Goal: Task Accomplishment & Management: Use online tool/utility

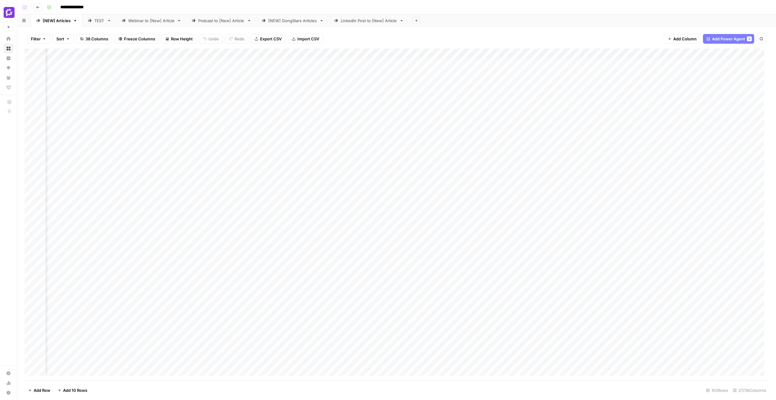
scroll to position [0, 468]
click at [489, 196] on div "Add Column" at bounding box center [397, 214] width 744 height 331
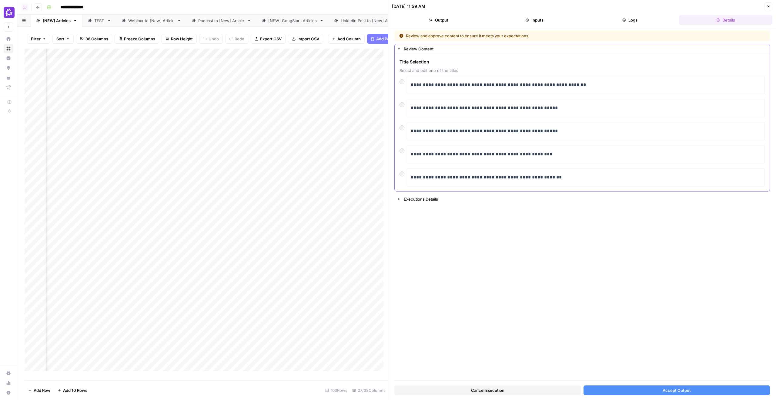
click at [404, 105] on div at bounding box center [403, 103] width 7 height 8
click at [655, 388] on button "Accept Output" at bounding box center [677, 390] width 187 height 10
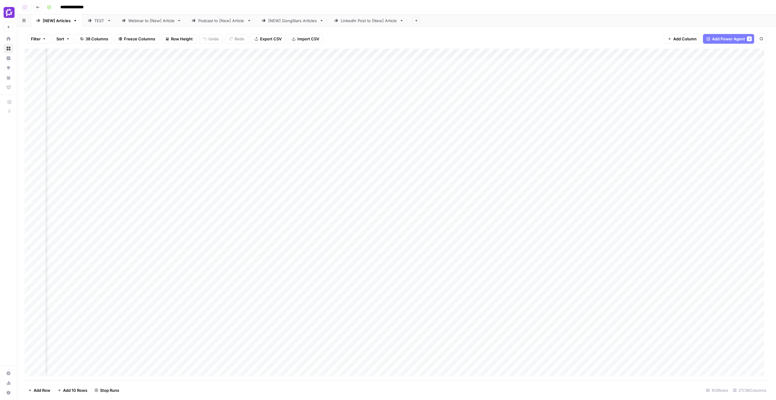
click at [487, 223] on div "Add Column" at bounding box center [397, 214] width 744 height 331
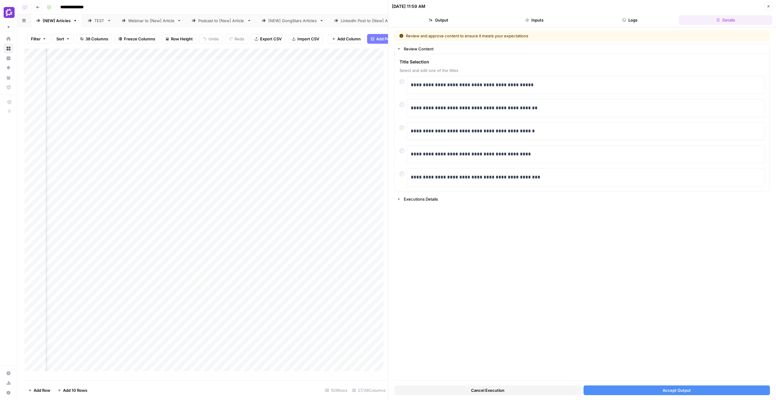
click at [653, 394] on button "Accept Output" at bounding box center [677, 390] width 187 height 10
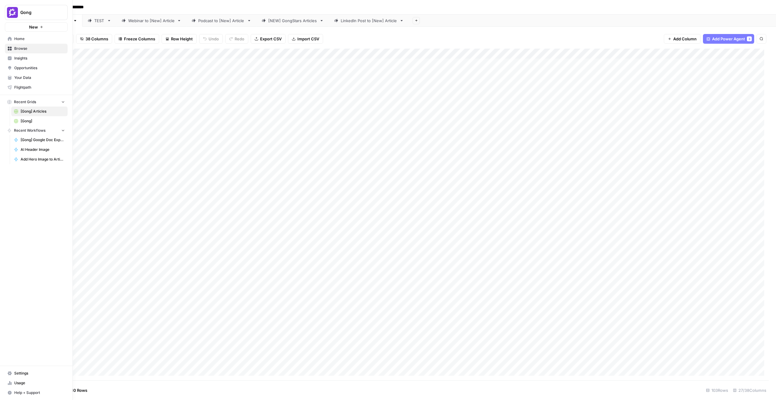
click at [12, 39] on link "Home" at bounding box center [36, 39] width 63 height 10
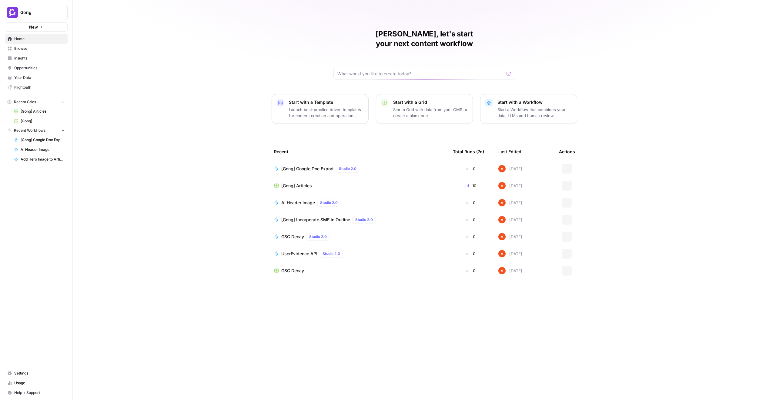
click at [51, 47] on span "Browse" at bounding box center [39, 48] width 51 height 5
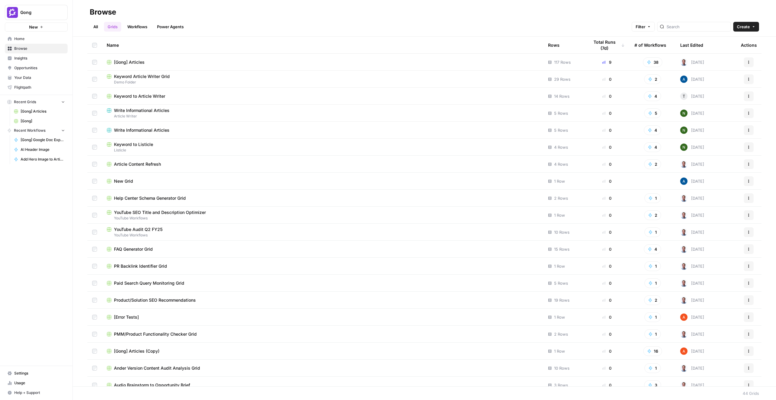
click at [145, 59] on div "[Gong] Articles" at bounding box center [323, 62] width 432 height 6
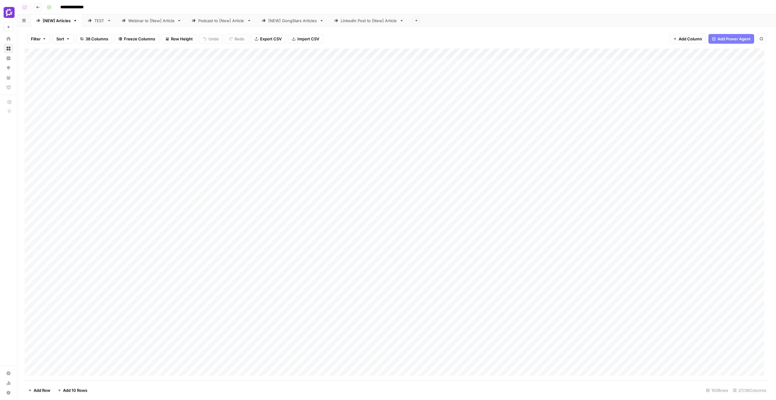
click at [391, 374] on div "Add Column" at bounding box center [397, 214] width 744 height 331
click at [464, 229] on div "Add Column" at bounding box center [397, 214] width 744 height 331
click at [747, 51] on span "Add Column" at bounding box center [754, 53] width 21 height 5
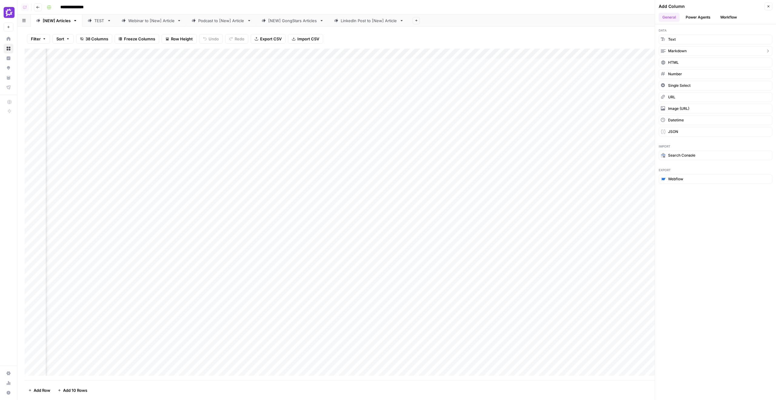
click at [690, 55] on button "Markdown" at bounding box center [716, 51] width 114 height 10
click at [692, 55] on div "Add Column" at bounding box center [397, 214] width 744 height 331
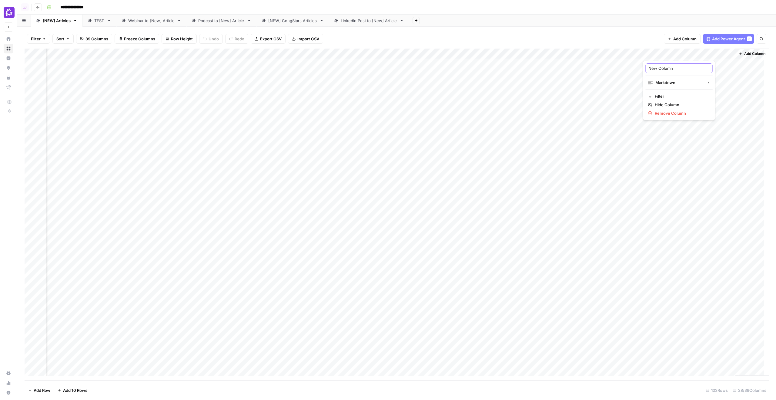
click at [688, 67] on input "New Column" at bounding box center [680, 68] width 62 height 6
type input "Final Article (Post-Editorial Review)"
click at [464, 63] on div "Add Column" at bounding box center [397, 214] width 744 height 331
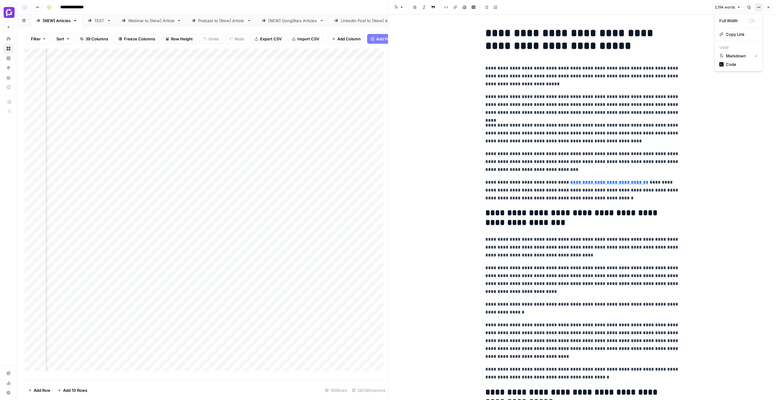
click at [757, 8] on button "Options" at bounding box center [759, 7] width 8 height 8
click at [734, 65] on span "Code" at bounding box center [740, 64] width 29 height 6
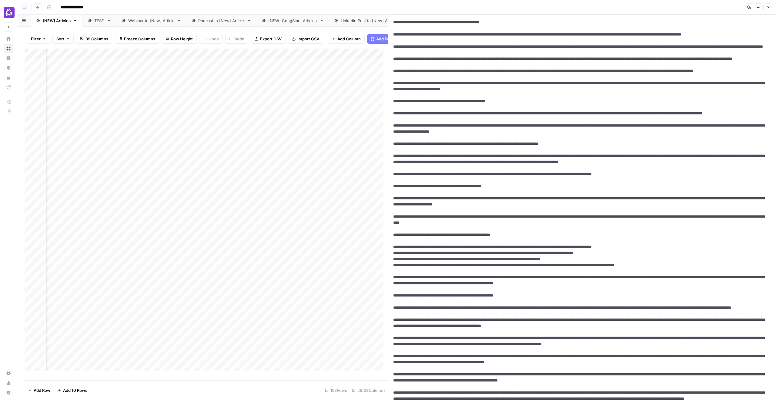
click at [765, 7] on button "Close" at bounding box center [769, 7] width 8 height 8
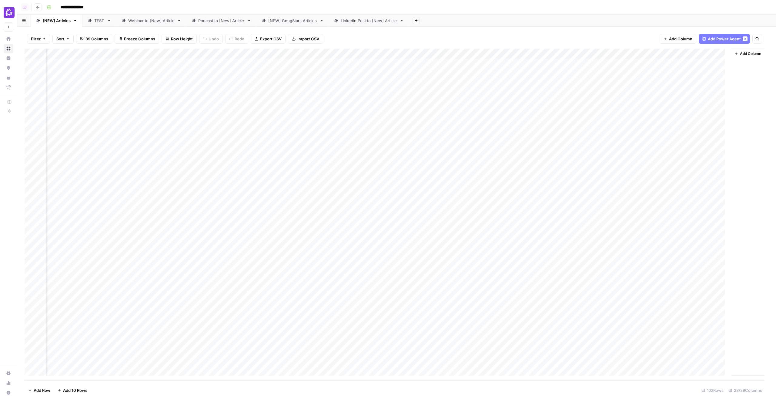
scroll to position [0, 1097]
click at [731, 61] on div "Add Column" at bounding box center [397, 214] width 744 height 331
click at [757, 9] on button "Options" at bounding box center [759, 7] width 8 height 8
click at [750, 65] on span "Code" at bounding box center [740, 64] width 29 height 6
click at [587, 42] on textarea at bounding box center [582, 207] width 388 height 385
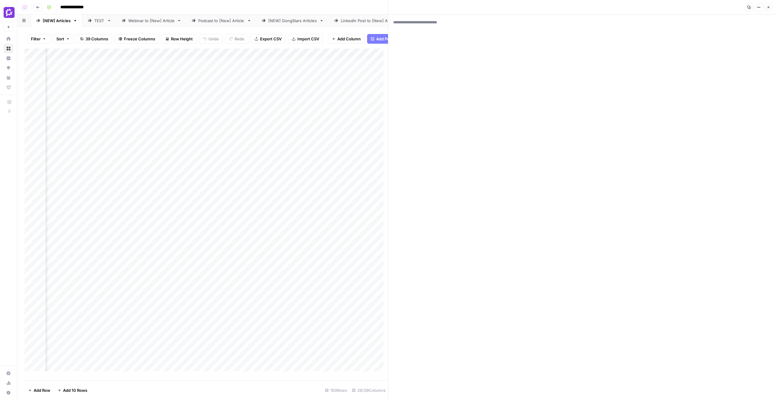
paste textarea "**********"
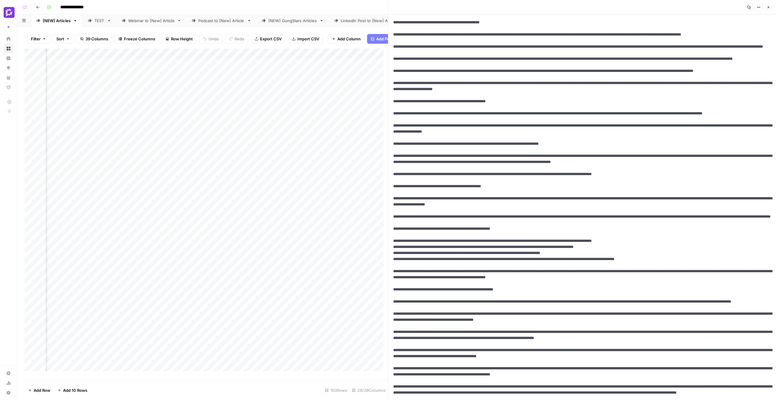
scroll to position [831, 0]
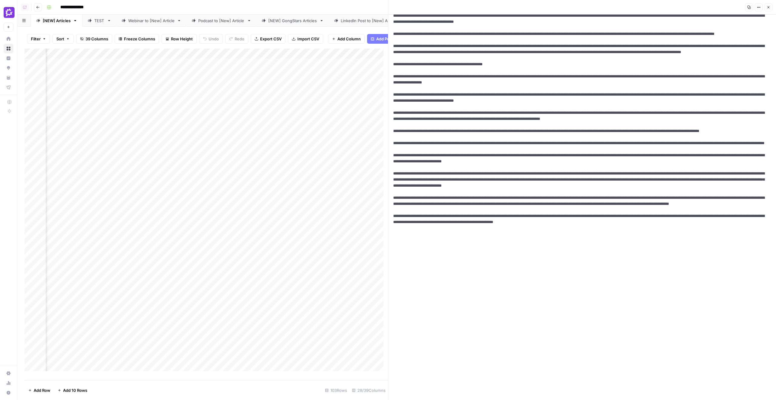
type textarea "**********"
click at [768, 9] on button "Close" at bounding box center [769, 7] width 8 height 8
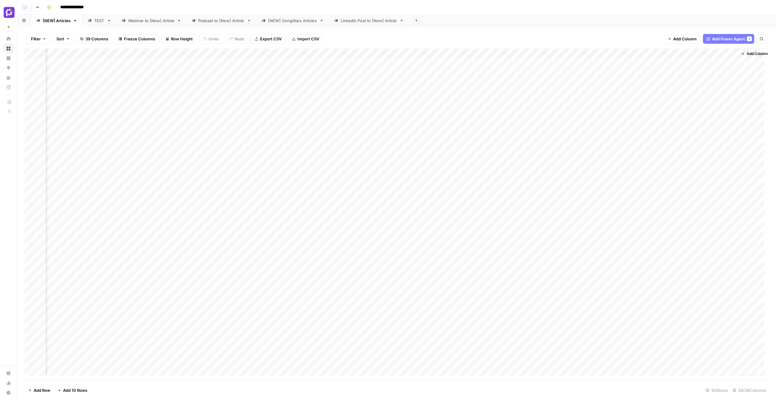
scroll to position [0, 1104]
click at [756, 56] on span "Add Column" at bounding box center [754, 53] width 21 height 5
click at [772, 8] on button "Close" at bounding box center [769, 6] width 8 height 8
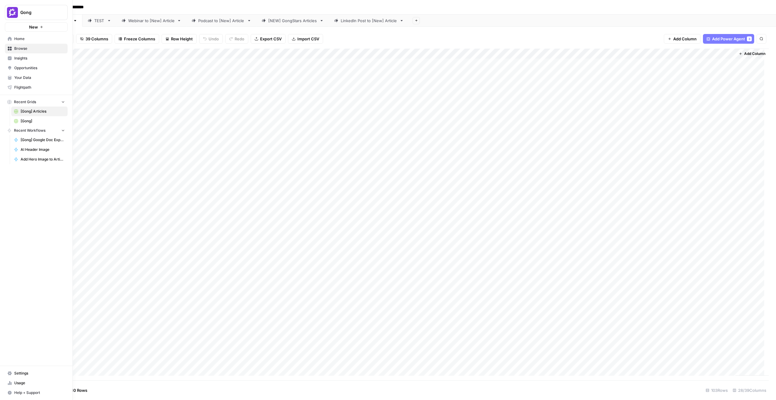
click at [15, 40] on span "Home" at bounding box center [39, 38] width 51 height 5
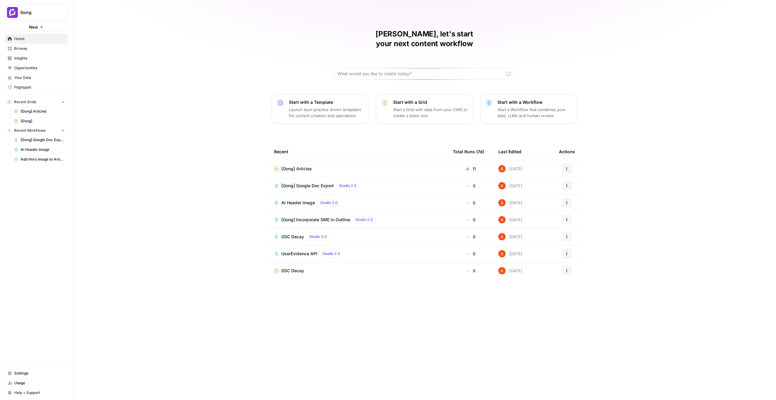
click at [39, 48] on span "Browse" at bounding box center [39, 48] width 51 height 5
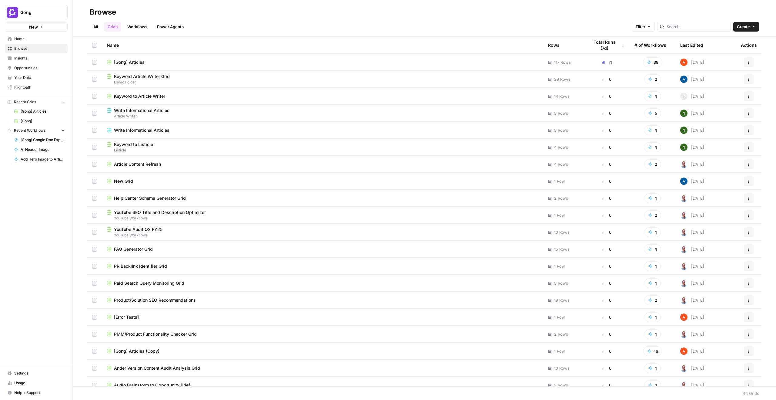
click at [150, 23] on link "Workflows" at bounding box center [137, 27] width 27 height 10
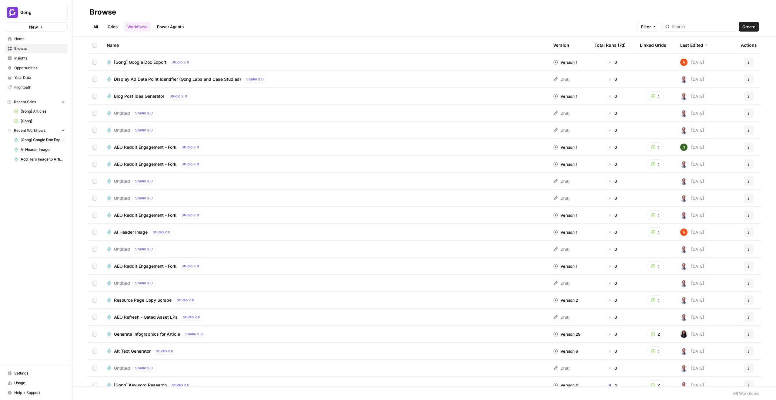
click at [761, 25] on header "Browse All Grids Workflows Power Agents Filter Create" at bounding box center [424, 18] width 703 height 37
click at [751, 25] on span "Create" at bounding box center [749, 27] width 13 height 6
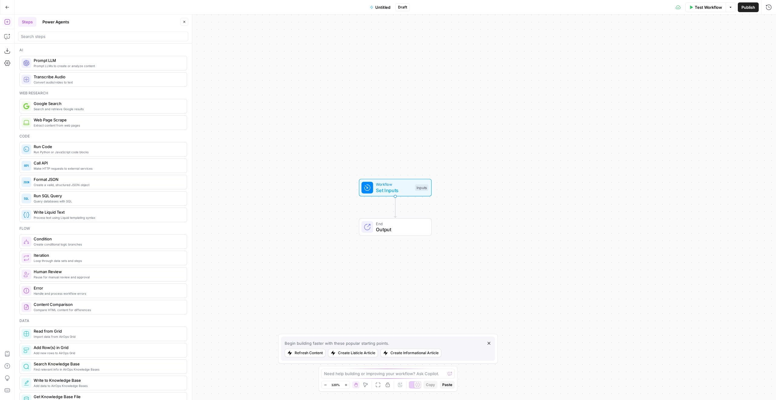
click at [381, 8] on span "Untitled" at bounding box center [382, 7] width 15 height 6
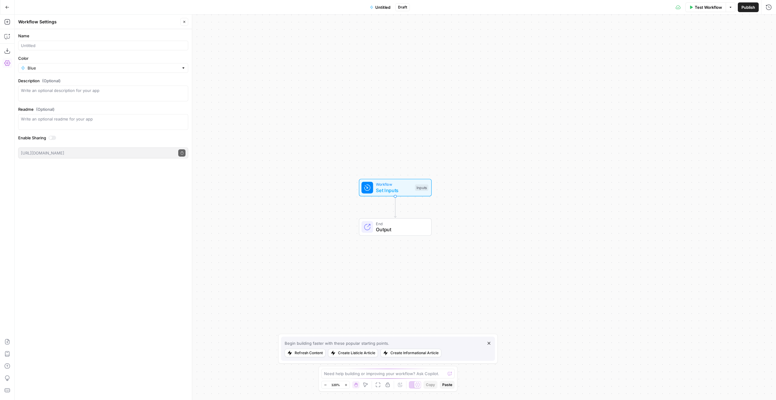
click at [46, 42] on div at bounding box center [103, 46] width 170 height 10
type input "Meta & Social Generator"
click at [230, 9] on div "Go Back Meta & Social Generator Draft Test Workflow Options Publish Run History" at bounding box center [388, 7] width 776 height 14
click at [187, 20] on button "Close" at bounding box center [184, 22] width 8 height 8
click at [6, 24] on icon "button" at bounding box center [6, 21] width 5 height 5
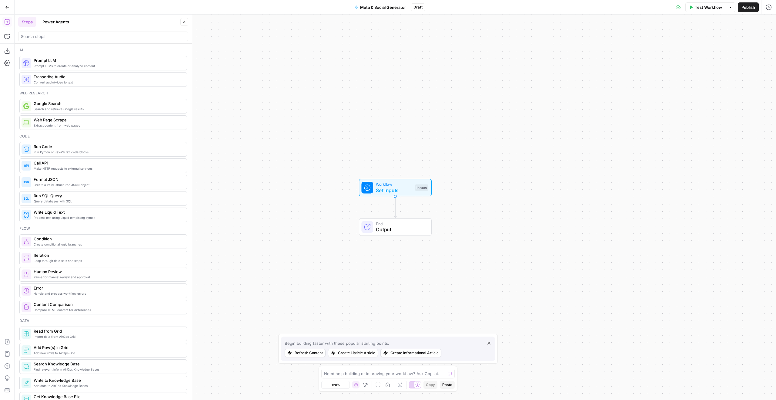
click at [89, 32] on div at bounding box center [103, 37] width 170 height 10
paste input "Title tag, meta desc, url slug, LinkedIn post (use sent examples and create 3 p…"
type input "Title tag, meta desc, url slug, LinkedIn post (use sent examples and create 3 p…"
click at [6, 32] on button "Copilot" at bounding box center [7, 37] width 10 height 10
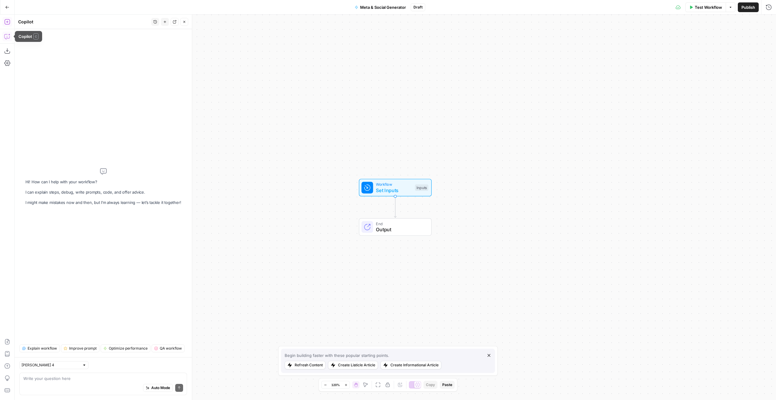
click at [11, 21] on button "Add Steps" at bounding box center [7, 22] width 10 height 10
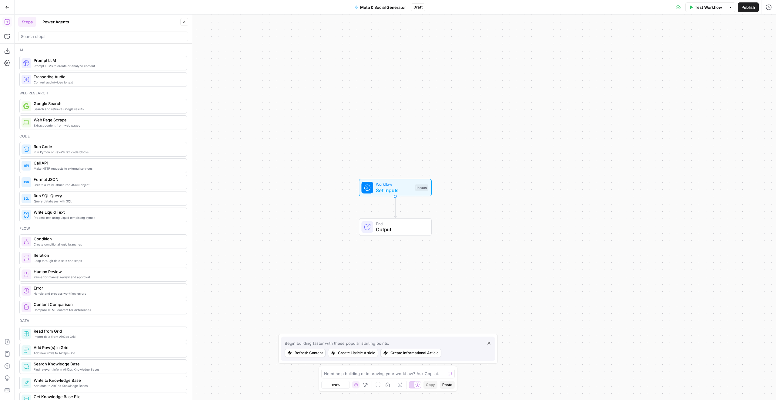
click at [51, 32] on div at bounding box center [103, 37] width 170 height 10
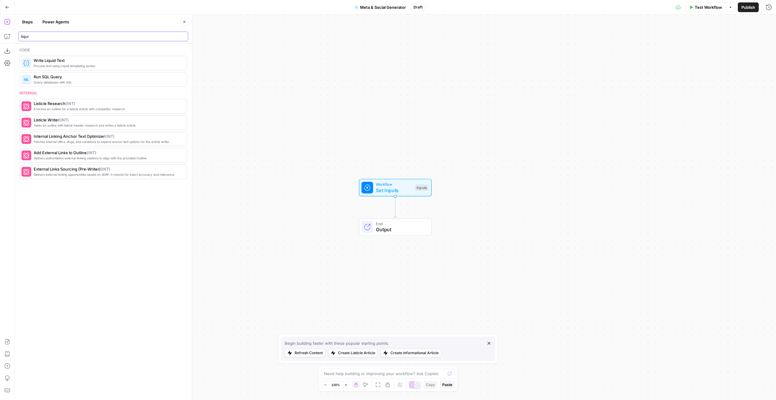
type input "liqui"
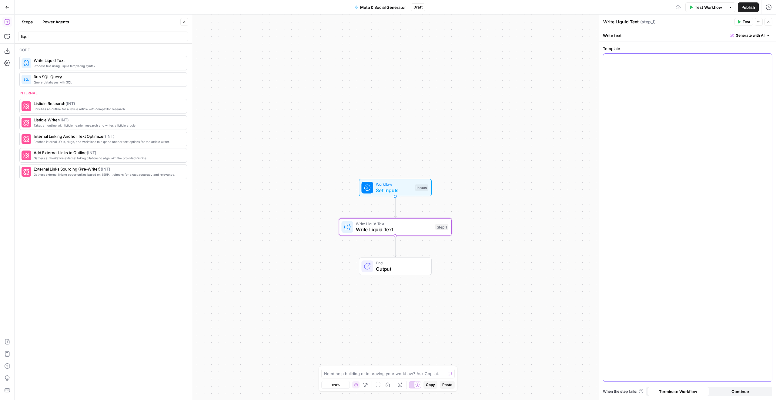
click at [630, 93] on div at bounding box center [687, 217] width 169 height 327
click at [672, 69] on div "**********" at bounding box center [687, 217] width 169 height 327
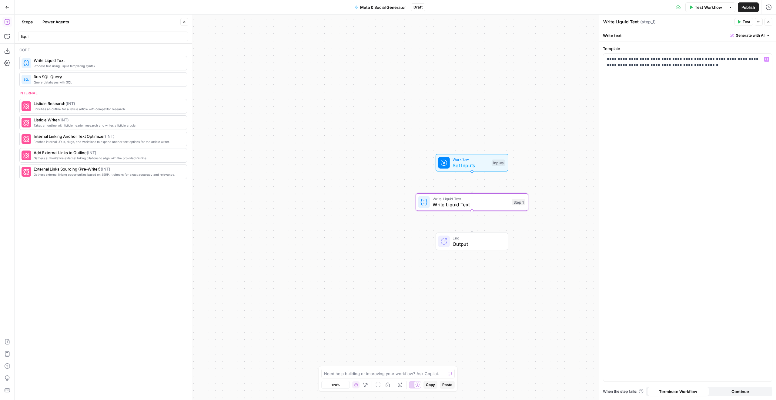
drag, startPoint x: 487, startPoint y: 103, endPoint x: 507, endPoint y: 87, distance: 25.2
click at [507, 87] on div "Workflow Set Inputs Inputs Write Liquid Text Write Liquid Text Step 1 End Output" at bounding box center [396, 207] width 762 height 385
click at [53, 23] on button "Power Agents" at bounding box center [56, 22] width 34 height 10
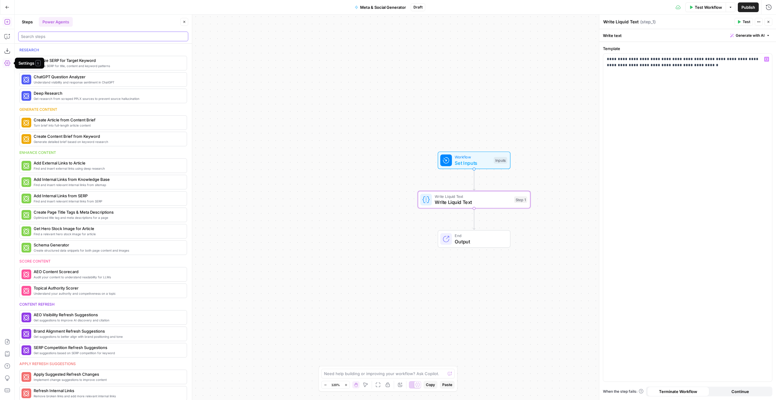
click at [86, 39] on input "search" at bounding box center [103, 36] width 165 height 6
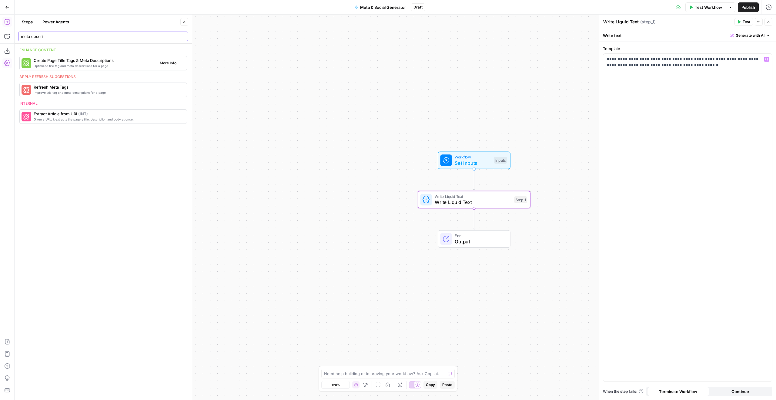
type input "meta descri"
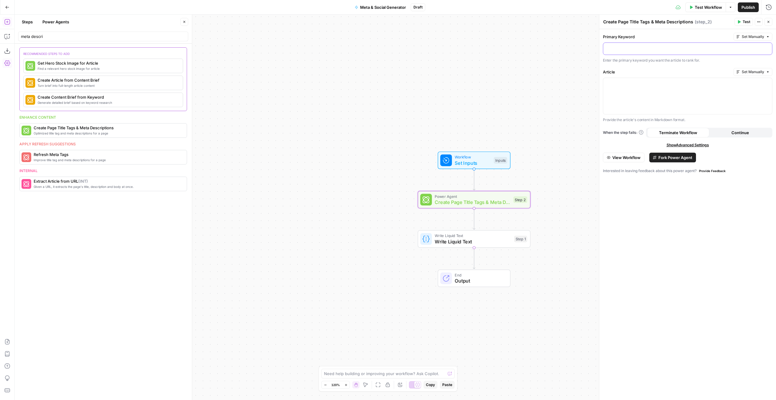
click at [623, 51] on p at bounding box center [688, 48] width 162 height 6
click at [462, 153] on div "Workflow Set Inputs Inputs Test Step" at bounding box center [474, 160] width 73 height 18
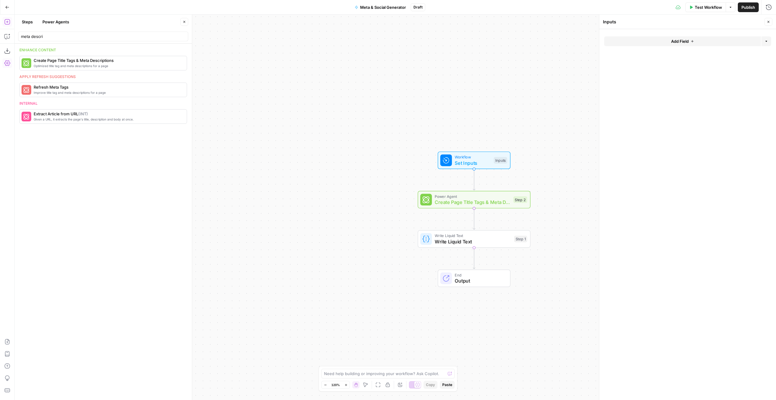
click at [704, 38] on button "Add Field" at bounding box center [682, 41] width 157 height 10
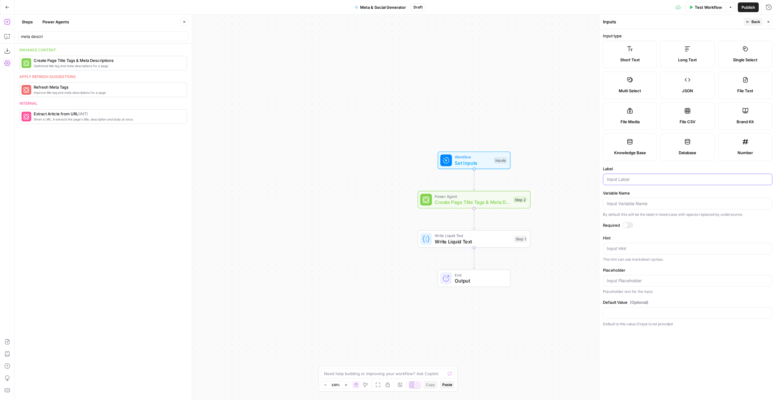
click at [669, 176] on input "Label" at bounding box center [688, 179] width 162 height 6
type input "Primary Keyword"
click at [631, 224] on div at bounding box center [628, 225] width 11 height 6
click at [760, 23] on span "Back" at bounding box center [756, 21] width 9 height 5
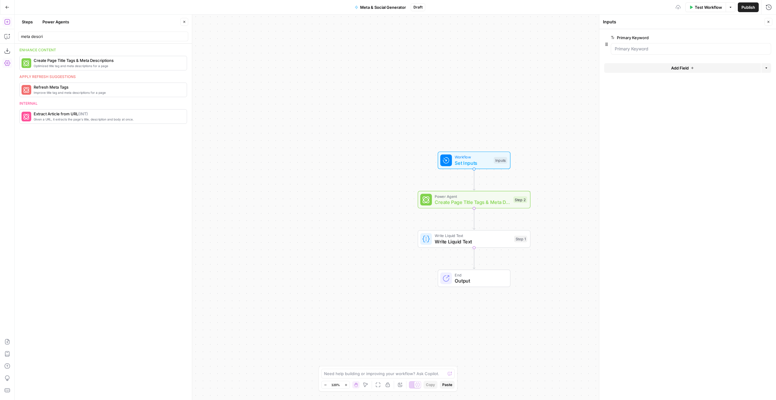
click at [688, 66] on span "Add Field" at bounding box center [680, 68] width 18 height 6
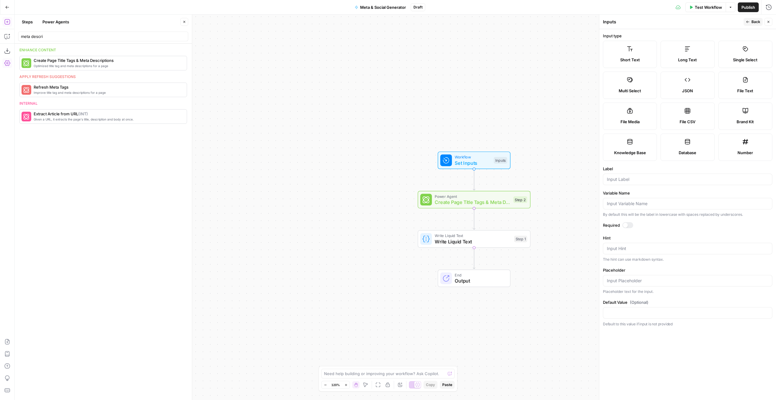
click at [680, 57] on span "Long Text" at bounding box center [687, 60] width 19 height 6
click at [670, 174] on div at bounding box center [688, 179] width 170 height 12
type input "Article"
click at [631, 226] on div at bounding box center [628, 225] width 11 height 6
click at [744, 19] on div "Inputs Back Close" at bounding box center [688, 22] width 170 height 8
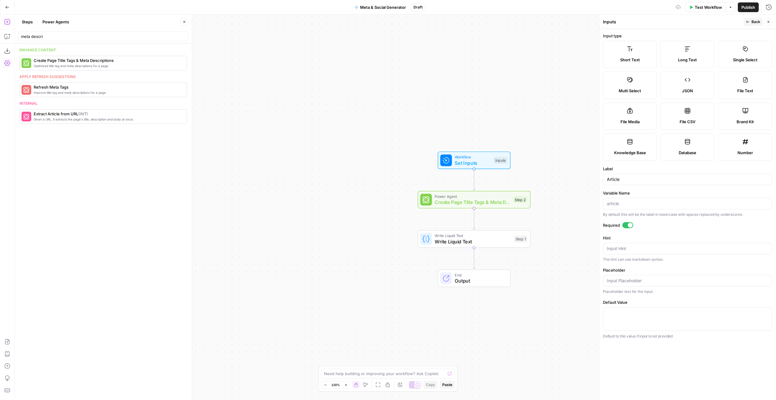
click at [753, 22] on span "Back" at bounding box center [756, 21] width 9 height 5
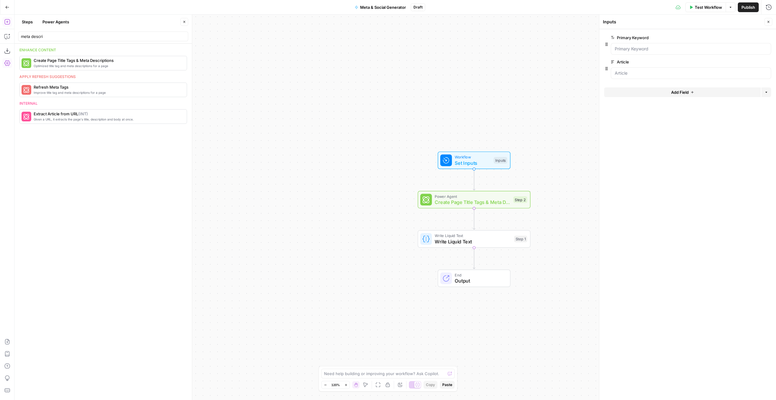
click at [509, 206] on div "Power Agent Create Page Title Tags & Meta Descriptions Step 2 Copy step Delete …" at bounding box center [474, 200] width 113 height 18
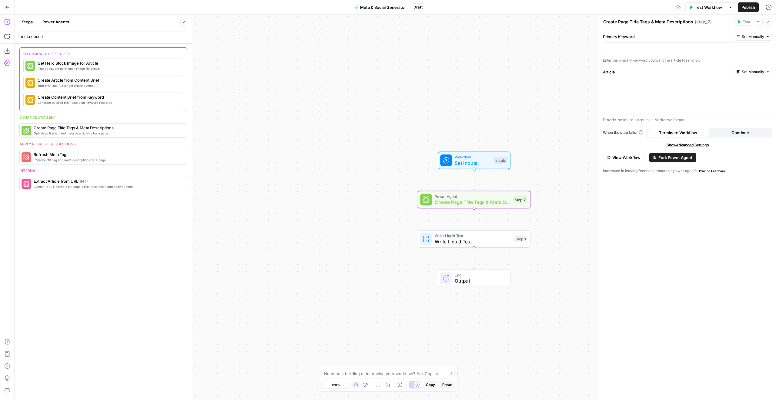
click at [648, 55] on div "Primary Keyword Set Manually Enter the primary keyword you want the article to …" at bounding box center [688, 48] width 170 height 30
click at [648, 52] on div at bounding box center [687, 49] width 169 height 12
type input "pri"
click at [432, 73] on button "Select variable Primary Keyword" at bounding box center [427, 71] width 76 height 10
click at [720, 97] on div at bounding box center [687, 96] width 169 height 36
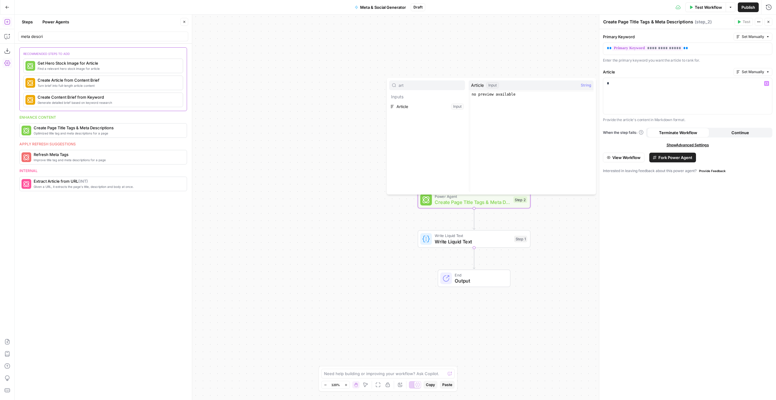
type input "art"
click at [435, 103] on button "Select variable Article" at bounding box center [427, 107] width 76 height 10
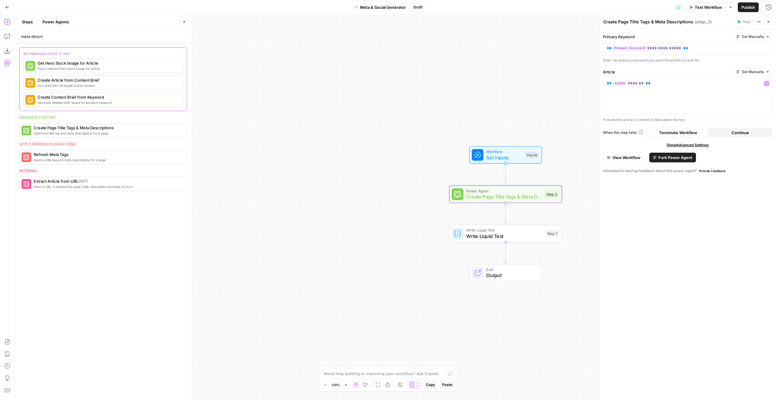
drag, startPoint x: 497, startPoint y: 96, endPoint x: 529, endPoint y: 91, distance: 32.0
click at [529, 91] on div "Workflow Set Inputs Inputs Power Agent Create Page Title Tags & Meta Descriptio…" at bounding box center [396, 207] width 762 height 385
click at [550, 231] on div "Step 1" at bounding box center [552, 233] width 13 height 7
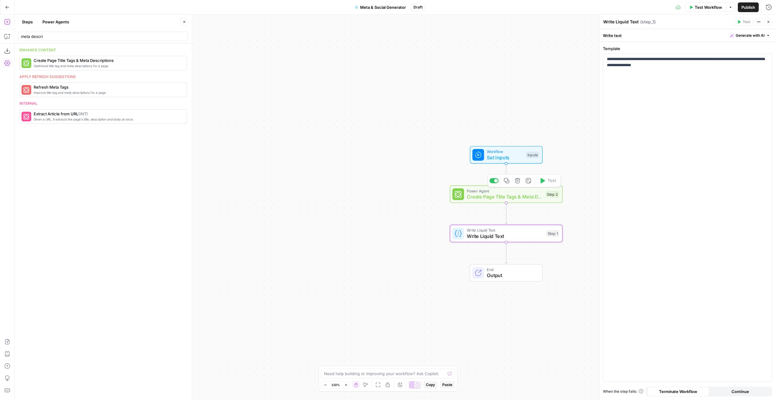
click at [543, 197] on div "Power Agent Create Page Title Tags & Meta Descriptions Step 2 Copy step Delete …" at bounding box center [505, 194] width 107 height 12
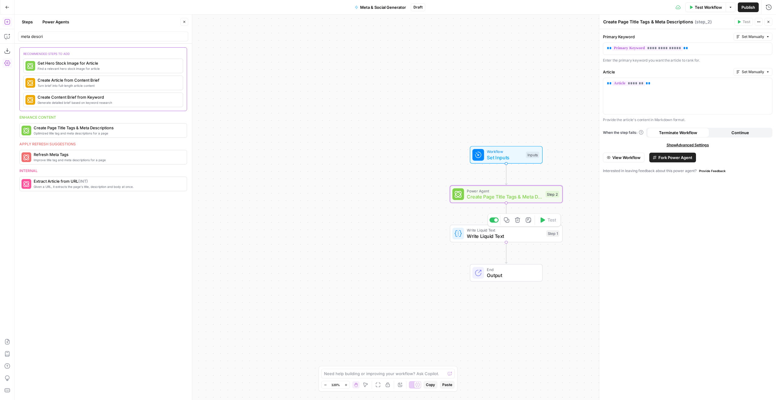
click at [546, 236] on div "Write Liquid Text Write Liquid Text Step 1 Copy step Delete step Add Note Test" at bounding box center [505, 233] width 107 height 12
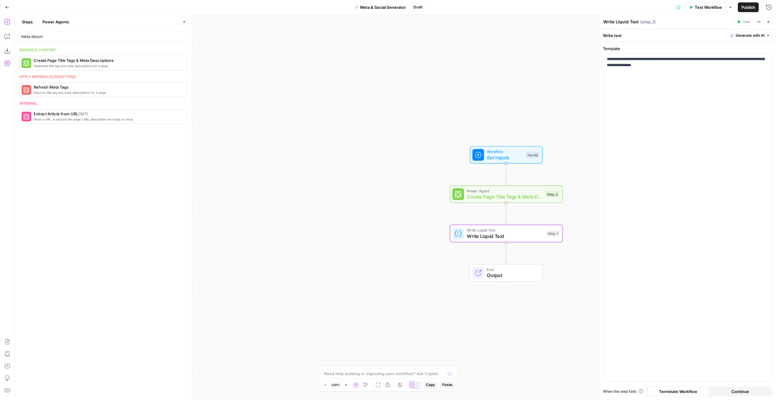
click at [73, 39] on div "meta descri" at bounding box center [103, 37] width 170 height 10
type input "humani"
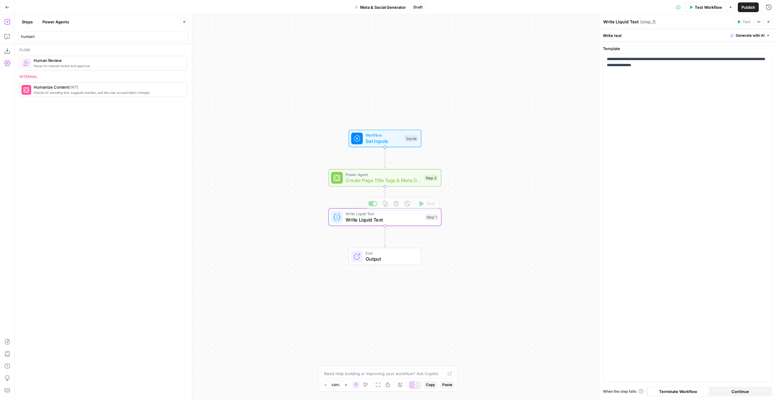
drag, startPoint x: 379, startPoint y: 207, endPoint x: 240, endPoint y: 186, distance: 140.6
click at [240, 186] on div "Workflow Set Inputs Inputs Power Agent Create Page Title Tags & Meta Descriptio…" at bounding box center [396, 207] width 762 height 385
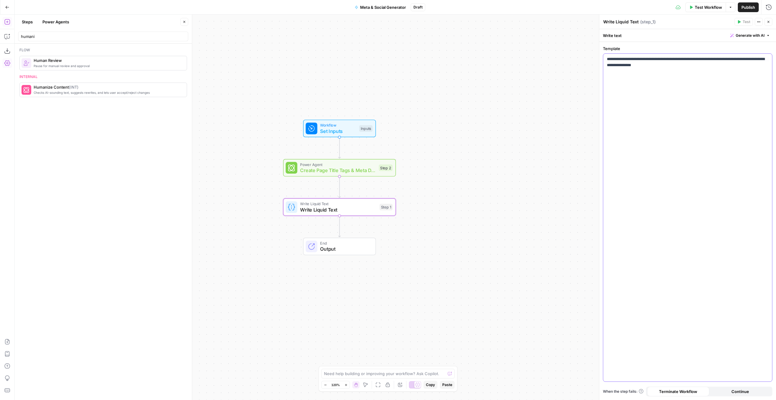
click at [761, 91] on div "**********" at bounding box center [687, 217] width 169 height 327
click at [4, 36] on icon "button" at bounding box center [6, 36] width 5 height 5
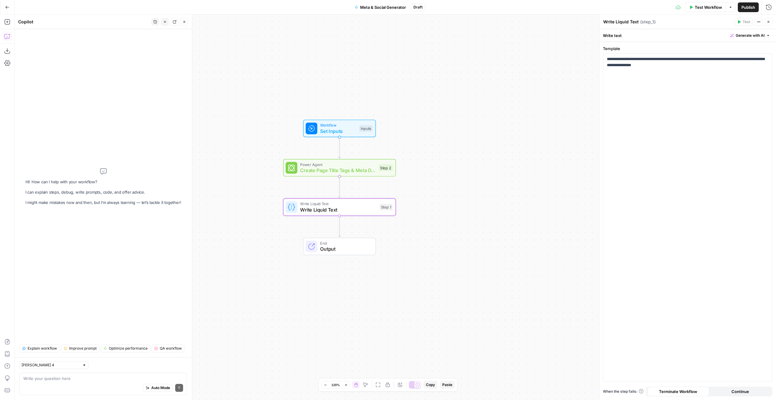
click at [75, 386] on div "Auto Mode Send" at bounding box center [103, 387] width 160 height 13
type textarea "Add a LinkedIn post generator LLM step"
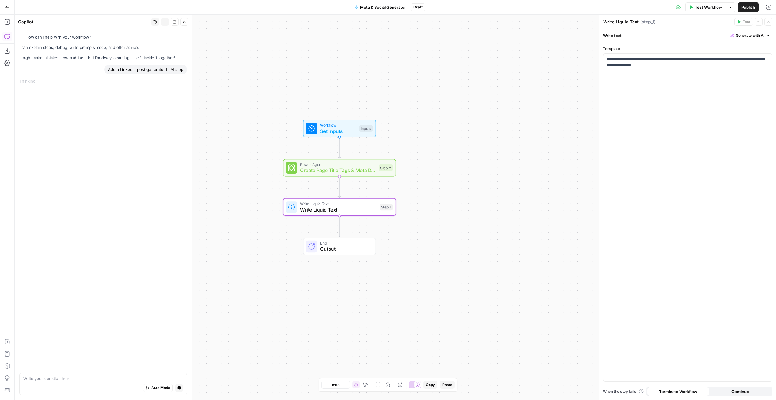
click at [769, 26] on header "Write Liquid Text Write Liquid Text ( step_1 ) Test Actions Close" at bounding box center [687, 22] width 177 height 15
click at [768, 25] on button "Close" at bounding box center [769, 22] width 8 height 8
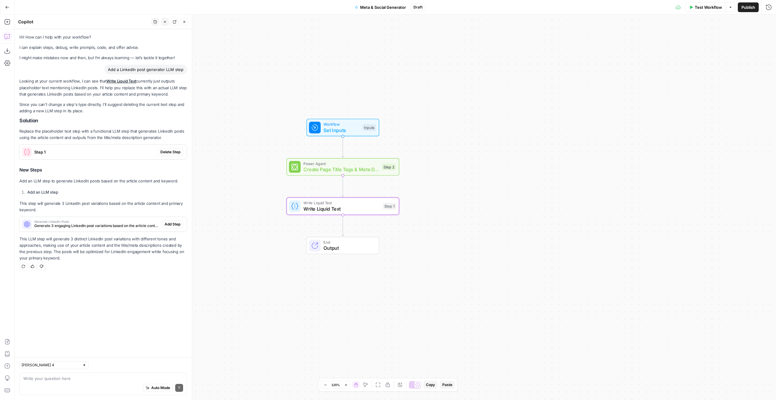
drag, startPoint x: 362, startPoint y: 89, endPoint x: 436, endPoint y: 72, distance: 75.4
click at [436, 72] on div "Workflow Set Inputs Inputs Power Agent Create Page Title Tags & Meta Descriptio…" at bounding box center [396, 207] width 762 height 385
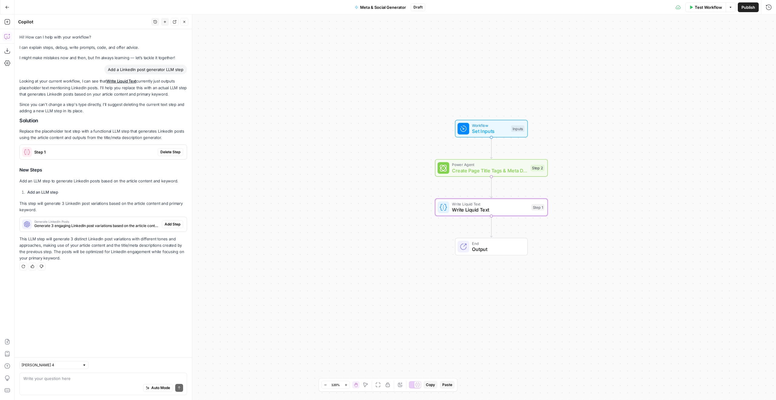
click at [163, 153] on span "Delete Step" at bounding box center [170, 151] width 20 height 5
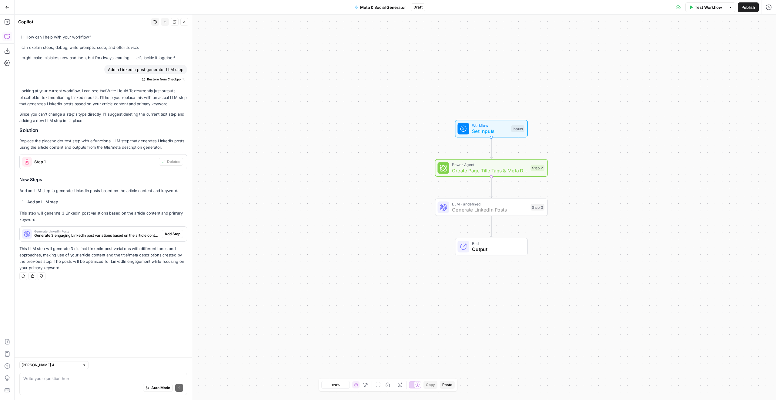
click at [172, 232] on span "Add Step" at bounding box center [173, 233] width 16 height 5
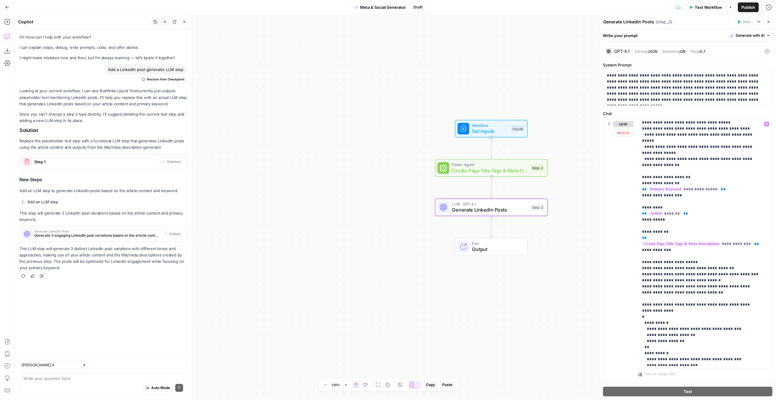
scroll to position [100, 0]
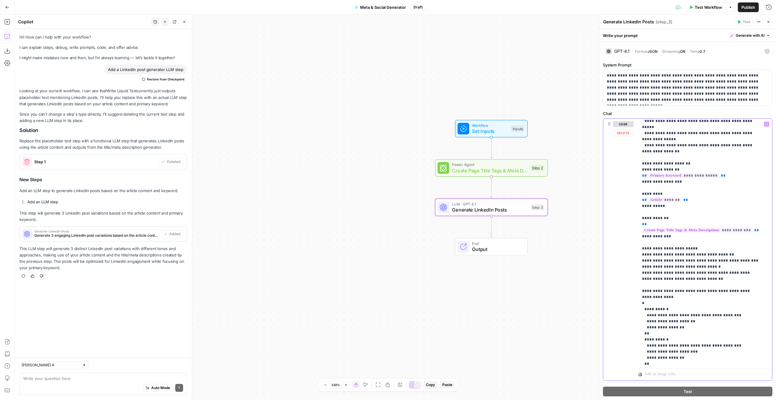
drag, startPoint x: 686, startPoint y: 229, endPoint x: 683, endPoint y: 193, distance: 36.2
click at [683, 193] on p "**********" at bounding box center [700, 221] width 117 height 400
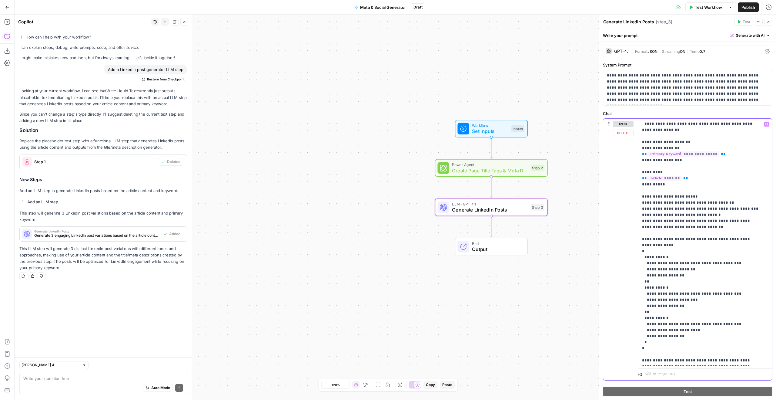
scroll to position [13, 0]
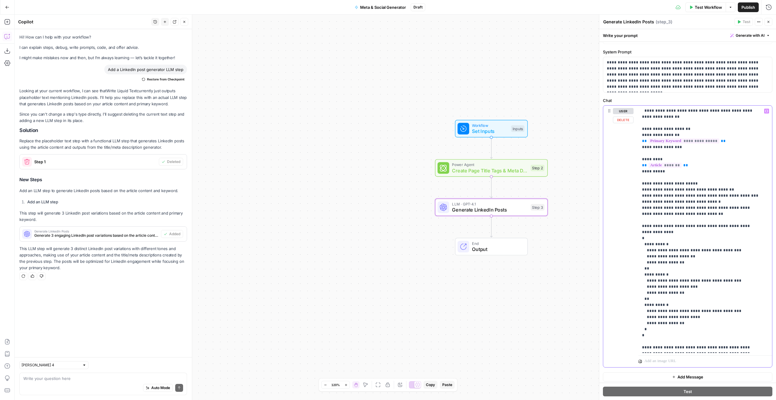
drag, startPoint x: 663, startPoint y: 324, endPoint x: 622, endPoint y: 216, distance: 114.8
click at [622, 216] on div "**********" at bounding box center [687, 236] width 169 height 261
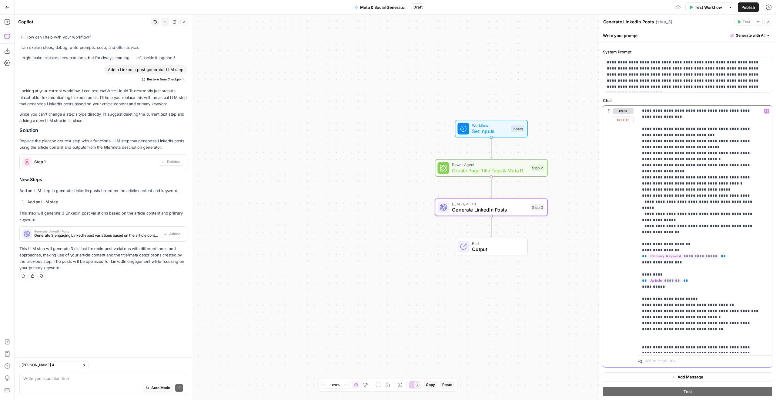
scroll to position [0, 0]
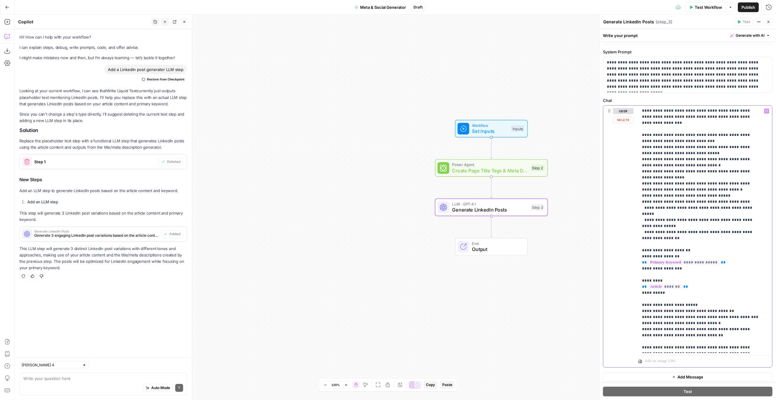
click at [729, 348] on p "**********" at bounding box center [700, 229] width 117 height 243
drag, startPoint x: 663, startPoint y: 341, endPoint x: 593, endPoint y: 332, distance: 70.3
click at [593, 332] on body "Gong New Home Browse Insights Opportunities Your Data Flightpath Recent Grids […" at bounding box center [388, 200] width 776 height 400
click at [580, 345] on div "Workflow Set Inputs Inputs Power Agent Create Page Title Tags & Meta Descriptio…" at bounding box center [396, 207] width 762 height 385
click at [656, 338] on p "**********" at bounding box center [700, 229] width 117 height 243
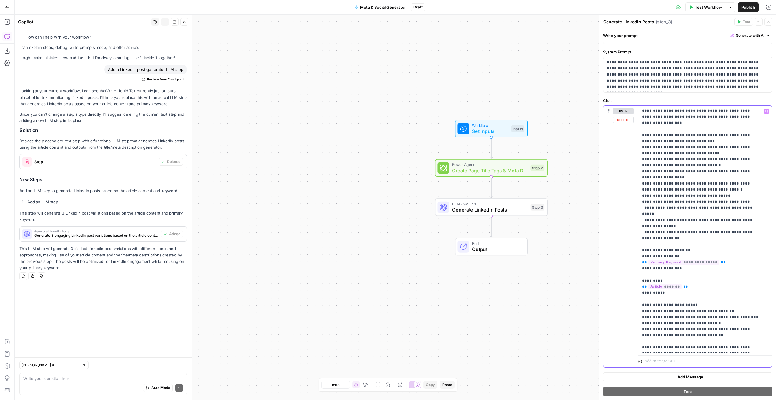
drag, startPoint x: 663, startPoint y: 341, endPoint x: 631, endPoint y: 332, distance: 32.4
click at [631, 332] on div "**********" at bounding box center [687, 236] width 169 height 261
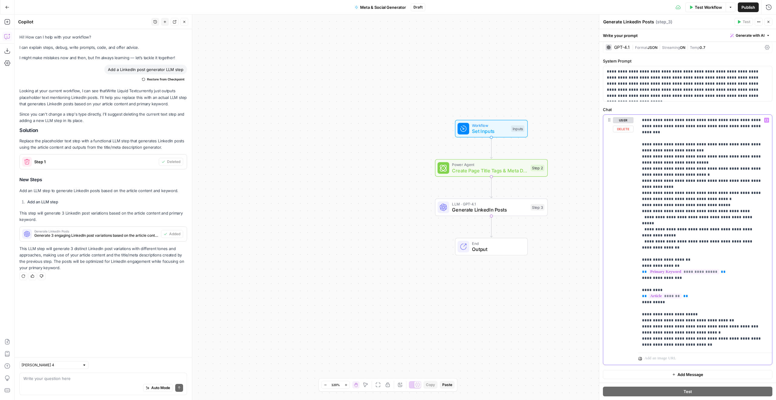
click at [653, 346] on p "**********" at bounding box center [703, 232] width 122 height 230
drag, startPoint x: 650, startPoint y: 345, endPoint x: 703, endPoint y: 346, distance: 53.4
click at [703, 346] on p "**********" at bounding box center [703, 232] width 122 height 230
drag, startPoint x: 723, startPoint y: 196, endPoint x: 609, endPoint y: 136, distance: 129.0
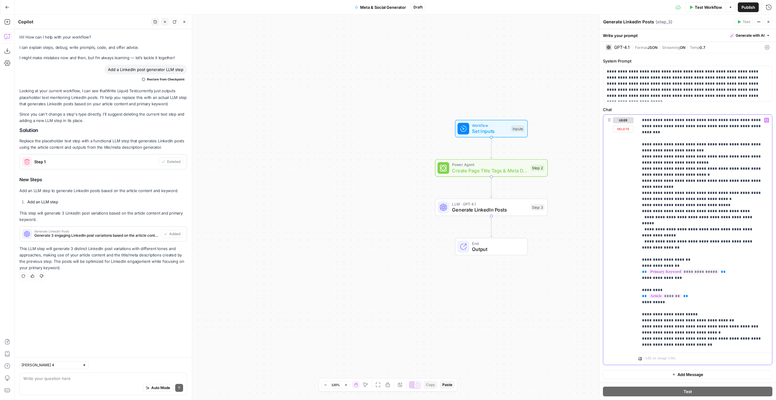
click at [609, 136] on div "**********" at bounding box center [687, 240] width 169 height 250
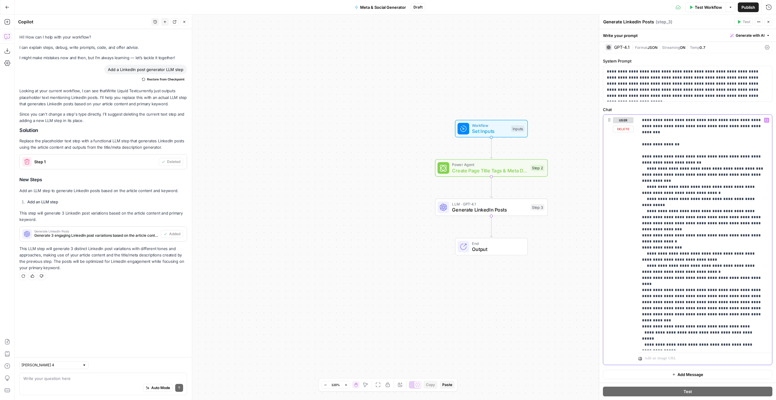
scroll to position [35, 0]
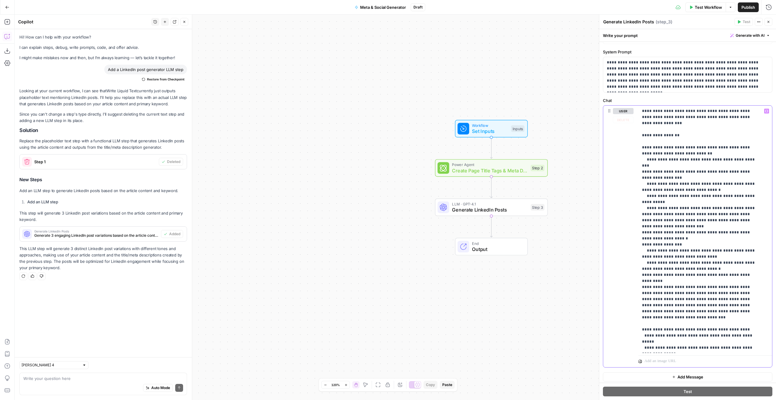
drag, startPoint x: 712, startPoint y: 323, endPoint x: 766, endPoint y: 281, distance: 68.1
click at [766, 281] on div "**********" at bounding box center [703, 229] width 129 height 247
drag, startPoint x: 684, startPoint y: 80, endPoint x: 691, endPoint y: 89, distance: 11.0
click at [691, 89] on p "**********" at bounding box center [685, 74] width 157 height 30
drag, startPoint x: 696, startPoint y: 86, endPoint x: 712, endPoint y: 86, distance: 15.8
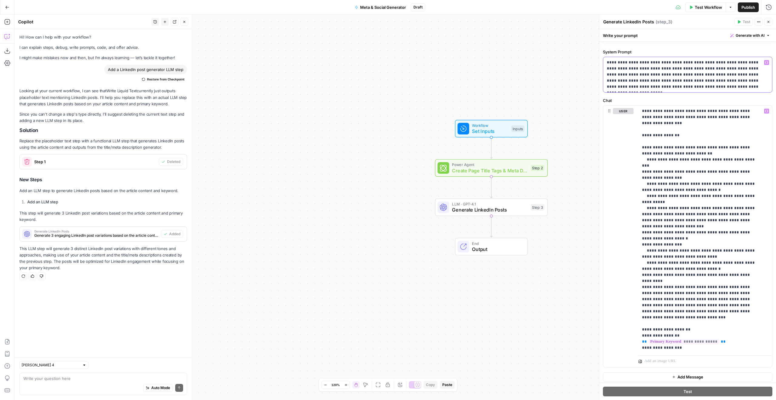
click at [700, 86] on p "**********" at bounding box center [685, 74] width 157 height 30
drag, startPoint x: 721, startPoint y: 86, endPoint x: 725, endPoint y: 76, distance: 11.8
click at [725, 76] on p "**********" at bounding box center [685, 74] width 157 height 30
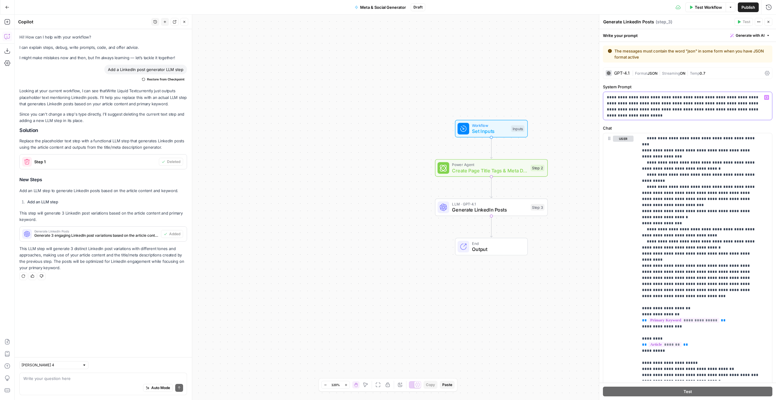
scroll to position [0, 0]
click at [663, 75] on span "Streaming" at bounding box center [671, 73] width 18 height 5
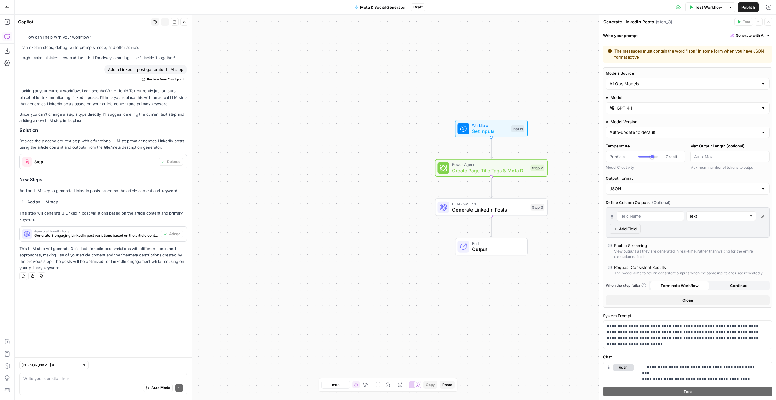
click at [659, 196] on div "Models Source AirOps Models AI Model GPT-4.1 AI Model Version Auto-update to de…" at bounding box center [688, 187] width 170 height 240
click at [657, 190] on input "Output Format" at bounding box center [684, 189] width 149 height 6
click at [660, 203] on span "Text" at bounding box center [684, 204] width 147 height 6
type input "Text"
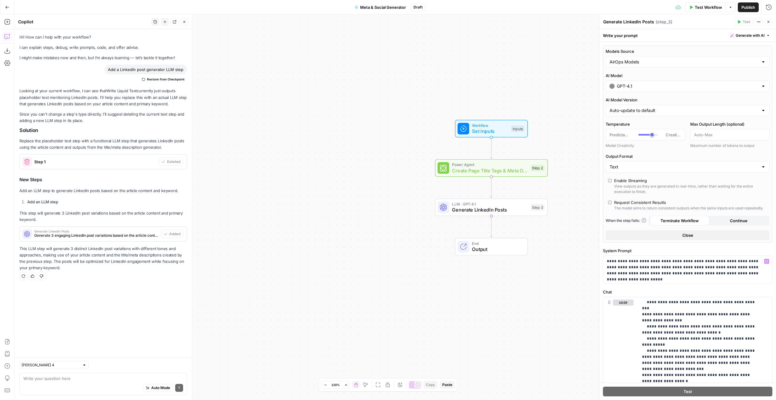
click at [679, 239] on button "Close" at bounding box center [688, 235] width 164 height 10
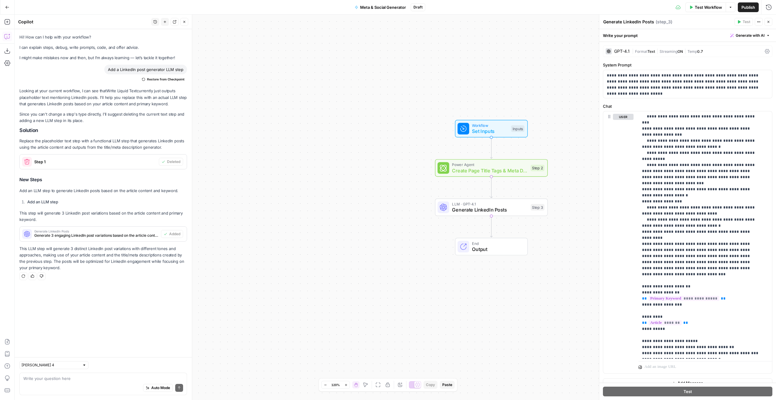
click at [769, 24] on button "Close" at bounding box center [769, 22] width 8 height 8
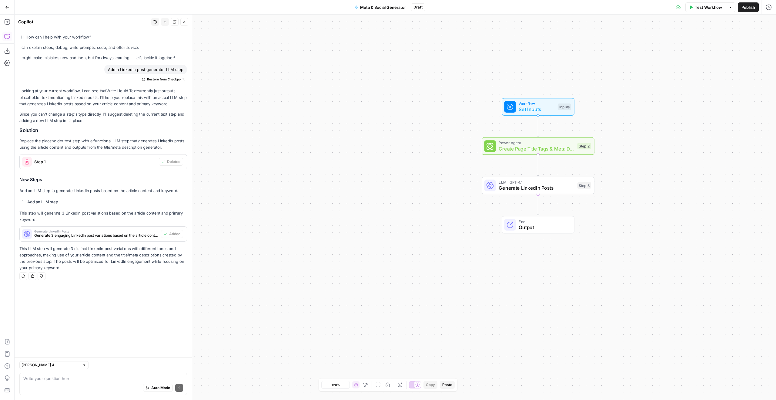
drag, startPoint x: 635, startPoint y: 94, endPoint x: 653, endPoint y: 95, distance: 17.3
click at [658, 84] on div "Workflow Set Inputs Inputs Power Agent Create Page Title Tags & Meta Descriptio…" at bounding box center [396, 207] width 762 height 385
click at [565, 96] on span "Test Step" at bounding box center [558, 93] width 19 height 7
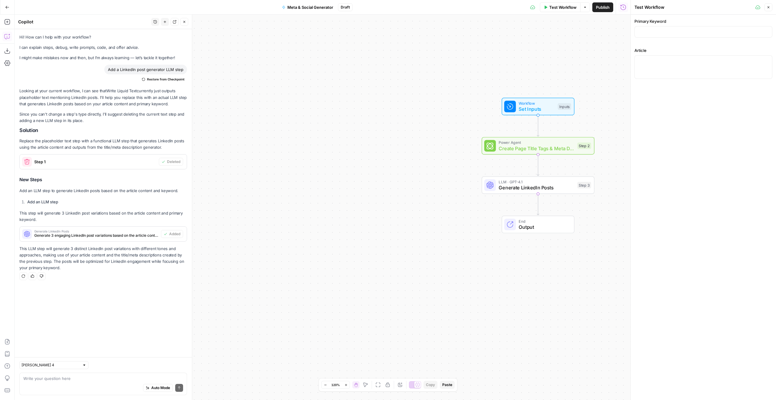
click at [695, 28] on div at bounding box center [704, 32] width 138 height 12
click at [662, 56] on div at bounding box center [704, 67] width 138 height 24
paste textarea ""# Transform your sales reps' productivity with AI in 2025 Sales reps face a da…"
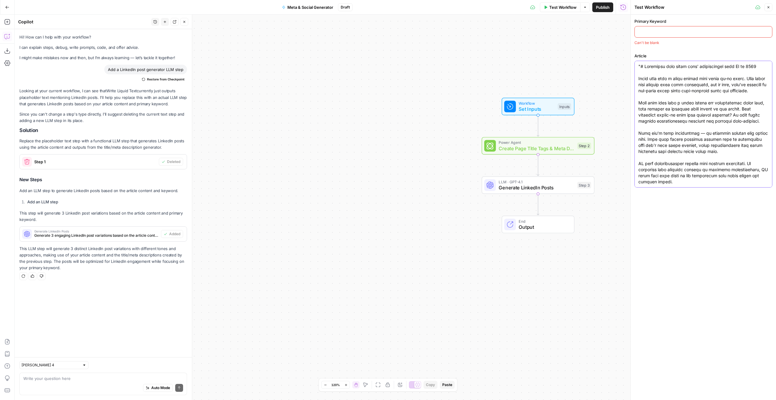
paste textarea "AI-powered sales task prioritization"
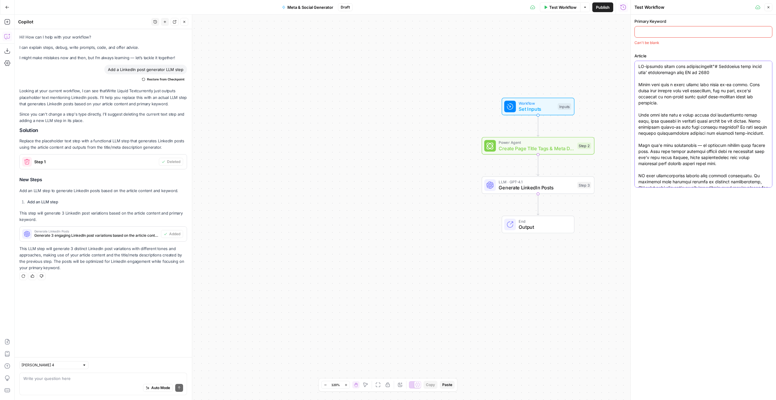
type textarea ""# Transform your sales reps' productivity with AI in 2025 Sales reps face a da…"
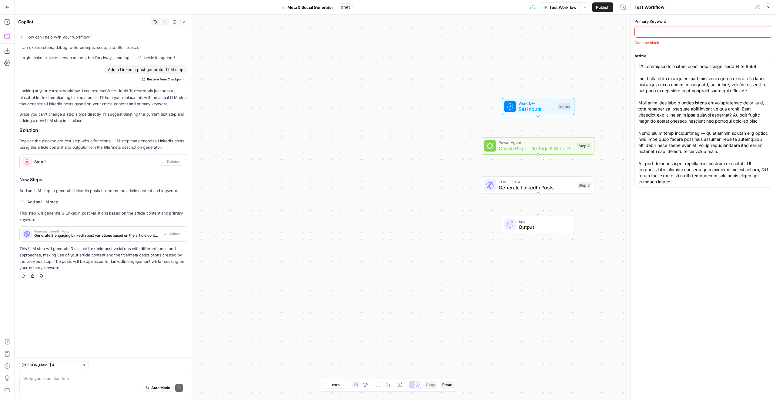
click at [680, 30] on input "Primary Keyword" at bounding box center [704, 32] width 130 height 6
paste input "AI-powered sales task prioritization"
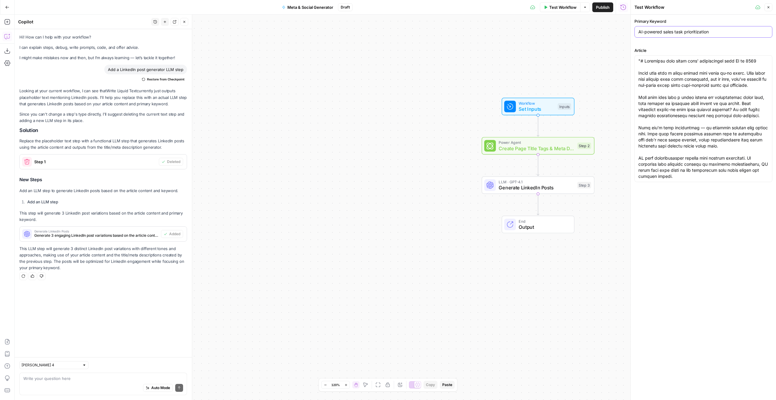
type input "AI-powered sales task prioritization"
drag, startPoint x: 642, startPoint y: 59, endPoint x: 635, endPoint y: 59, distance: 7.0
click at [635, 59] on div at bounding box center [704, 118] width 138 height 127
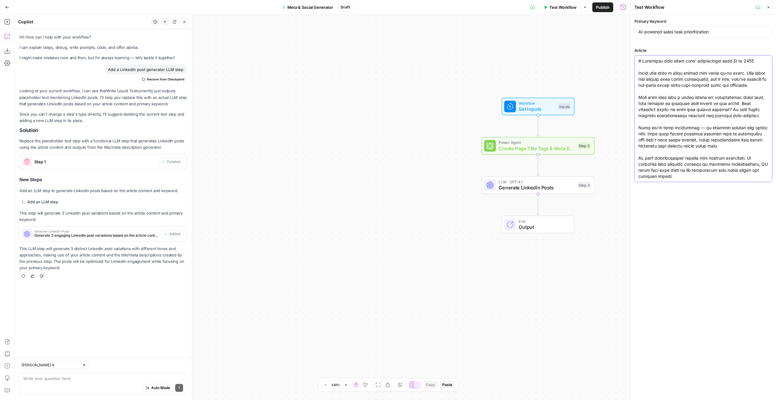
type textarea "# Transform your sales reps' productivity with AI in 2025 Sales reps face a dai…"
click at [548, 10] on button "Test Workflow" at bounding box center [560, 7] width 41 height 10
click at [708, 199] on span "Test Workflow" at bounding box center [703, 196] width 27 height 6
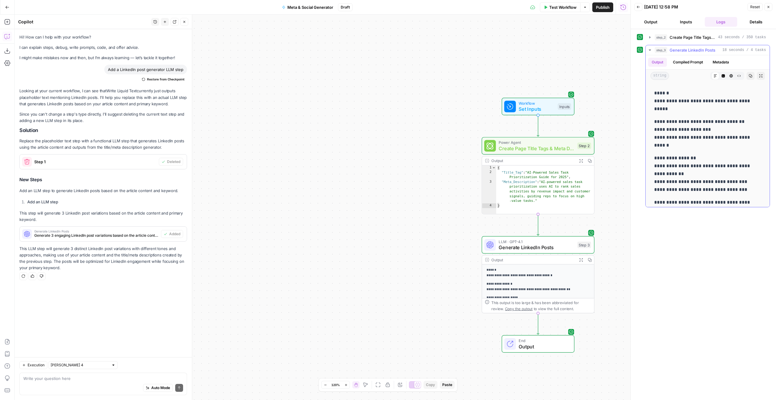
scroll to position [369, 0]
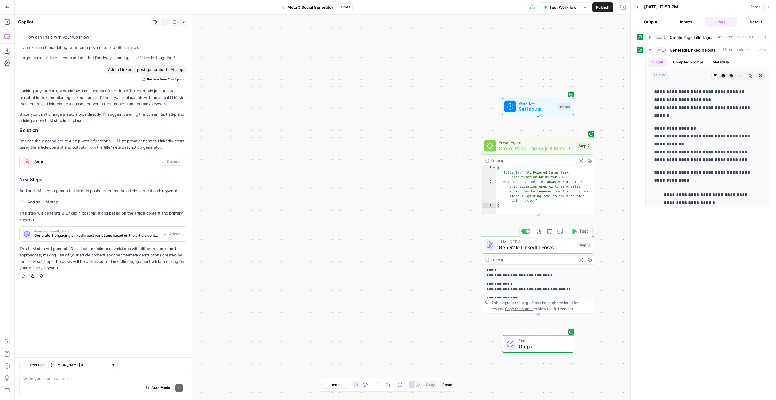
click at [529, 246] on span "Generate LinkedIn Posts" at bounding box center [537, 246] width 76 height 7
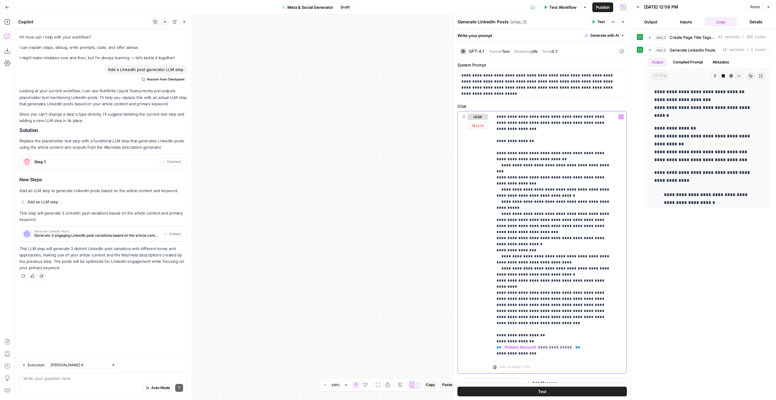
click at [604, 293] on p "**********" at bounding box center [555, 259] width 117 height 291
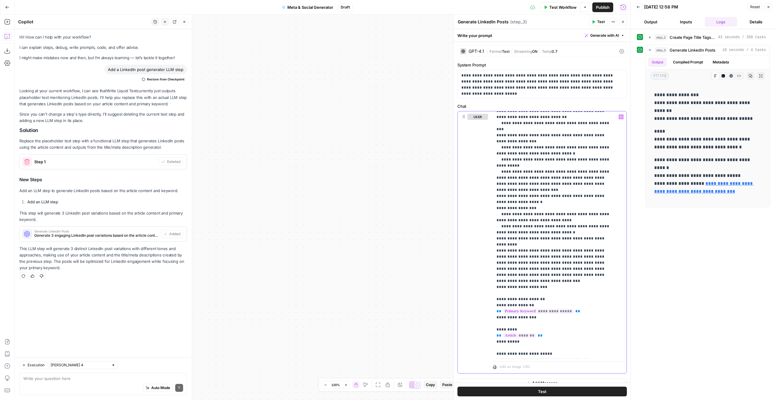
scroll to position [55, 0]
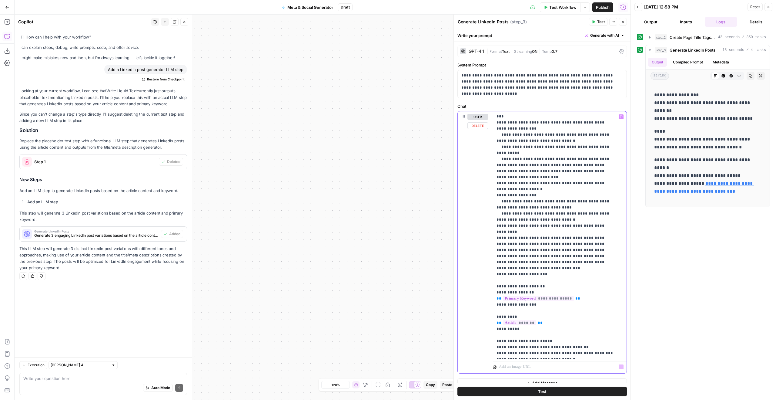
click at [583, 357] on div "**********" at bounding box center [557, 234] width 129 height 247
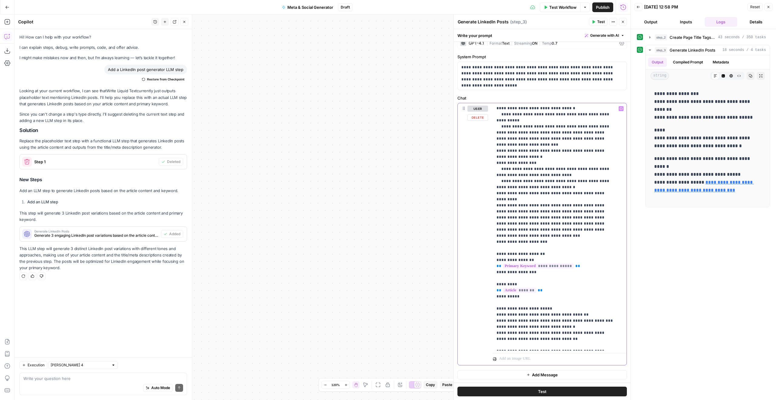
scroll to position [84, 0]
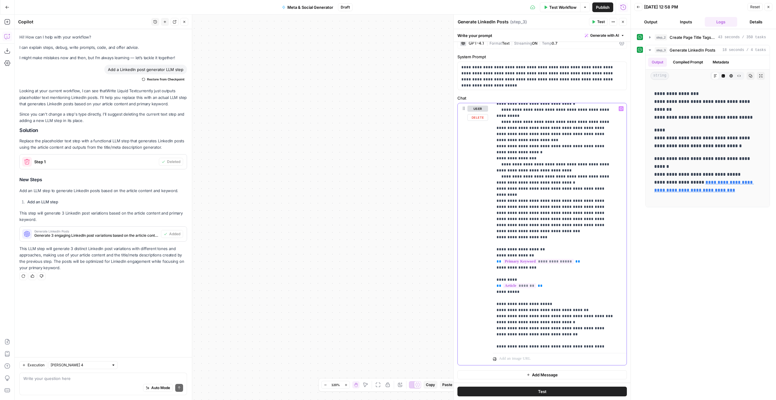
drag, startPoint x: 509, startPoint y: 346, endPoint x: 492, endPoint y: 333, distance: 20.9
click at [492, 333] on div "**********" at bounding box center [542, 233] width 169 height 261
copy p "**********"
click at [523, 350] on div at bounding box center [560, 357] width 134 height 15
click at [526, 348] on p "**********" at bounding box center [555, 185] width 117 height 327
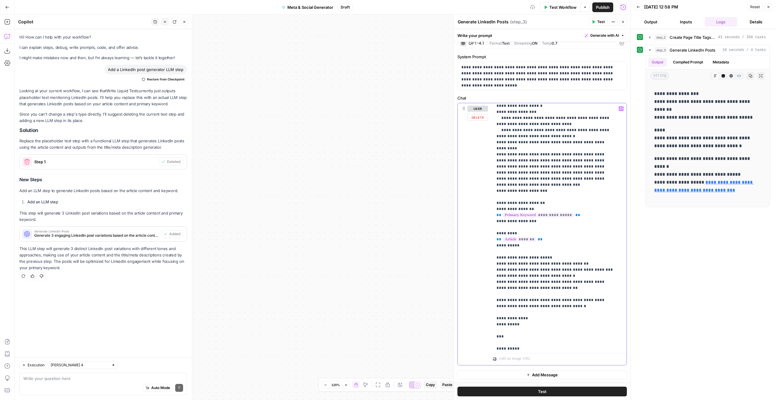
scroll to position [140, 0]
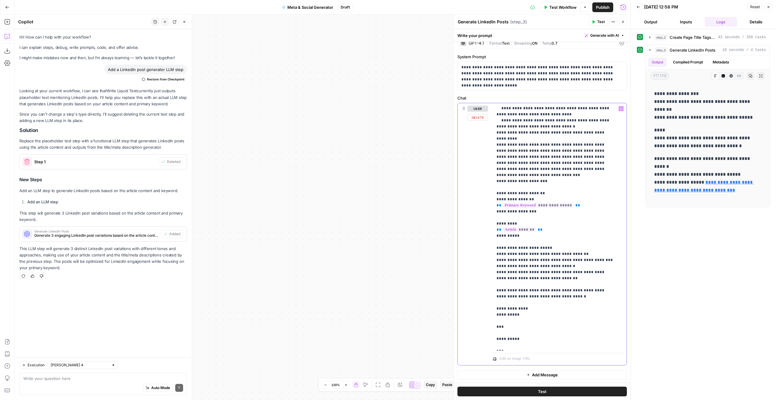
click at [515, 321] on p "**********" at bounding box center [555, 157] width 117 height 382
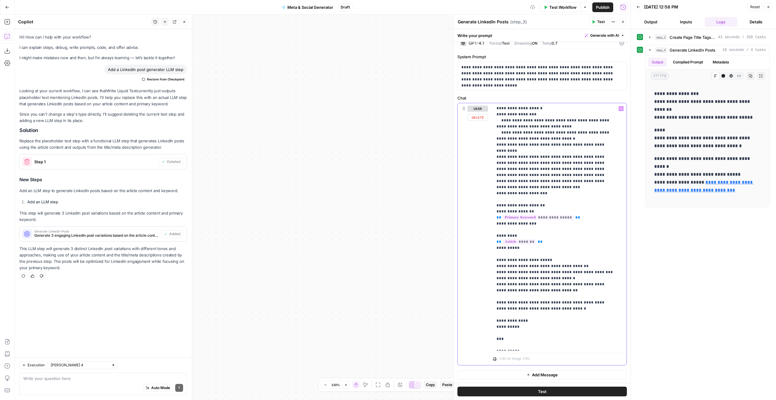
scroll to position [134, 0]
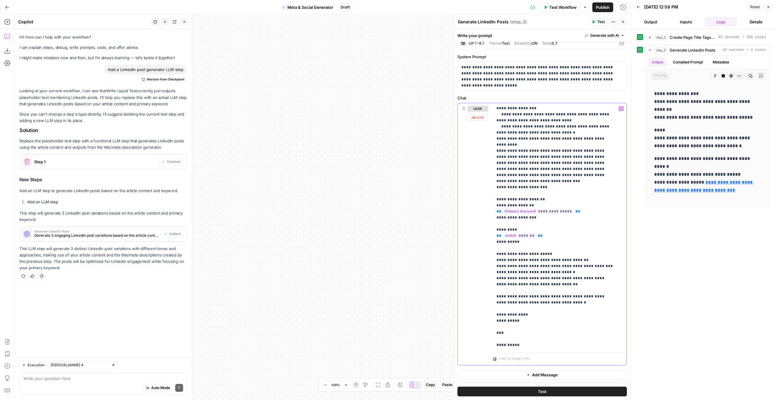
click at [558, 336] on p "**********" at bounding box center [555, 160] width 117 height 376
click at [604, 16] on header "Generate LinkedIn Posts Generate LinkedIn Posts ( step_3 ) Test Actions Close" at bounding box center [542, 22] width 177 height 15
click at [598, 22] on span "Test" at bounding box center [601, 21] width 8 height 5
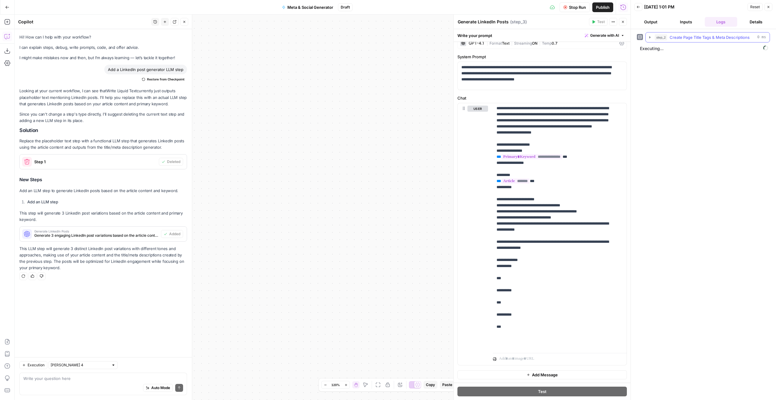
click at [676, 37] on span "Create Page Title Tags & Meta Descriptions" at bounding box center [710, 37] width 80 height 6
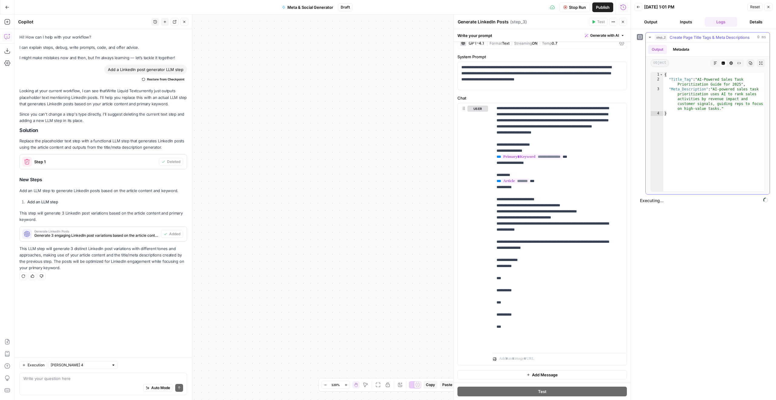
click at [676, 37] on span "Create Page Title Tags & Meta Descriptions" at bounding box center [710, 37] width 80 height 6
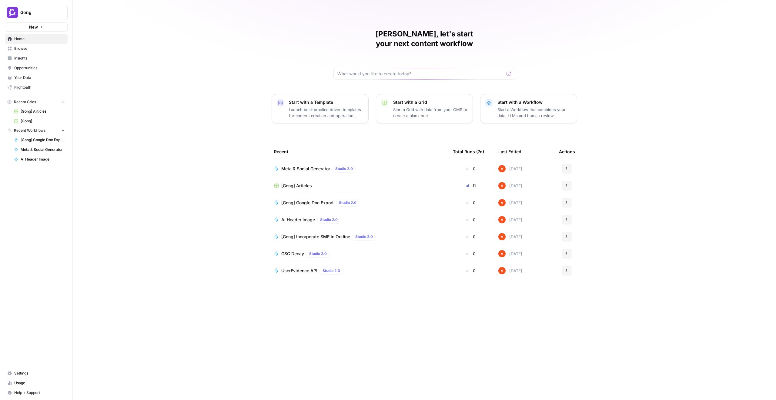
click at [55, 85] on span "Flightpath" at bounding box center [39, 87] width 51 height 5
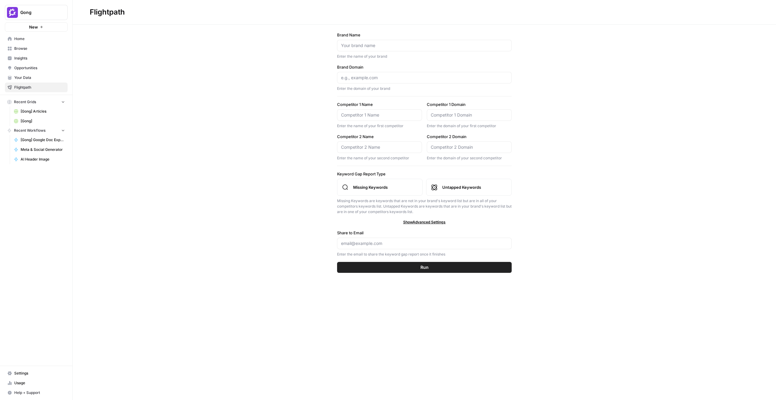
click at [52, 74] on link "Your Data" at bounding box center [36, 78] width 63 height 10
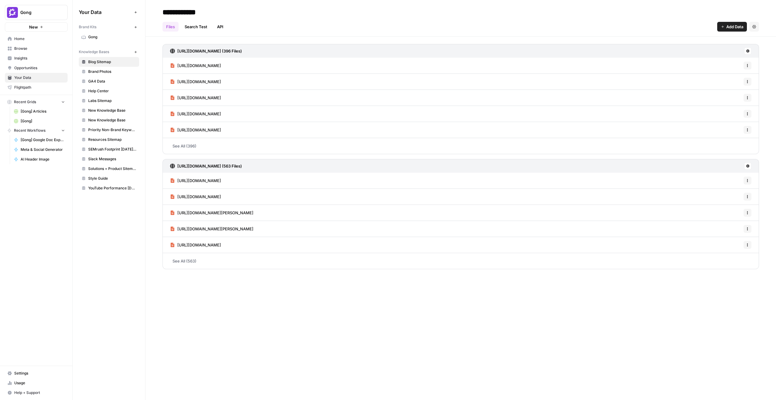
click at [104, 38] on span "Gong" at bounding box center [112, 36] width 48 height 5
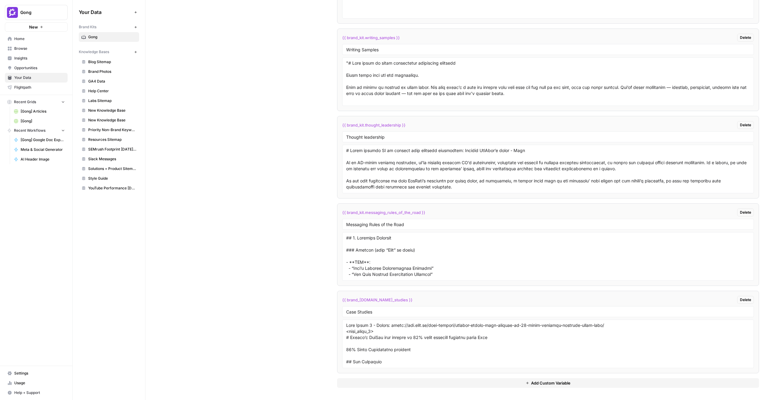
scroll to position [346, 0]
click at [399, 381] on button "Add Custom Variable" at bounding box center [548, 383] width 422 height 10
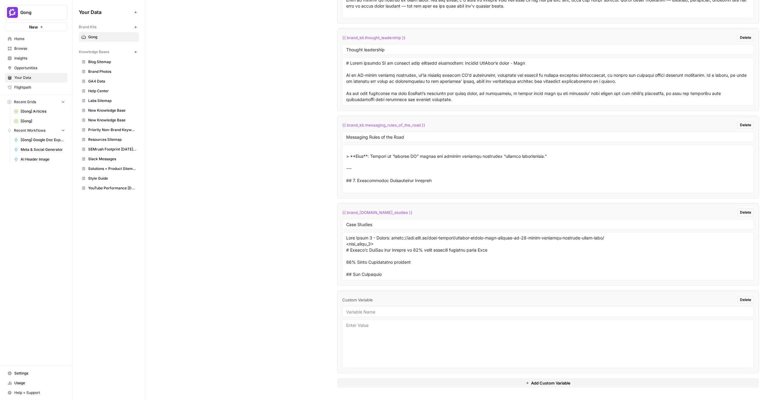
click at [376, 314] on input "text" at bounding box center [548, 311] width 404 height 5
type input "LinkedIn Samples"
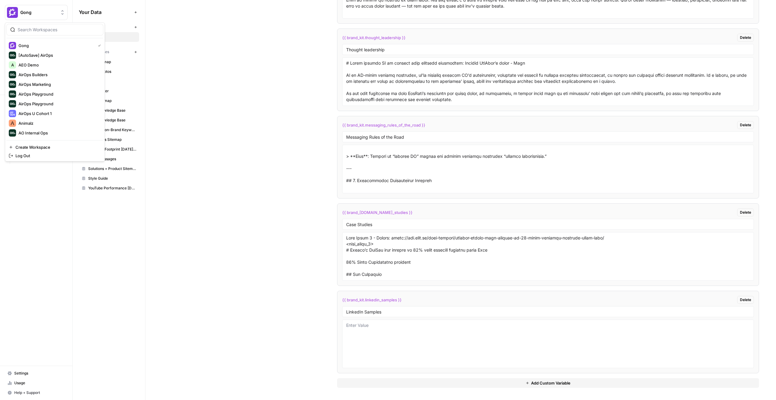
click at [45, 9] on span "Gong" at bounding box center [38, 12] width 37 height 6
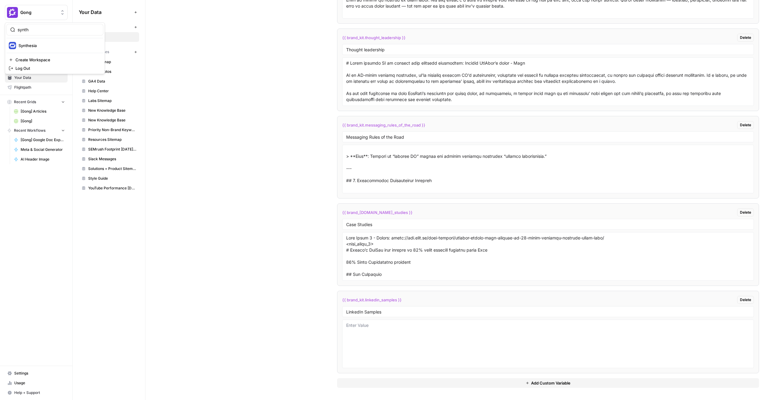
type input "synth"
click at [69, 45] on span "Synthesia" at bounding box center [58, 45] width 80 height 6
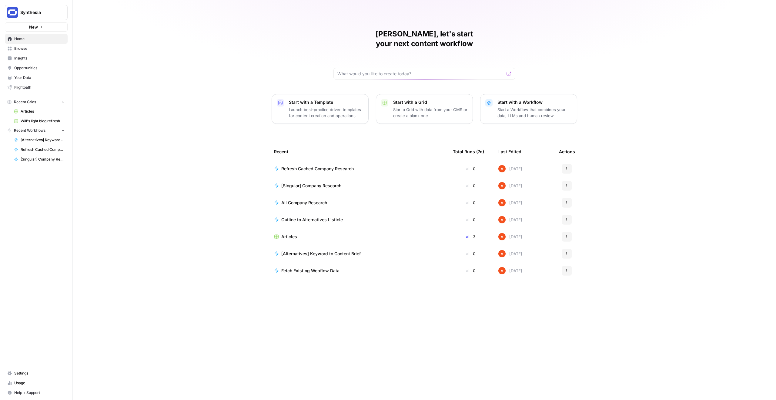
click at [61, 47] on span "Browse" at bounding box center [39, 48] width 51 height 5
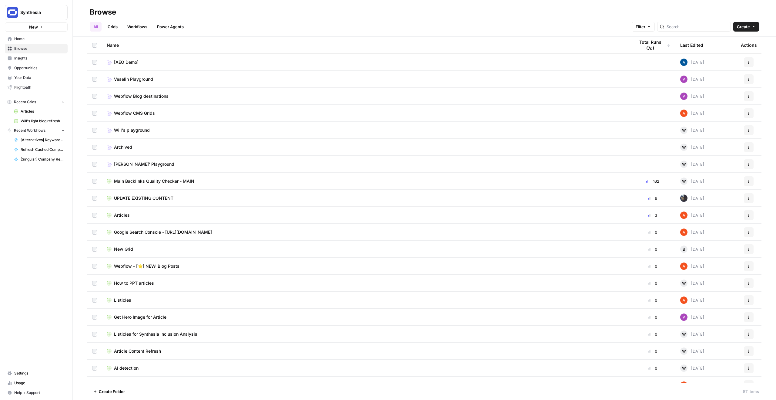
click at [173, 25] on link "Power Agents" at bounding box center [170, 27] width 34 height 10
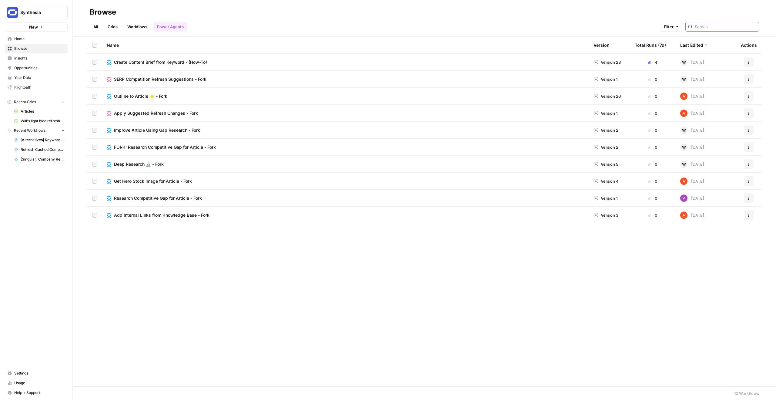
click at [727, 27] on input "search" at bounding box center [726, 27] width 62 height 6
click at [133, 26] on link "Workflows" at bounding box center [137, 27] width 27 height 10
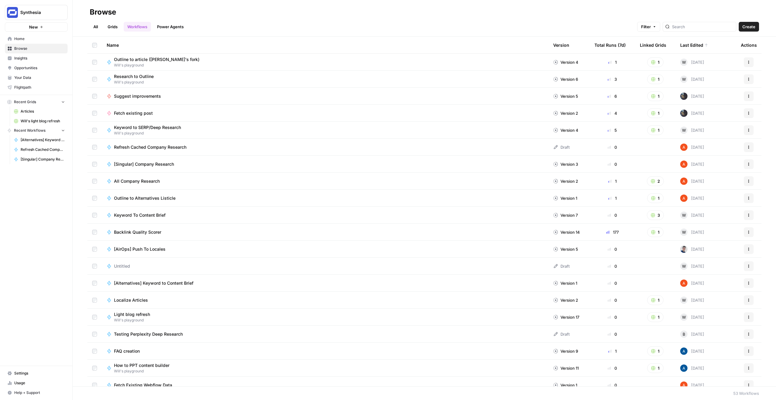
click at [747, 25] on span "Create" at bounding box center [749, 27] width 13 height 6
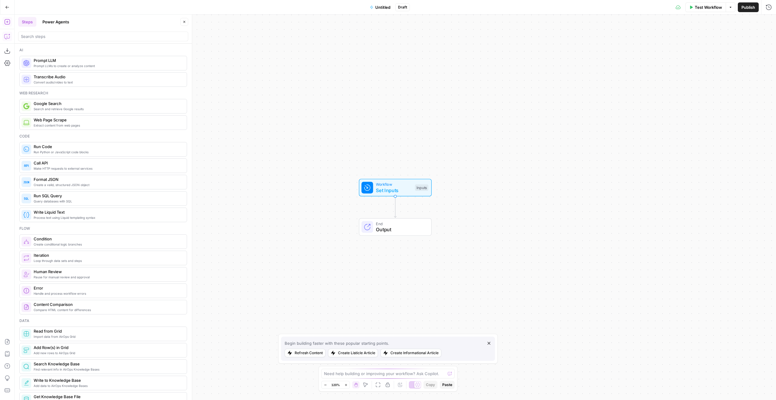
click at [8, 39] on icon "button" at bounding box center [7, 36] width 6 height 6
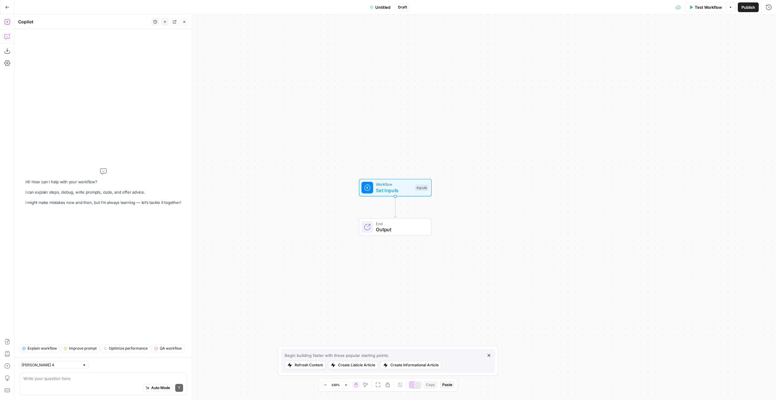
click at [7, 23] on icon "button" at bounding box center [7, 22] width 6 height 6
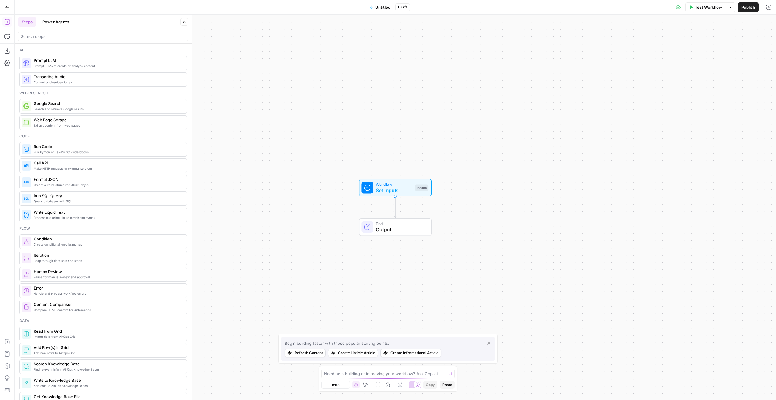
click at [58, 19] on button "Power Agents" at bounding box center [56, 22] width 34 height 10
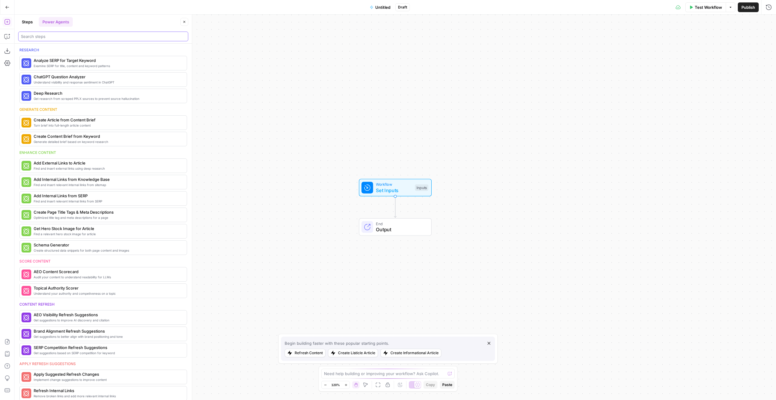
click at [78, 36] on input "search" at bounding box center [103, 36] width 165 height 6
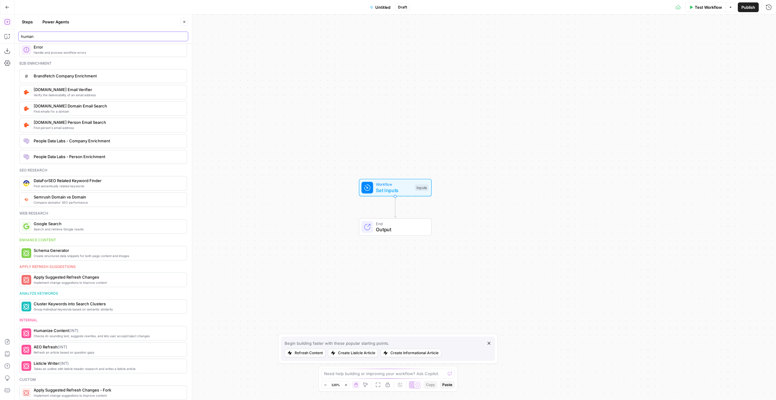
scroll to position [33, 0]
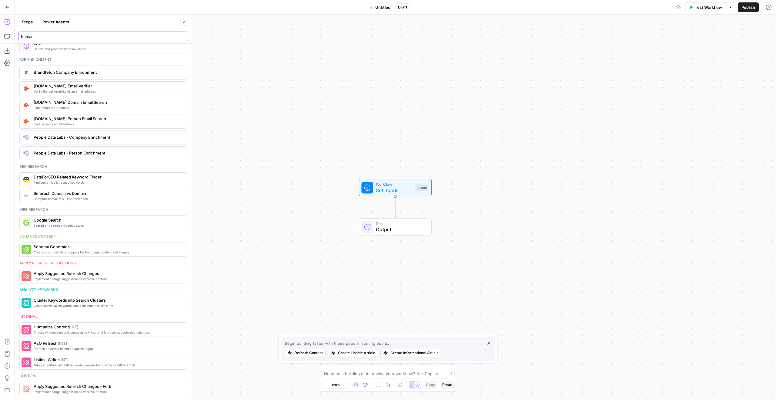
type input "human"
click at [6, 7] on icon "button" at bounding box center [7, 7] width 4 height 4
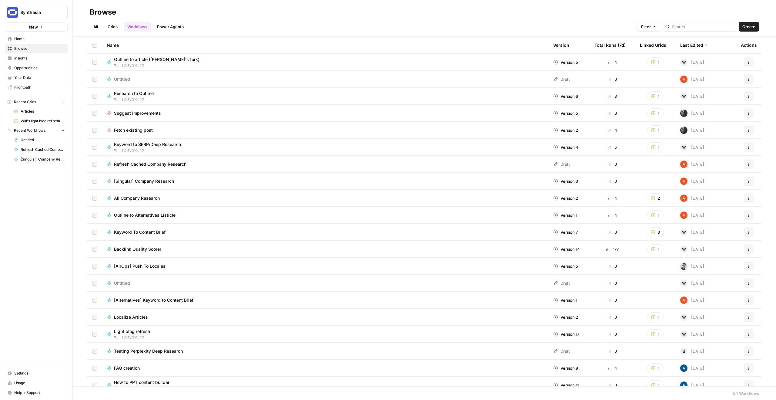
click at [744, 80] on button "Actions" at bounding box center [749, 79] width 10 height 10
click at [708, 130] on span "Delete" at bounding box center [717, 129] width 49 height 6
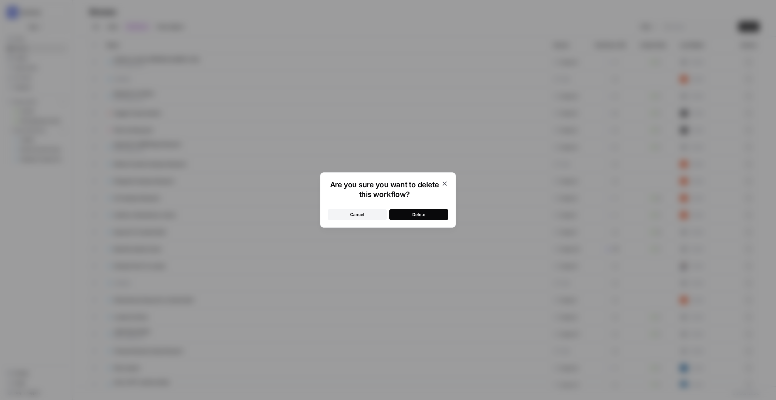
click at [401, 214] on button "Delete" at bounding box center [418, 214] width 59 height 11
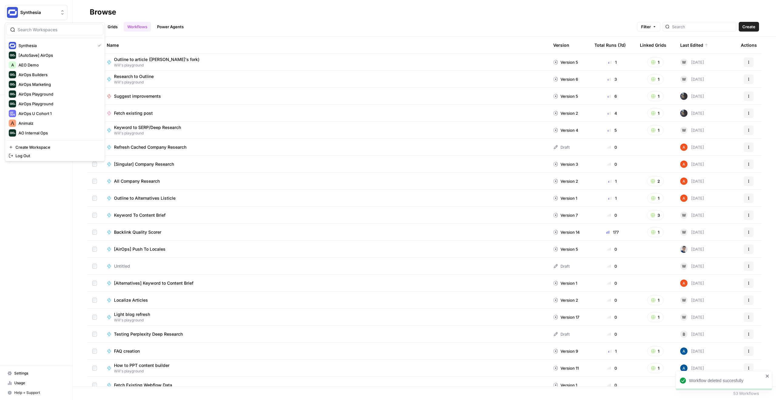
click at [57, 5] on button "Synthesia" at bounding box center [36, 12] width 63 height 15
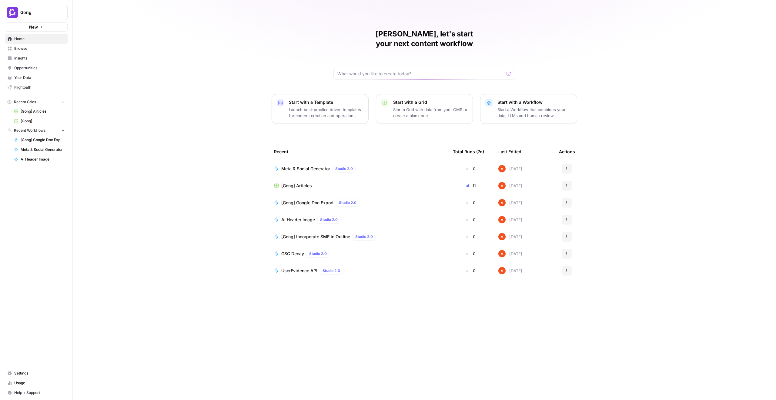
click at [36, 45] on link "Browse" at bounding box center [36, 49] width 63 height 10
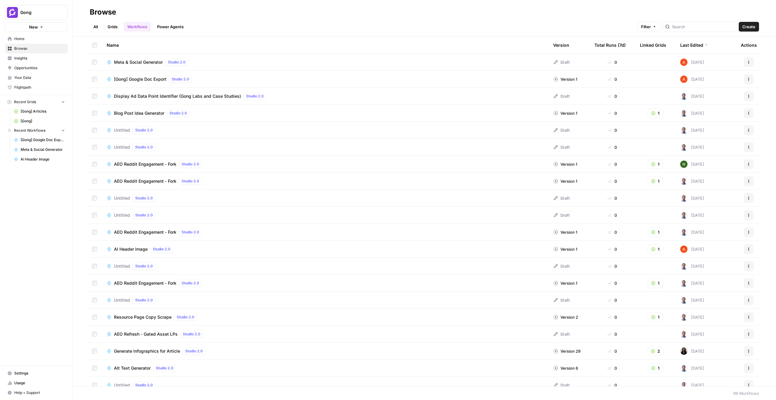
click at [112, 29] on link "Grids" at bounding box center [112, 27] width 17 height 10
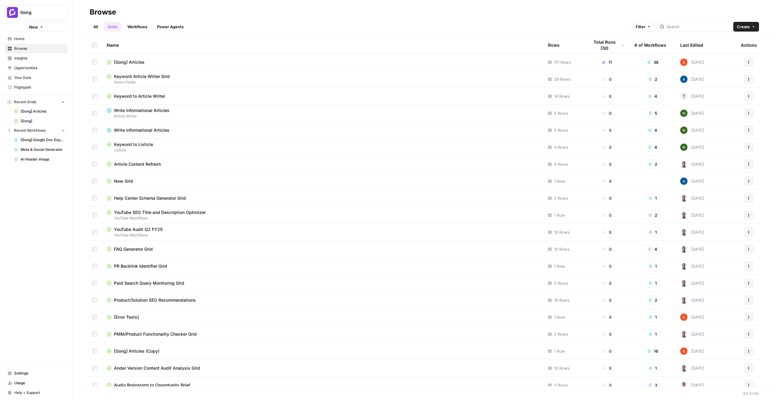
click at [126, 59] on span "[Gong] Articles" at bounding box center [129, 62] width 31 height 6
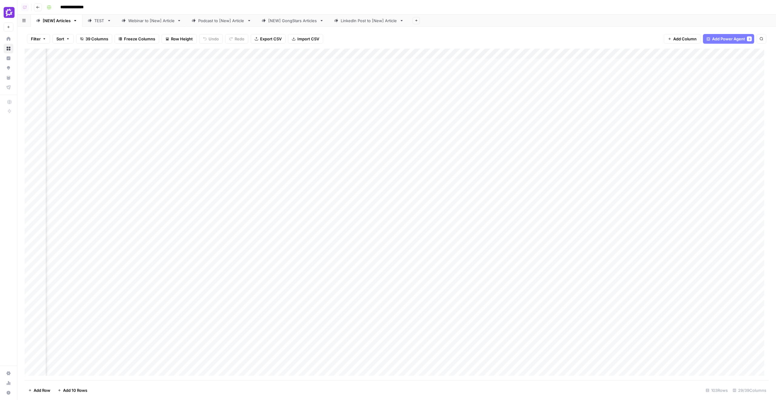
scroll to position [0, 1159]
click at [629, 67] on div "Add Column" at bounding box center [397, 214] width 744 height 331
click at [492, 76] on div "Add Column" at bounding box center [397, 214] width 744 height 331
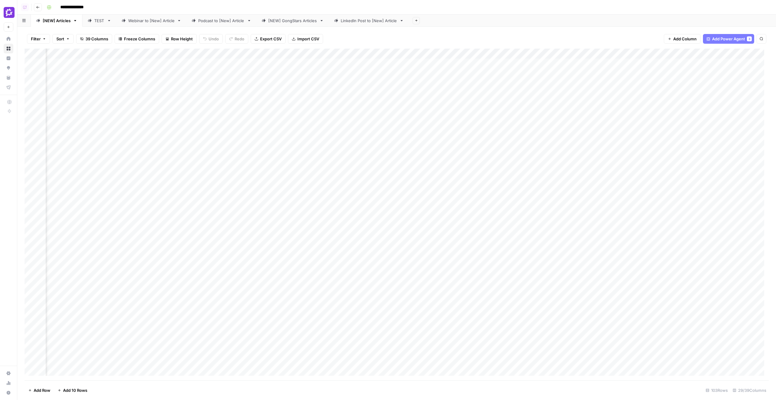
click at [441, 55] on div "Add Column" at bounding box center [397, 214] width 744 height 331
click at [442, 113] on span "Edit Workflow" at bounding box center [465, 113] width 53 height 6
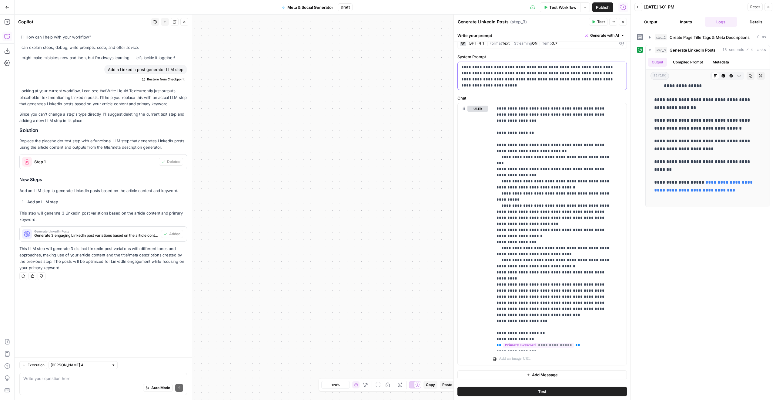
click at [584, 83] on div "**********" at bounding box center [542, 76] width 169 height 28
click at [578, 150] on p "**********" at bounding box center [555, 294] width 117 height 376
click at [590, 128] on p "**********" at bounding box center [555, 294] width 117 height 376
click at [602, 115] on p "**********" at bounding box center [555, 294] width 117 height 376
click at [569, 115] on p "**********" at bounding box center [555, 294] width 117 height 376
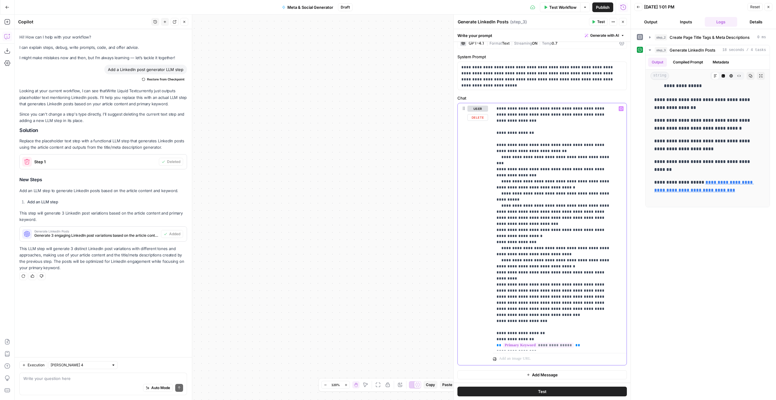
click at [606, 117] on p "**********" at bounding box center [555, 294] width 117 height 376
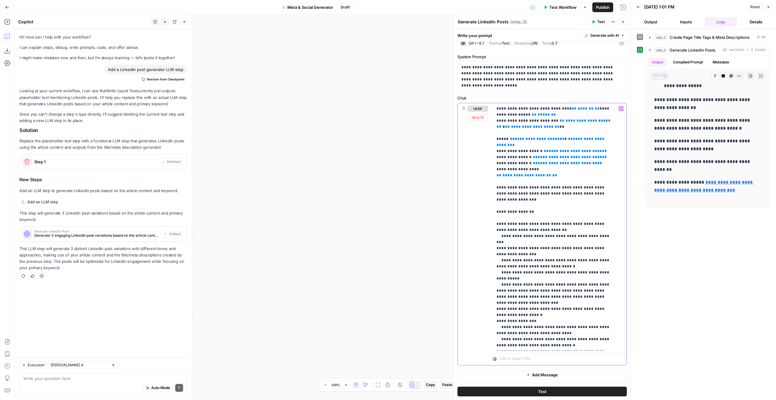
drag, startPoint x: 498, startPoint y: 118, endPoint x: 498, endPoint y: 111, distance: 7.0
click at [498, 111] on p "**********" at bounding box center [555, 330] width 117 height 449
click at [498, 119] on p "**********" at bounding box center [555, 330] width 117 height 449
drag, startPoint x: 497, startPoint y: 120, endPoint x: 514, endPoint y: 121, distance: 17.7
click at [496, 104] on div "**********" at bounding box center [557, 226] width 129 height 247
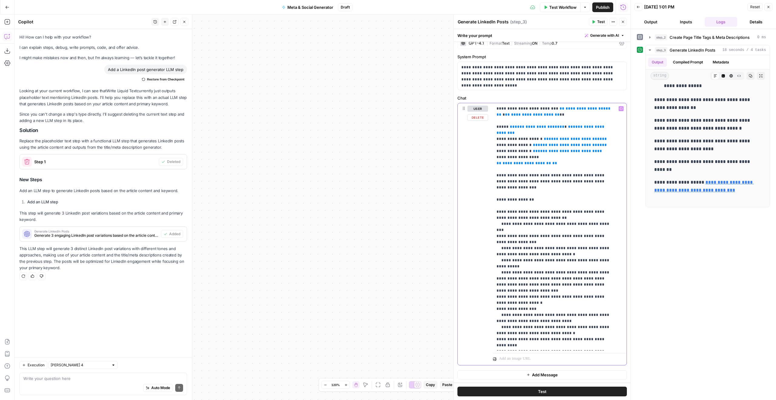
drag, startPoint x: 558, startPoint y: 160, endPoint x: 492, endPoint y: 106, distance: 85.8
click at [492, 106] on div "**********" at bounding box center [542, 233] width 169 height 261
click at [583, 157] on p "**********" at bounding box center [555, 324] width 117 height 437
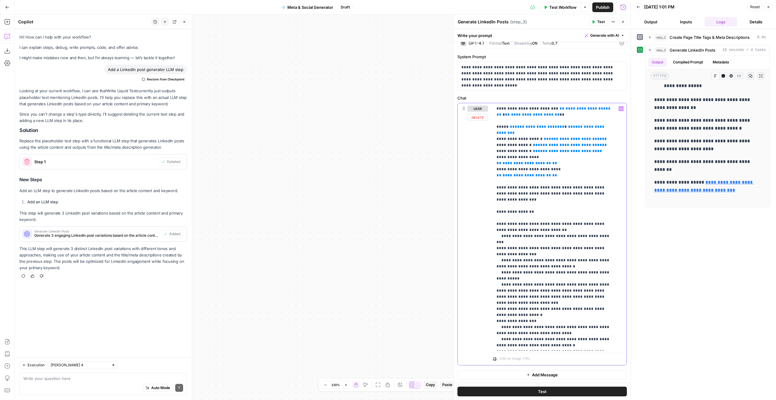
click at [597, 149] on span "**" at bounding box center [599, 151] width 5 height 4
click at [580, 147] on p "**********" at bounding box center [555, 330] width 117 height 449
click at [572, 151] on p "**********" at bounding box center [555, 330] width 117 height 449
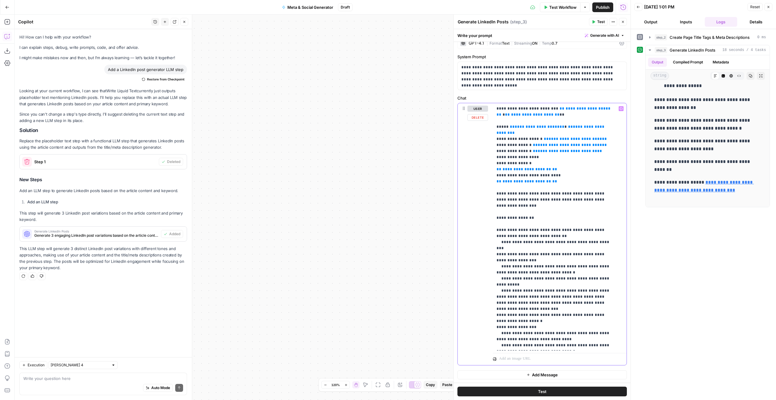
drag, startPoint x: 536, startPoint y: 158, endPoint x: 489, endPoint y: 157, distance: 47.9
click at [489, 157] on div "**********" at bounding box center [542, 233] width 169 height 261
copy p "**********"
click at [551, 164] on p "**********" at bounding box center [555, 333] width 117 height 455
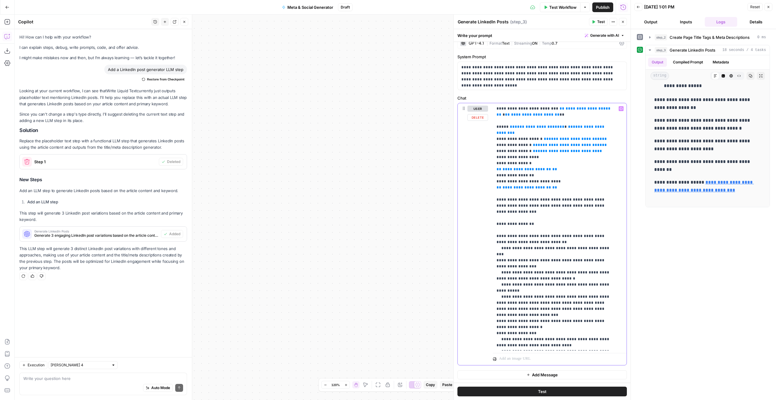
drag, startPoint x: 530, startPoint y: 146, endPoint x: 601, endPoint y: 145, distance: 71.3
click at [601, 145] on p "**********" at bounding box center [555, 336] width 117 height 461
drag, startPoint x: 600, startPoint y: 141, endPoint x: 529, endPoint y: 141, distance: 71.6
click at [529, 141] on p "**********" at bounding box center [555, 336] width 117 height 461
copy p "**********"
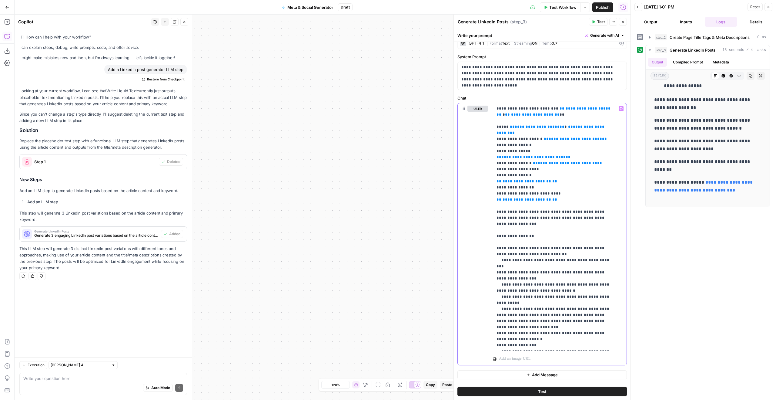
drag, startPoint x: 567, startPoint y: 147, endPoint x: 478, endPoint y: 145, distance: 89.5
click at [478, 145] on div "**********" at bounding box center [542, 233] width 169 height 261
copy p "**********"
click at [579, 161] on span "**********" at bounding box center [567, 163] width 59 height 4
click at [570, 154] on p "**********" at bounding box center [555, 342] width 117 height 473
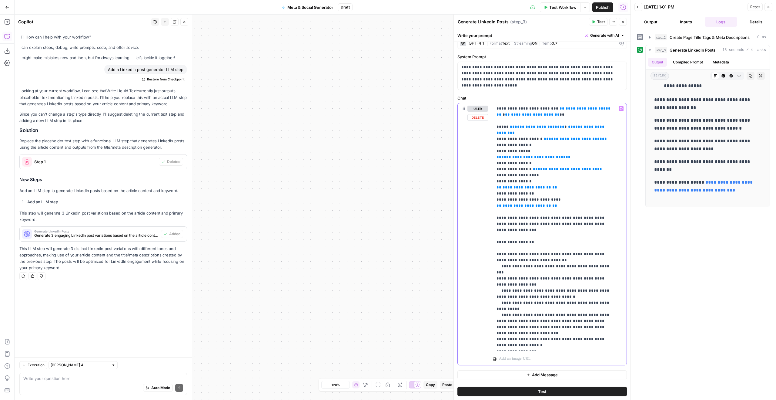
click at [537, 133] on p "**********" at bounding box center [555, 345] width 117 height 479
click at [544, 137] on span "**" at bounding box center [546, 139] width 5 height 4
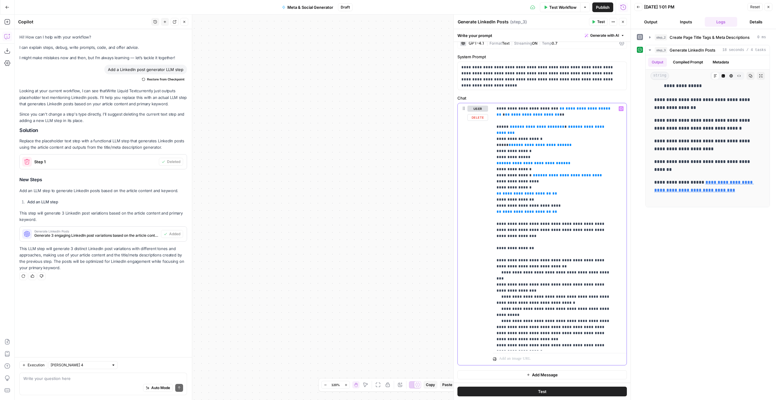
drag, startPoint x: 507, startPoint y: 139, endPoint x: 466, endPoint y: 138, distance: 40.3
click at [466, 138] on div "**********" at bounding box center [542, 233] width 169 height 261
copy p "*****"
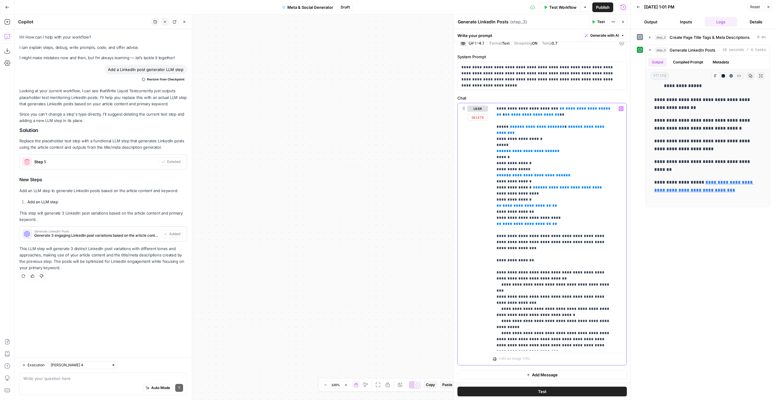
click at [558, 126] on p "**********" at bounding box center [555, 354] width 117 height 497
click at [559, 126] on p "**********" at bounding box center [555, 354] width 117 height 497
drag, startPoint x: 512, startPoint y: 133, endPoint x: 470, endPoint y: 134, distance: 41.9
click at [470, 134] on div "**********" at bounding box center [542, 233] width 169 height 261
copy p "*******"
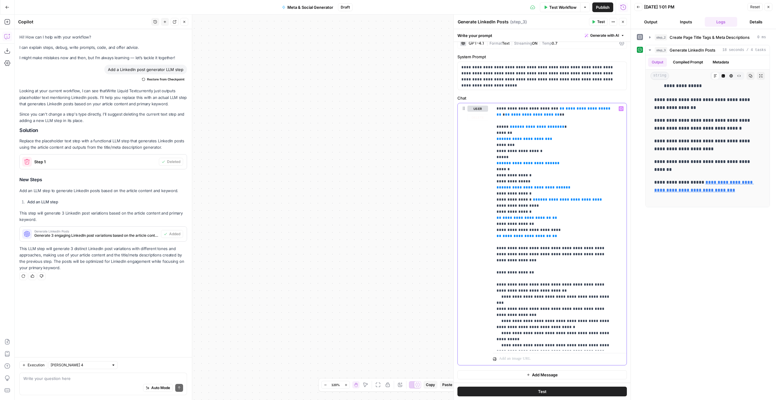
click at [571, 156] on p "**********" at bounding box center [555, 363] width 117 height 515
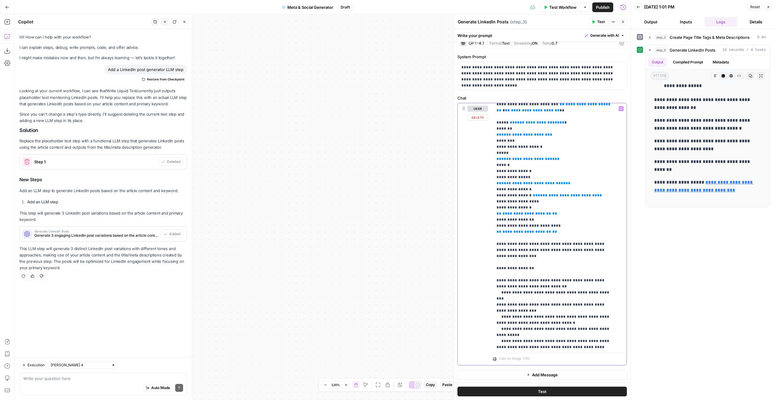
scroll to position [4, 0]
click at [573, 224] on p "**********" at bounding box center [555, 358] width 117 height 515
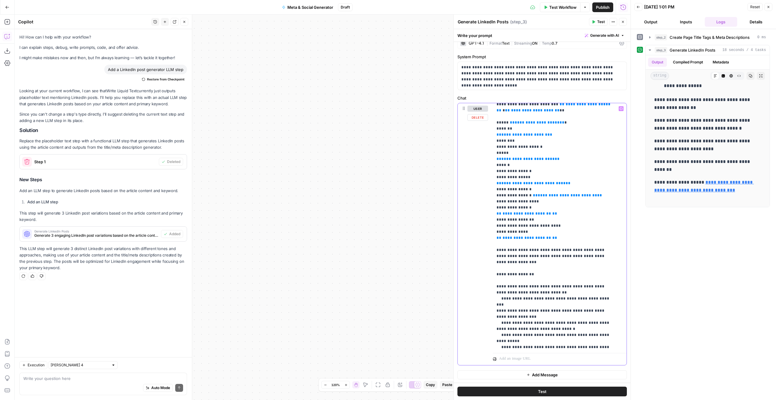
drag, startPoint x: 546, startPoint y: 232, endPoint x: 486, endPoint y: 230, distance: 59.8
click at [486, 230] on div "**********" at bounding box center [542, 233] width 169 height 261
copy p "**********"
click at [501, 243] on p "**********" at bounding box center [555, 362] width 117 height 522
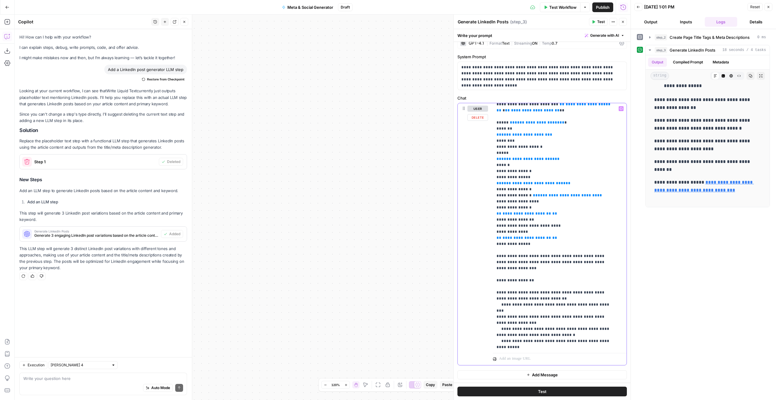
click at [555, 248] on p "**********" at bounding box center [555, 365] width 117 height 528
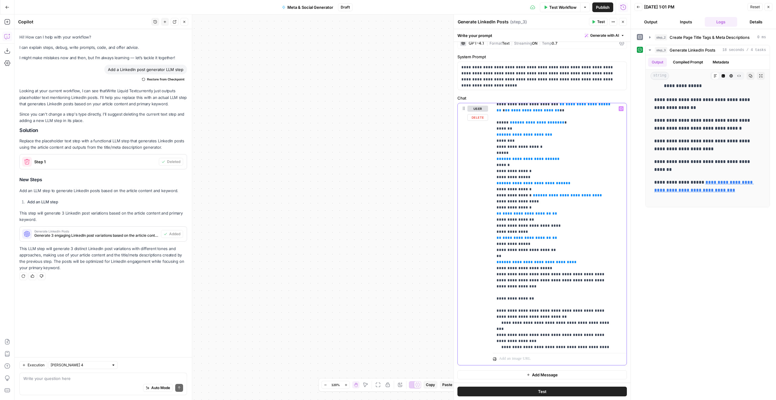
drag, startPoint x: 544, startPoint y: 268, endPoint x: 502, endPoint y: 270, distance: 42.8
click at [502, 270] on p "**********" at bounding box center [555, 374] width 117 height 546
copy p "**********"
click at [499, 256] on p "**********" at bounding box center [555, 374] width 117 height 546
click at [562, 270] on p "**********" at bounding box center [555, 374] width 117 height 546
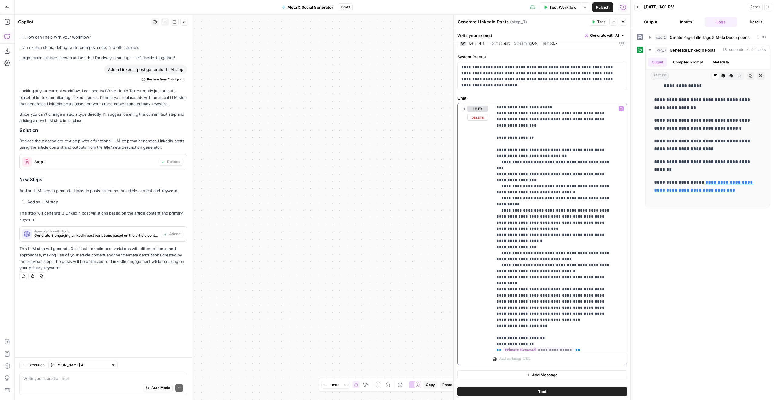
scroll to position [124, 0]
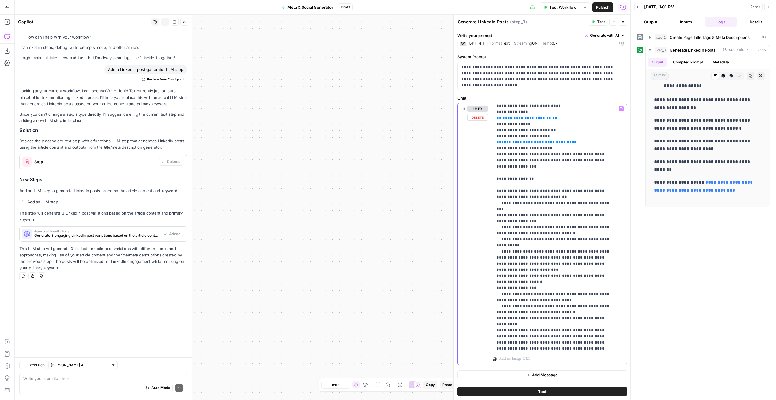
click at [596, 325] on p "**********" at bounding box center [555, 255] width 117 height 546
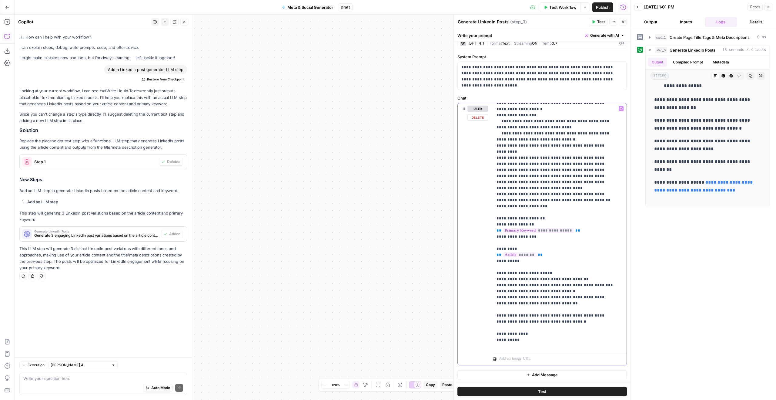
scroll to position [316, 0]
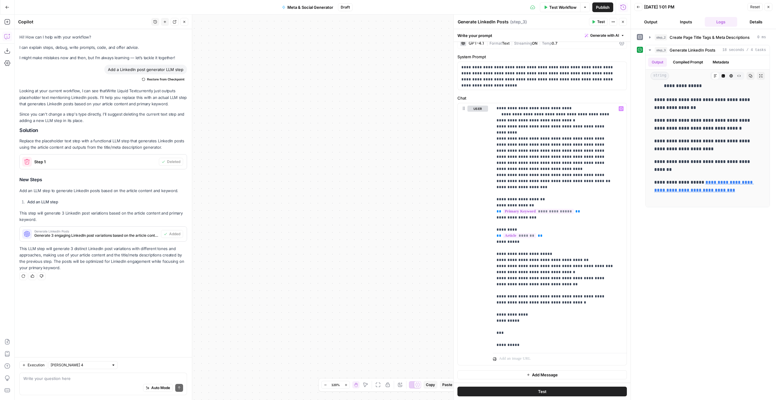
click at [552, 42] on span "Temp" at bounding box center [547, 43] width 10 height 5
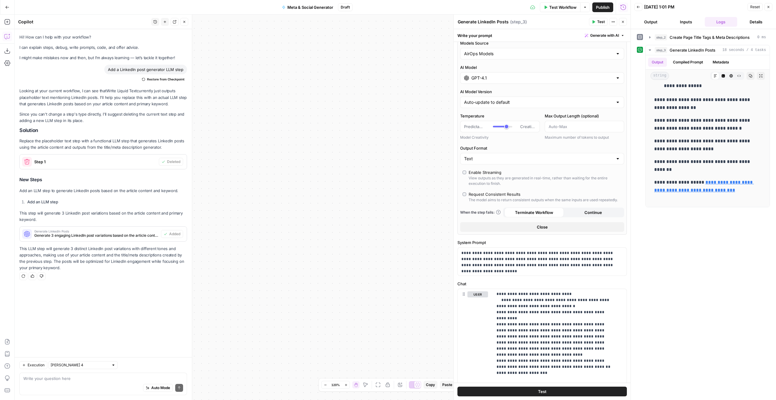
click at [534, 58] on div "AirOps Models" at bounding box center [542, 54] width 164 height 12
click at [534, 58] on div at bounding box center [542, 54] width 164 height 12
click at [532, 48] on div at bounding box center [542, 54] width 164 height 12
type input "AirOps Models"
click at [532, 45] on label "Models Source" at bounding box center [542, 43] width 164 height 6
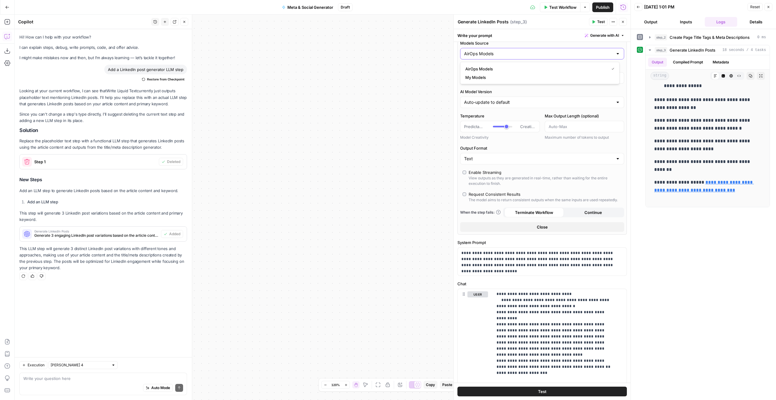
click at [532, 51] on input "AirOps Models" at bounding box center [538, 54] width 149 height 6
type input "AirOps Models"
click at [520, 93] on label "AI Model Version" at bounding box center [542, 92] width 164 height 6
click at [520, 99] on input "Auto-update to default" at bounding box center [538, 102] width 149 height 6
type input "Auto-update to default"
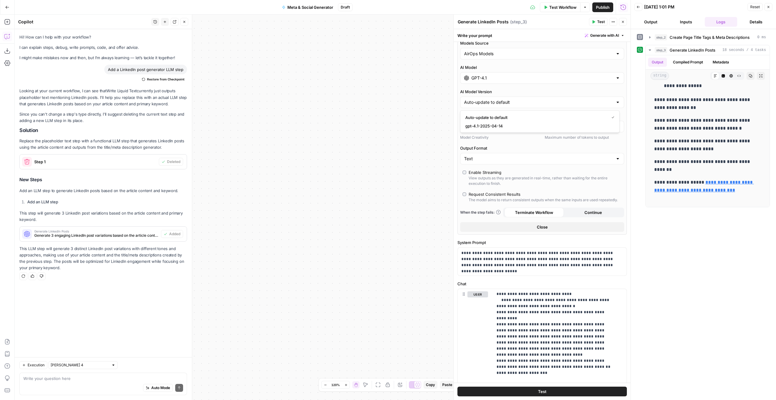
click at [519, 79] on input "GPT-4.1" at bounding box center [543, 78] width 142 height 6
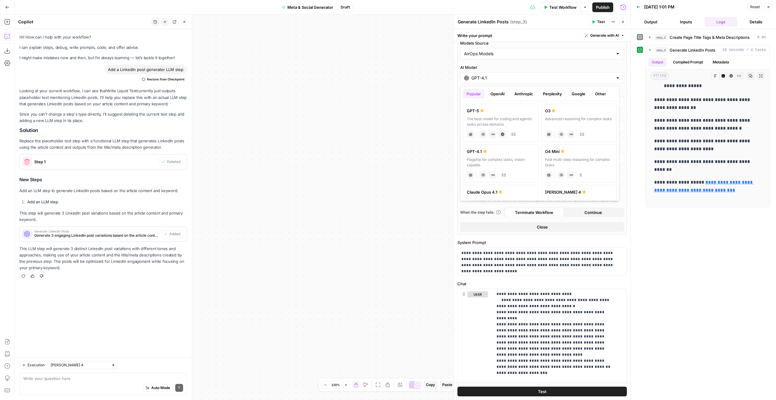
click at [529, 93] on button "Anthropic" at bounding box center [524, 94] width 26 height 10
click at [515, 160] on div "Hybrid reasoning: fast answers or deep thinking" at bounding box center [501, 162] width 68 height 11
type input "Claude Sonnet 4"
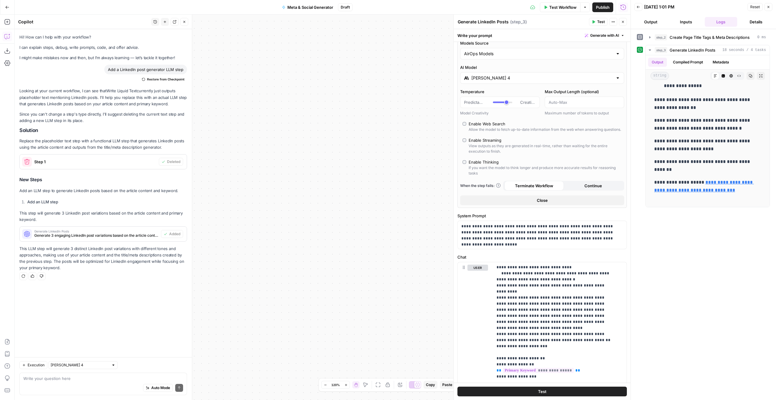
click at [526, 201] on button "Close" at bounding box center [542, 200] width 164 height 10
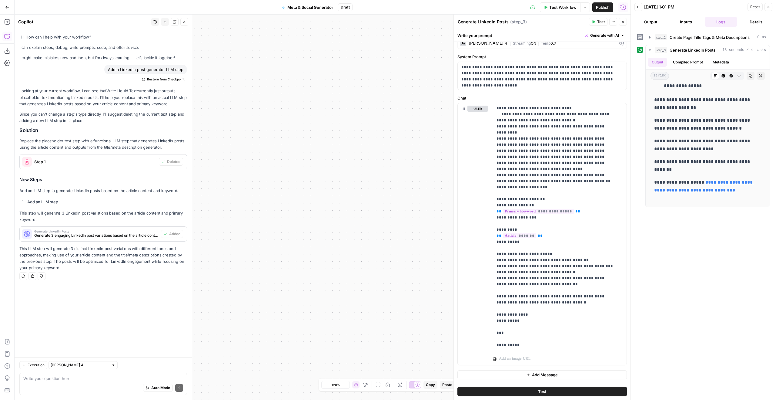
click at [595, 25] on button "Test" at bounding box center [598, 22] width 18 height 8
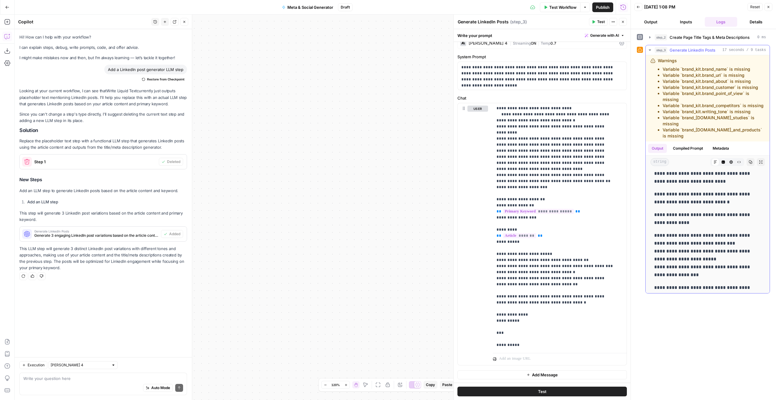
scroll to position [1128, 0]
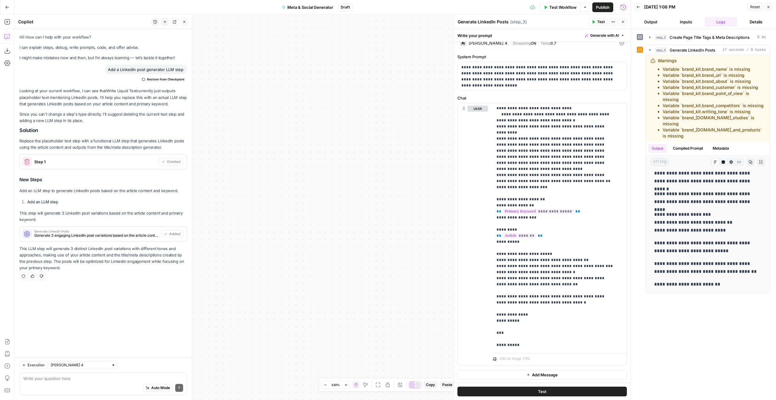
click at [625, 22] on button "Close" at bounding box center [623, 22] width 8 height 8
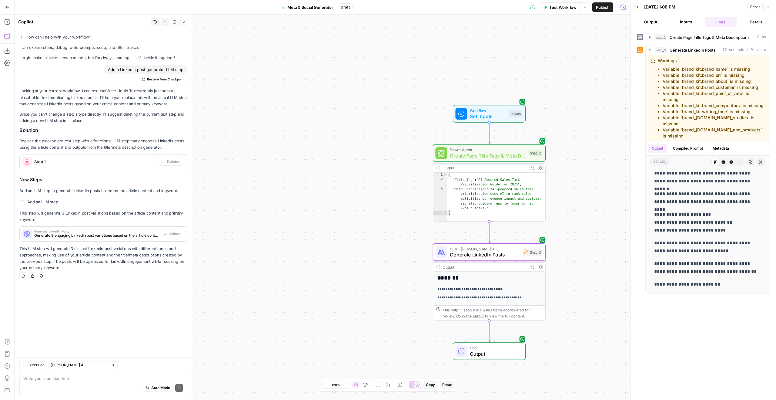
drag, startPoint x: 385, startPoint y: 122, endPoint x: 348, endPoint y: 126, distance: 38.1
click at [351, 126] on div "Workflow Set Inputs Inputs Power Agent Create Page Title Tags & Meta Descriptio…" at bounding box center [323, 207] width 616 height 385
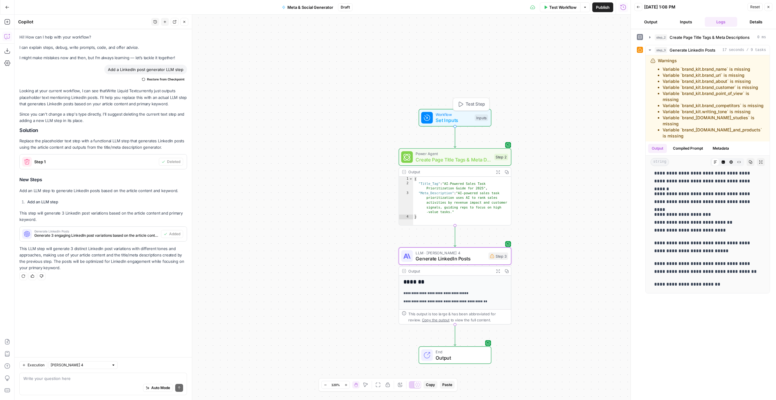
click at [466, 107] on button "Test Step" at bounding box center [471, 103] width 33 height 9
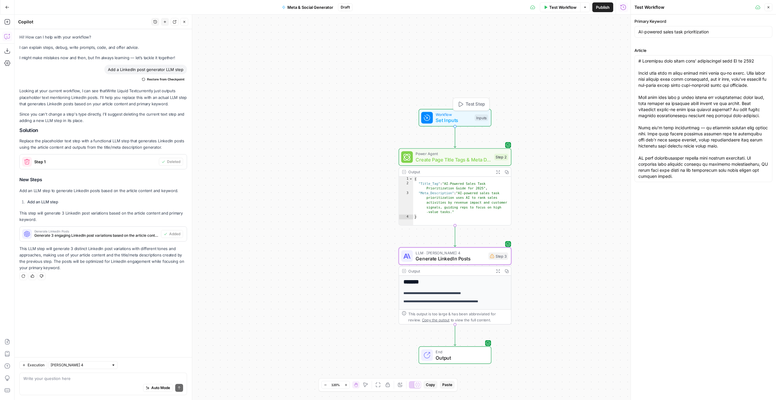
click at [478, 118] on div "Inputs" at bounding box center [481, 117] width 13 height 7
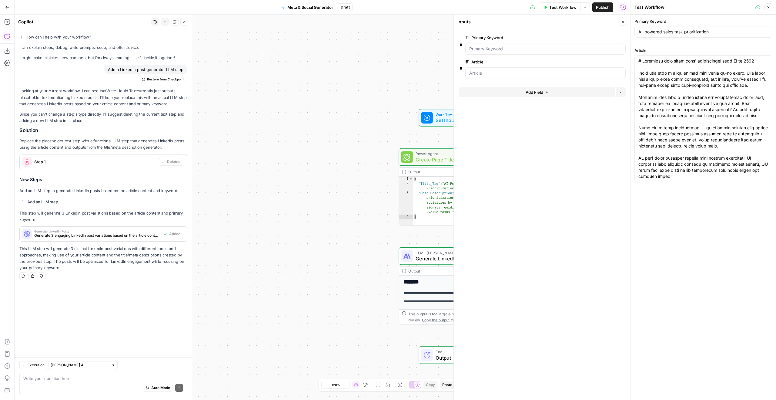
click at [556, 92] on button "Add Field" at bounding box center [537, 92] width 157 height 10
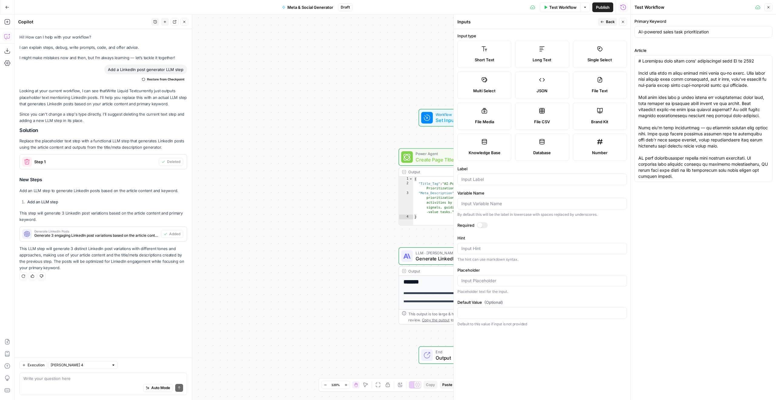
click at [593, 114] on label "Brand Kit" at bounding box center [600, 115] width 54 height 27
click at [540, 185] on div at bounding box center [543, 179] width 170 height 12
type input "Brand Kit"
click at [479, 222] on label "Required" at bounding box center [543, 225] width 170 height 6
click at [481, 223] on div at bounding box center [480, 225] width 5 height 5
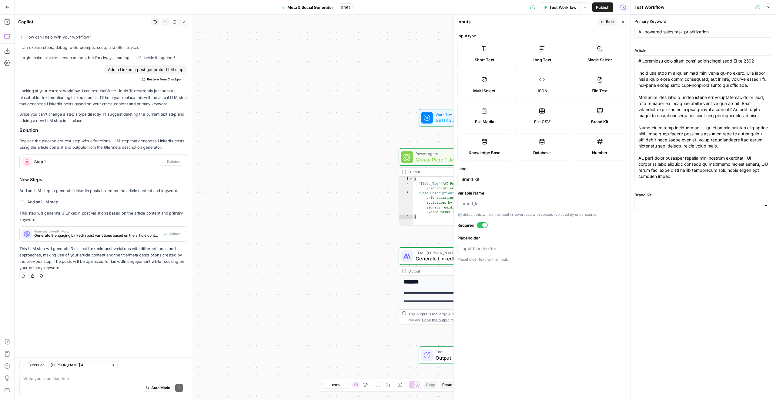
click at [608, 22] on span "Back" at bounding box center [610, 21] width 9 height 5
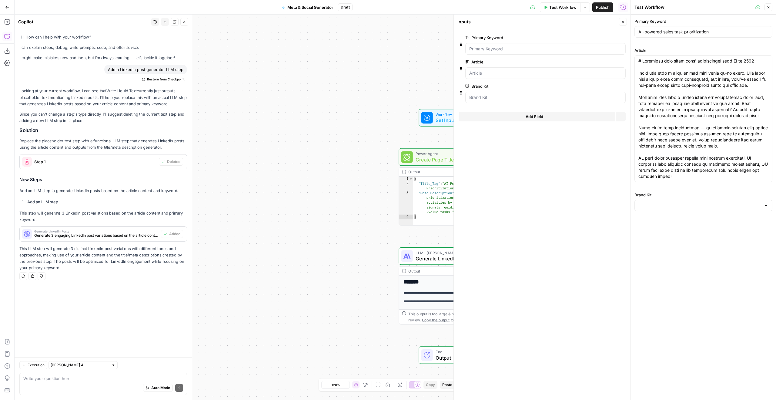
click at [623, 20] on icon "button" at bounding box center [623, 22] width 4 height 4
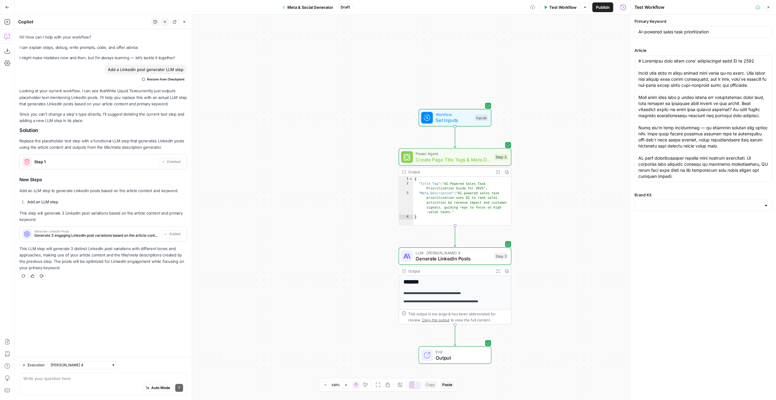
click at [656, 199] on div "Brand Kit" at bounding box center [704, 201] width 138 height 19
click at [658, 202] on div at bounding box center [704, 206] width 138 height 12
click at [658, 218] on span "Gong" at bounding box center [702, 220] width 125 height 6
type input "Gong"
click at [767, 10] on button "Close" at bounding box center [769, 7] width 8 height 8
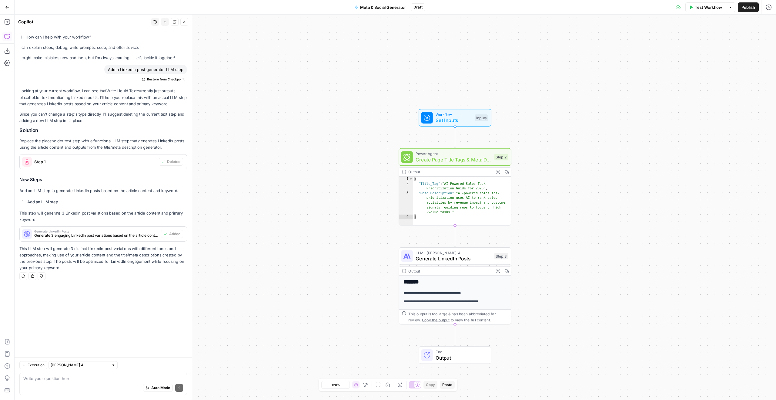
click at [702, 9] on span "Test Workflow" at bounding box center [708, 7] width 27 height 6
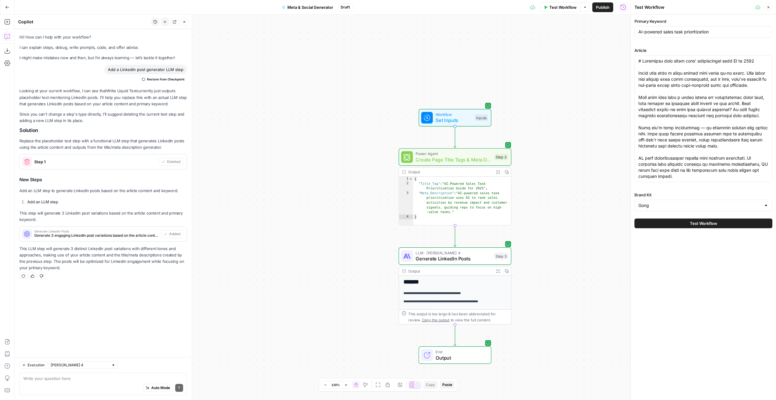
click at [583, 183] on div "Workflow Set Inputs Inputs Power Agent Create Page Title Tags & Meta Descriptio…" at bounding box center [323, 207] width 616 height 385
click at [493, 245] on button "Test" at bounding box center [496, 242] width 22 height 9
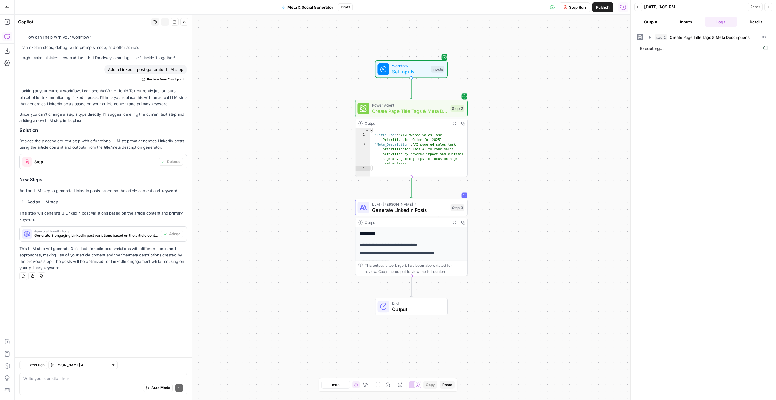
drag, startPoint x: 555, startPoint y: 250, endPoint x: 510, endPoint y: 200, distance: 67.7
click at [510, 200] on div "Workflow Set Inputs Inputs Power Agent Create Page Title Tags & Meta Descriptio…" at bounding box center [323, 207] width 616 height 385
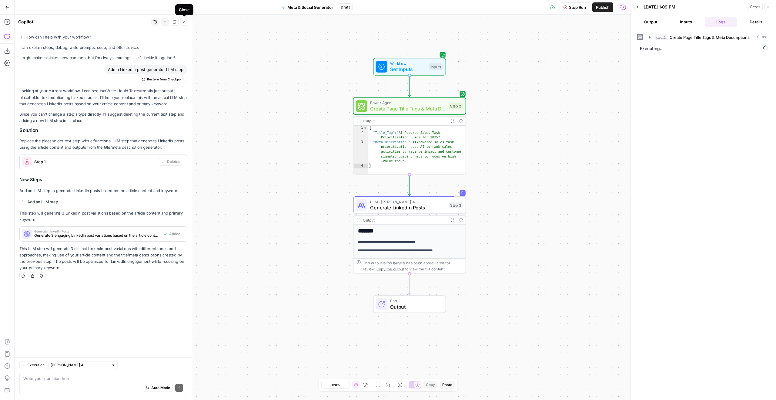
click at [183, 25] on button "Close" at bounding box center [184, 22] width 8 height 8
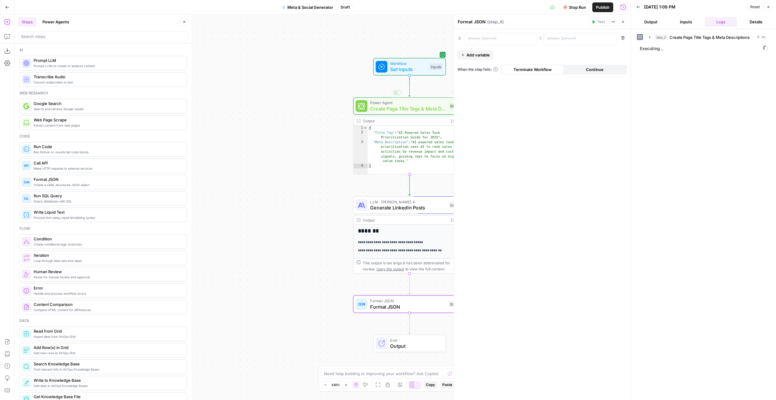
drag, startPoint x: 243, startPoint y: 111, endPoint x: 225, endPoint y: 104, distance: 18.9
click at [227, 105] on div "Workflow Set Inputs Inputs Power Agent Create Page Title Tags & Meta Descriptio…" at bounding box center [323, 207] width 616 height 385
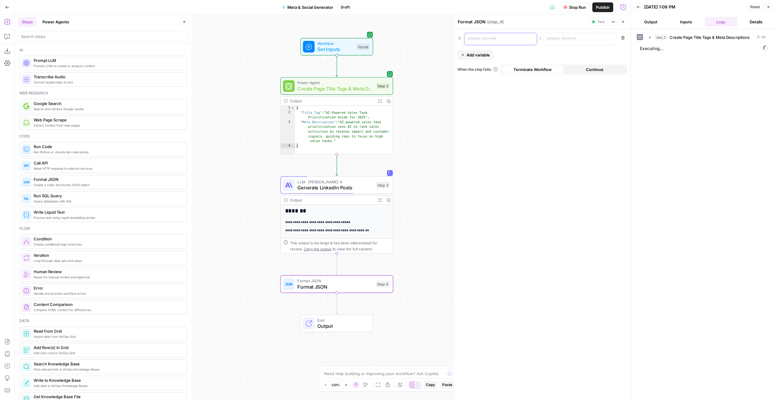
click at [495, 42] on div at bounding box center [496, 39] width 63 height 12
click at [484, 59] on button "Add variable" at bounding box center [476, 55] width 36 height 10
click at [485, 56] on div at bounding box center [496, 54] width 63 height 12
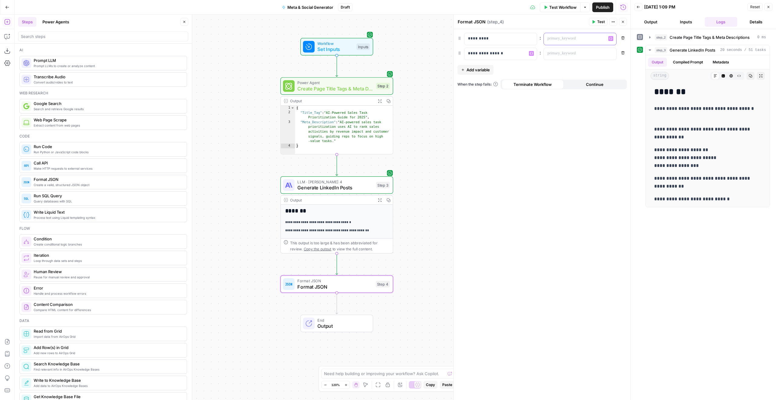
click at [585, 42] on div at bounding box center [575, 39] width 63 height 12
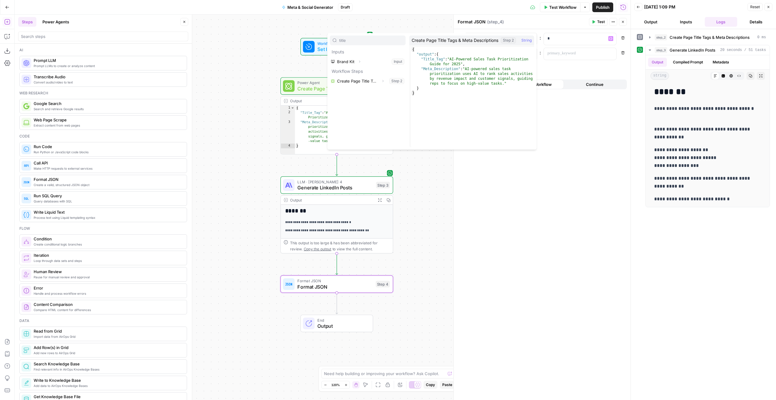
type input "title"
click at [383, 81] on icon "button" at bounding box center [383, 81] width 4 height 4
click at [355, 88] on button "Expand" at bounding box center [355, 91] width 8 height 8
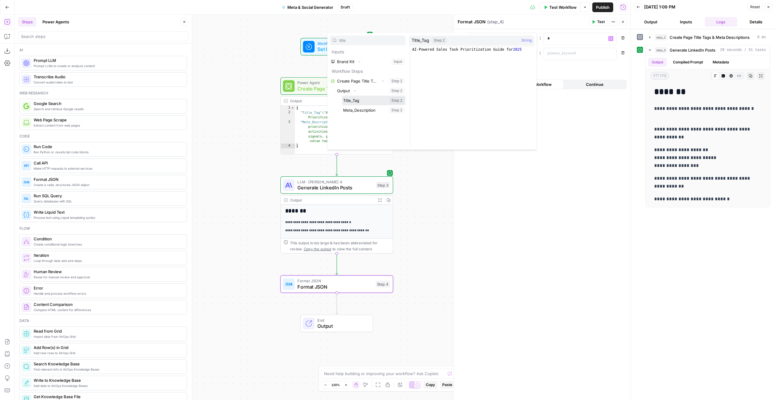
click at [369, 99] on button "Select variable Title_Tag" at bounding box center [374, 101] width 64 height 10
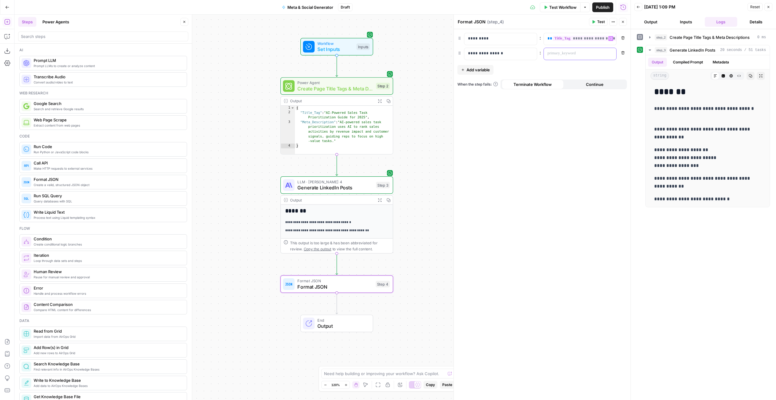
click at [587, 55] on p at bounding box center [575, 53] width 55 height 6
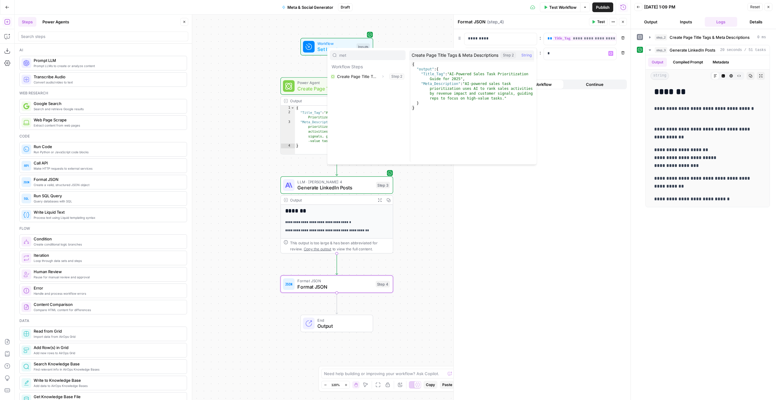
type input "met"
click at [381, 78] on icon "button" at bounding box center [383, 77] width 4 height 4
click at [356, 86] on icon "button" at bounding box center [355, 86] width 4 height 4
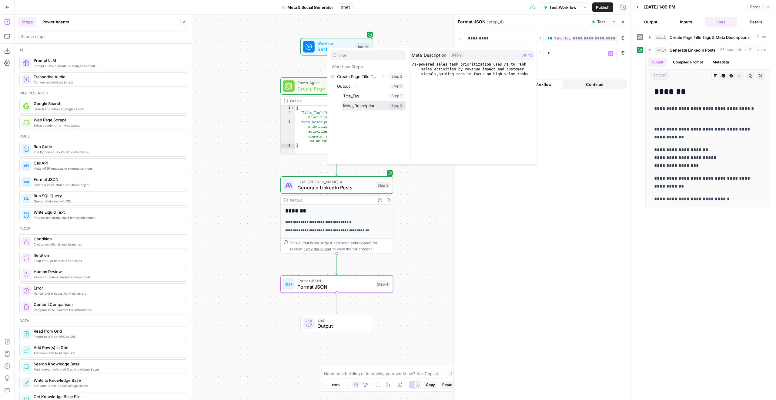
click at [365, 102] on button "Select variable Meta_Description" at bounding box center [374, 106] width 64 height 10
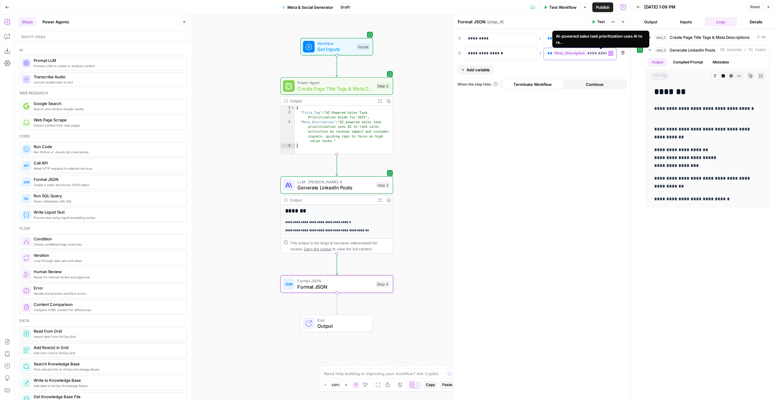
click at [550, 53] on span "**" at bounding box center [550, 53] width 5 height 4
click at [551, 41] on p "**********" at bounding box center [580, 38] width 65 height 6
click at [481, 67] on span "Add variable" at bounding box center [478, 70] width 23 height 6
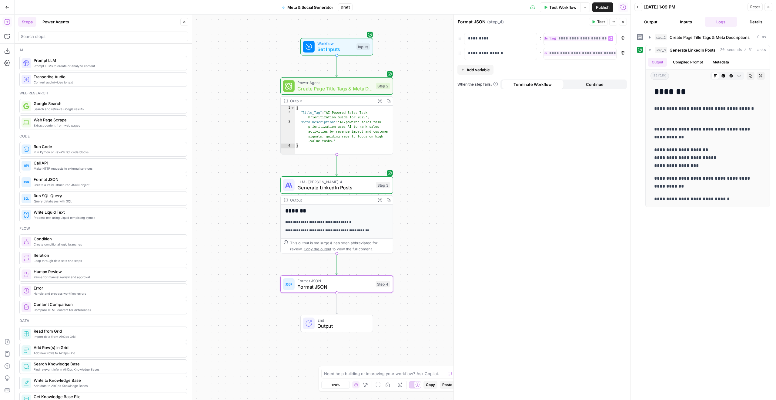
scroll to position [0, 5]
click at [515, 68] on p at bounding box center [495, 68] width 55 height 6
click at [586, 71] on div at bounding box center [575, 69] width 63 height 12
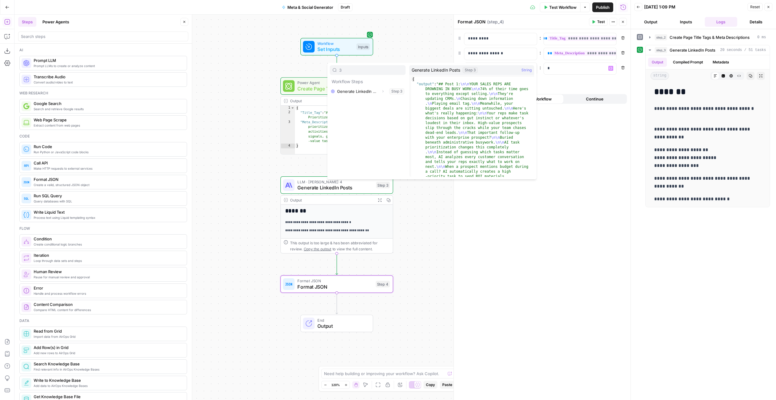
type input "3"
click at [384, 91] on icon "button" at bounding box center [383, 91] width 4 height 4
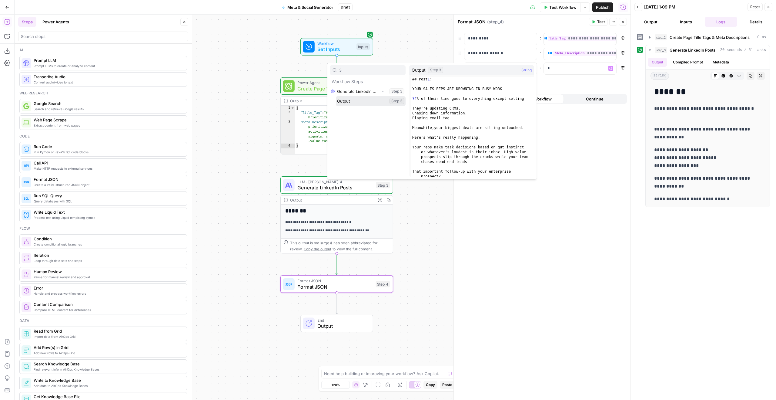
click at [348, 101] on button "Select variable Output" at bounding box center [371, 101] width 70 height 10
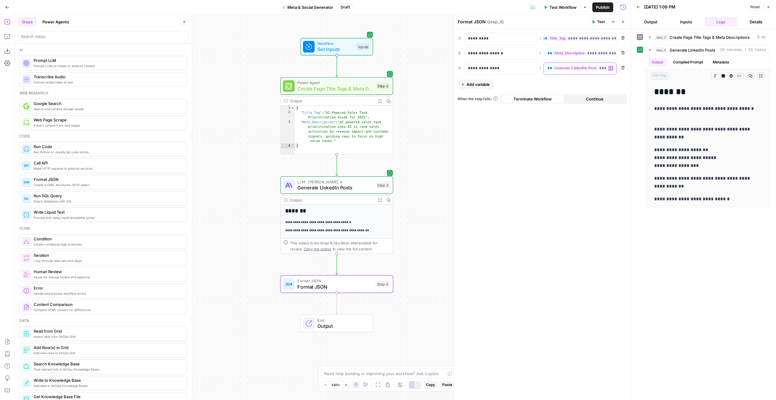
click at [550, 67] on span "**" at bounding box center [550, 68] width 5 height 4
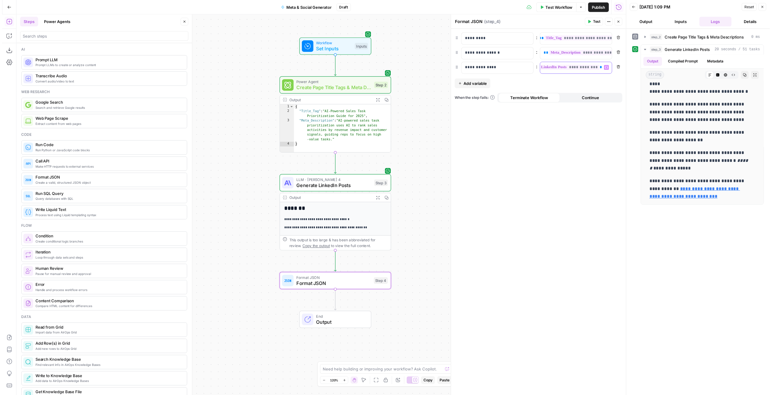
scroll to position [1231, 0]
click at [770, 7] on span "Close" at bounding box center [770, 7] width 0 height 0
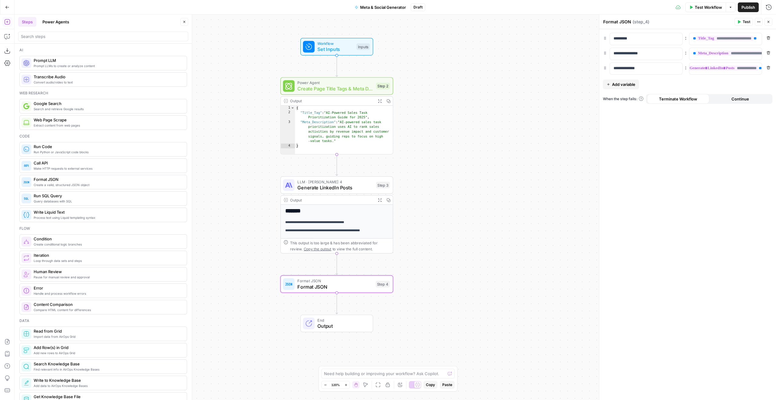
click at [768, 24] on button "Close" at bounding box center [769, 22] width 8 height 8
click at [746, 6] on span "Publish" at bounding box center [749, 7] width 14 height 6
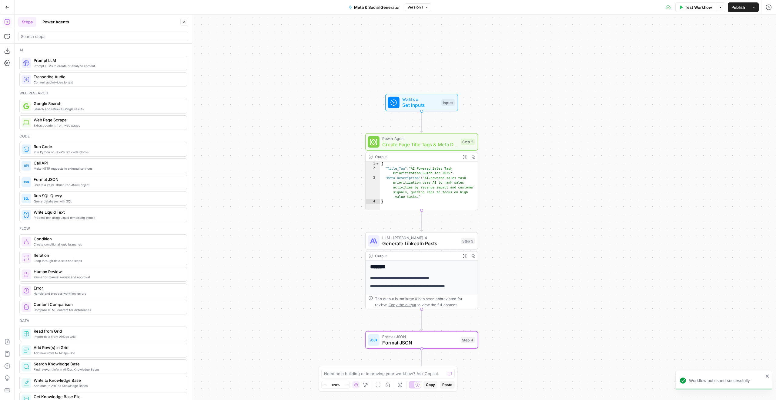
drag, startPoint x: 513, startPoint y: 98, endPoint x: 600, endPoint y: 148, distance: 100.7
click at [599, 150] on div "Workflow Set Inputs Inputs Power Agent Create Page Title Tags & Meta Descriptio…" at bounding box center [396, 207] width 762 height 385
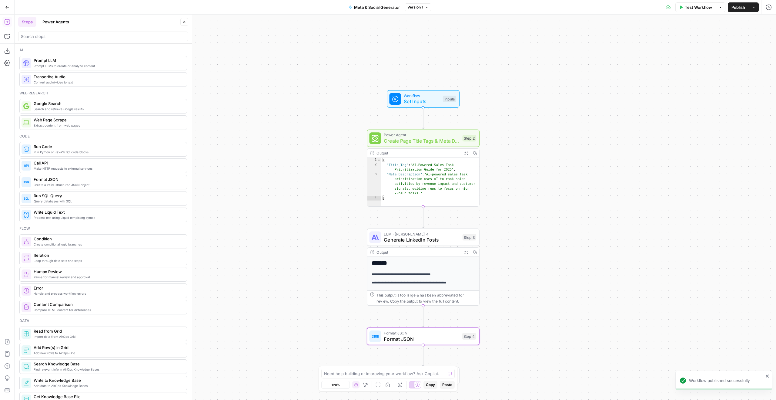
drag, startPoint x: 261, startPoint y: 73, endPoint x: 288, endPoint y: 67, distance: 27.4
click at [287, 68] on div "Workflow Set Inputs Inputs Power Agent Create Page Title Tags & Meta Descriptio…" at bounding box center [396, 207] width 762 height 385
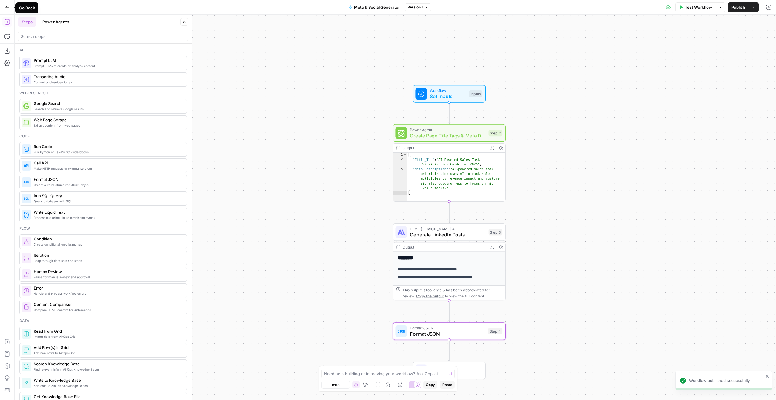
click at [5, 8] on icon "button" at bounding box center [7, 7] width 4 height 4
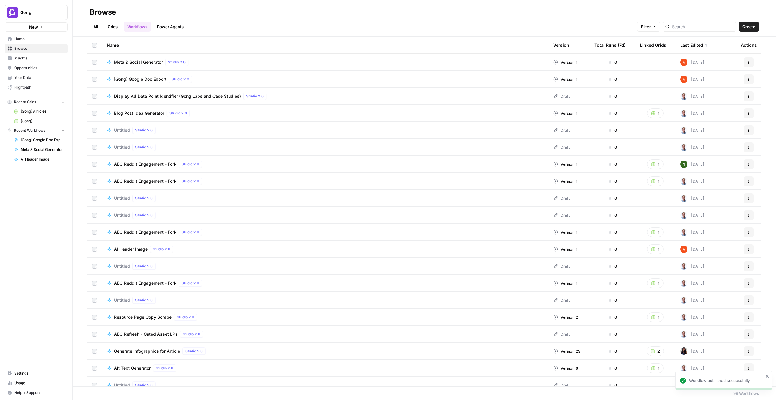
click at [108, 27] on link "Grids" at bounding box center [112, 27] width 17 height 10
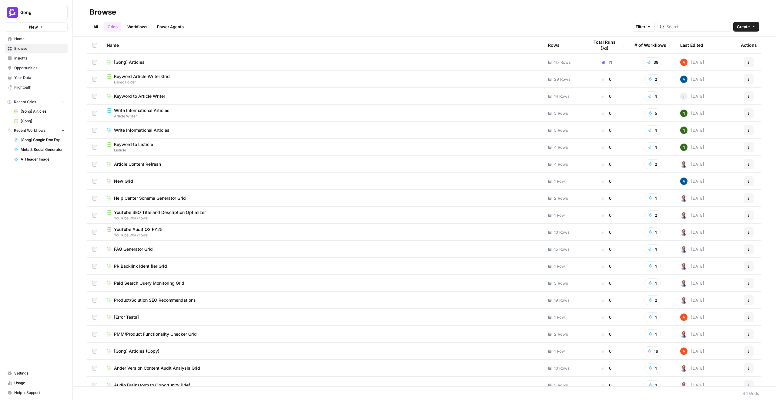
click at [125, 63] on span "[Gong] Articles" at bounding box center [129, 62] width 31 height 6
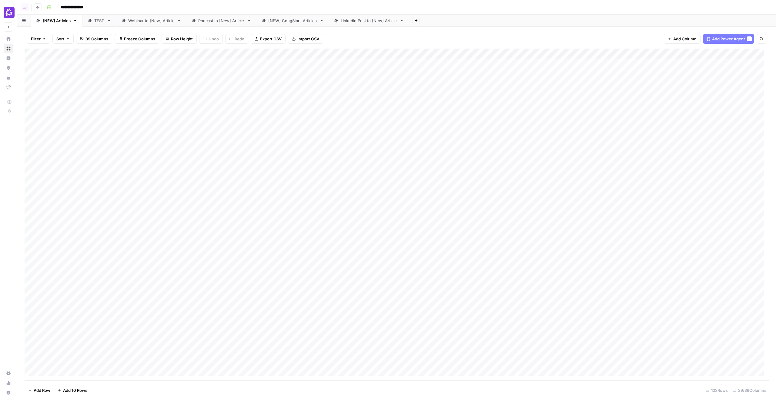
scroll to position [0, 1159]
click at [754, 52] on span "Add Column" at bounding box center [754, 53] width 21 height 5
click at [696, 18] on button "Power Agents" at bounding box center [698, 17] width 32 height 9
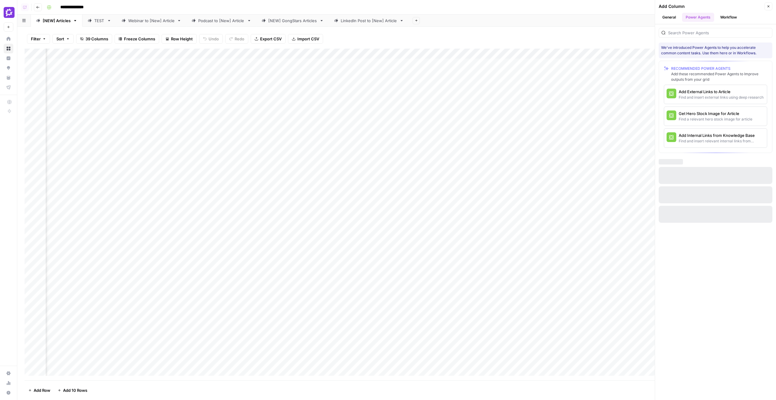
click at [714, 16] on button "Power Agents" at bounding box center [698, 17] width 32 height 9
click at [718, 16] on button "Workflow" at bounding box center [729, 17] width 24 height 9
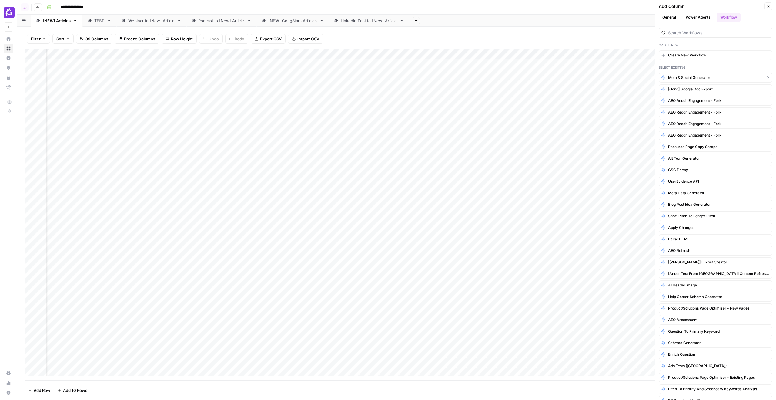
click at [700, 76] on span "Meta & Social Generator" at bounding box center [689, 77] width 42 height 5
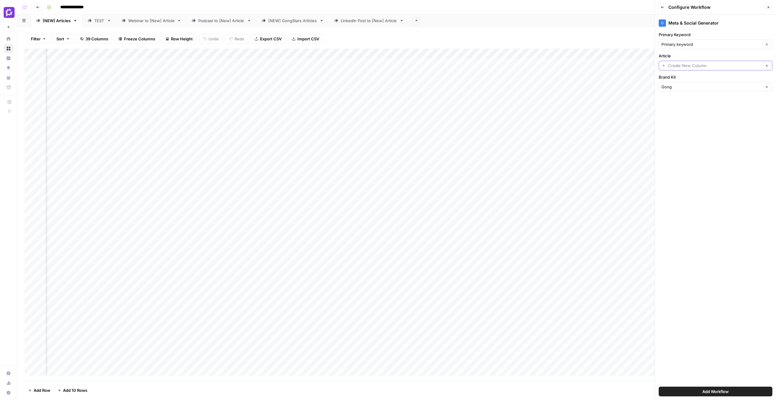
click at [690, 64] on input "Article" at bounding box center [714, 65] width 93 height 6
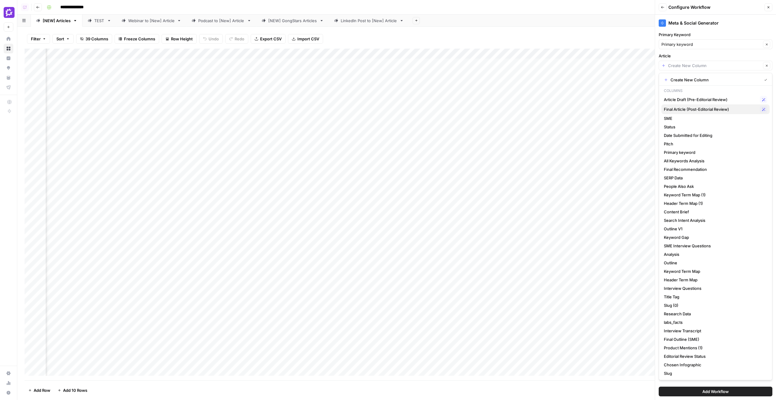
click at [696, 112] on div "Final Article (Post-Editorial Review) Possible Match" at bounding box center [715, 109] width 103 height 7
type input "Final Article (Post-Editorial Review)"
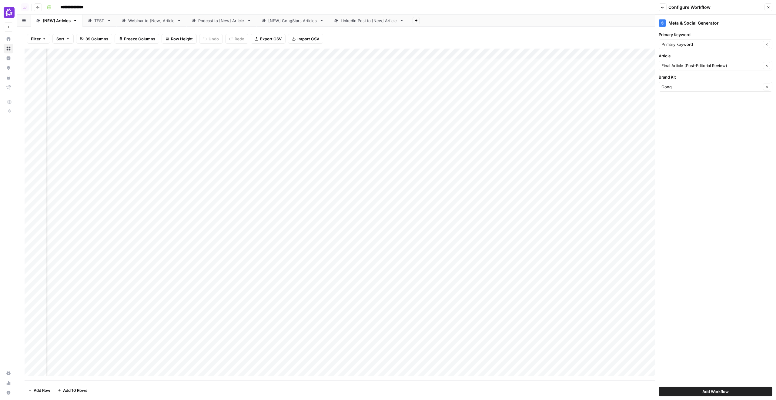
click at [749, 389] on button "Add Workflow" at bounding box center [716, 391] width 114 height 10
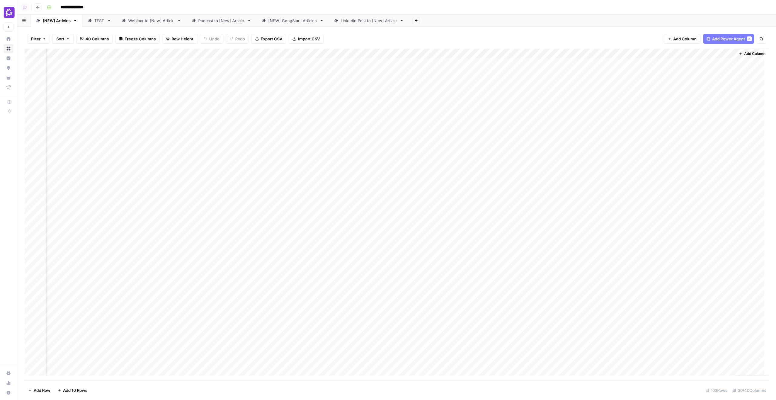
scroll to position [0, 1233]
drag, startPoint x: 687, startPoint y: 57, endPoint x: 631, endPoint y: 56, distance: 56.1
click at [631, 56] on div "Add Column" at bounding box center [397, 214] width 744 height 331
click at [638, 66] on div "Add Column" at bounding box center [397, 214] width 744 height 331
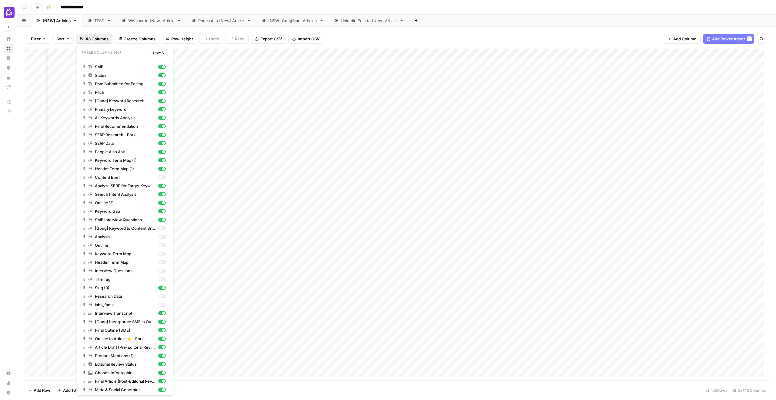
click at [84, 42] on button "43 Columns" at bounding box center [94, 39] width 36 height 10
click at [158, 286] on div "button" at bounding box center [162, 287] width 8 height 4
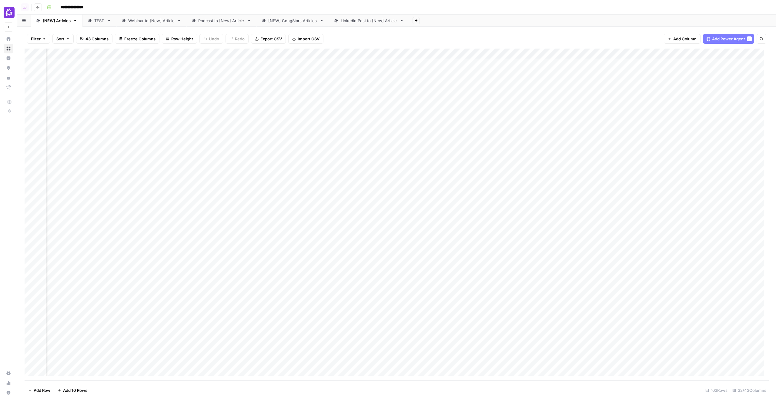
click at [568, 27] on div "Filter Sort 43 Columns Freeze Columns Row Height Undo Redo Export CSV Import CS…" at bounding box center [396, 213] width 759 height 373
click at [670, 62] on div "Add Column" at bounding box center [397, 214] width 744 height 331
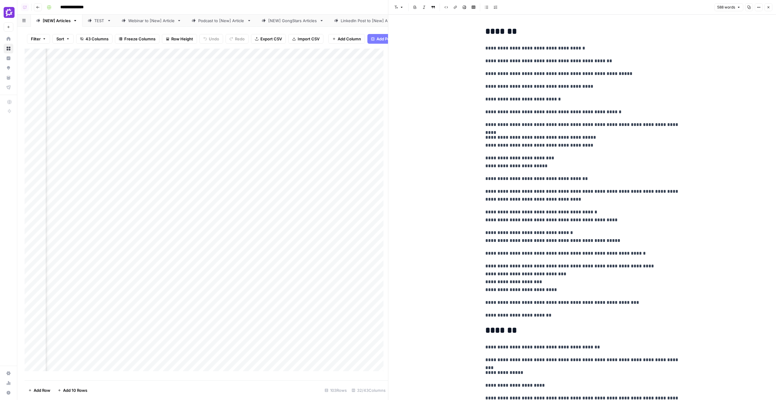
click at [770, 7] on icon "button" at bounding box center [769, 7] width 4 height 4
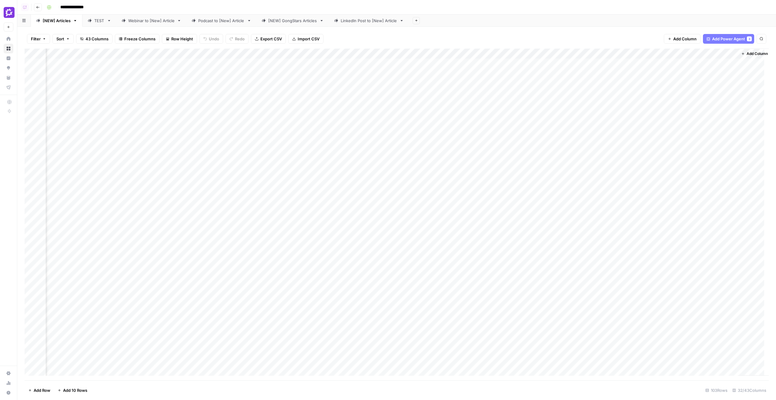
scroll to position [0, 1342]
click at [555, 62] on div "Add Column" at bounding box center [397, 214] width 744 height 331
click at [576, 98] on div "Add Column" at bounding box center [397, 214] width 744 height 331
click at [589, 69] on div "Add Column" at bounding box center [397, 214] width 744 height 331
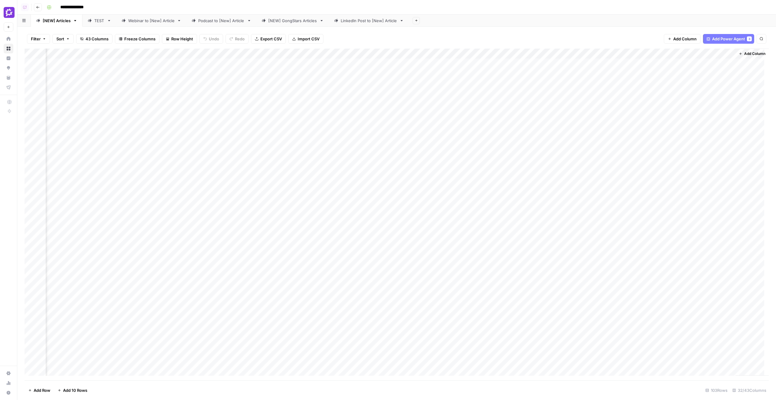
click at [589, 69] on div "Add Column" at bounding box center [397, 214] width 744 height 331
click at [589, 90] on div "Add Column" at bounding box center [397, 214] width 744 height 331
click at [710, 77] on div "Add Column" at bounding box center [397, 214] width 744 height 331
click at [711, 92] on div "Add Column" at bounding box center [397, 214] width 744 height 331
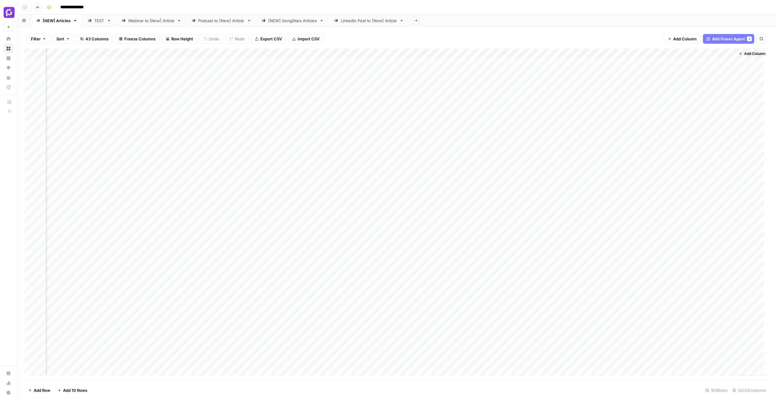
click at [711, 92] on div "Add Column" at bounding box center [397, 214] width 744 height 331
click at [711, 73] on div "Add Column" at bounding box center [397, 214] width 744 height 331
click at [390, 25] on link "LinkedIn Post to [New] Article" at bounding box center [369, 21] width 80 height 12
click at [68, 20] on div "[NEW] Articles" at bounding box center [57, 21] width 28 height 6
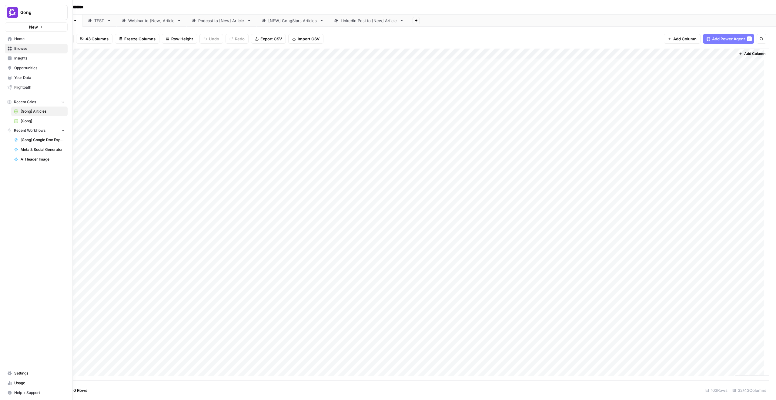
click at [8, 35] on link "Home" at bounding box center [36, 39] width 63 height 10
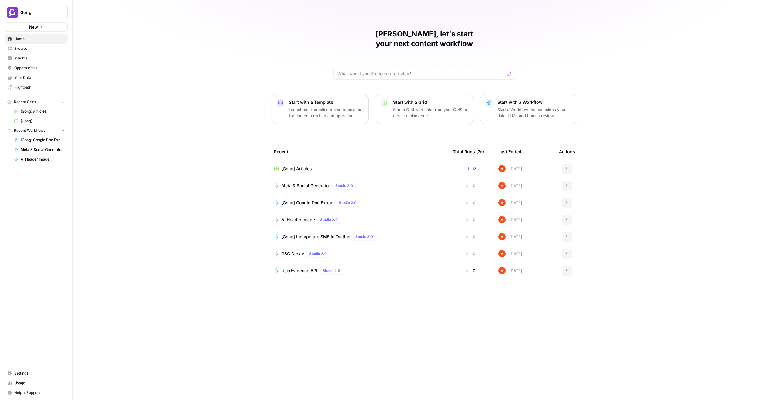
click at [378, 162] on td "[Gong] Articles" at bounding box center [358, 168] width 179 height 17
click at [319, 166] on div "[Gong] Articles" at bounding box center [358, 169] width 169 height 6
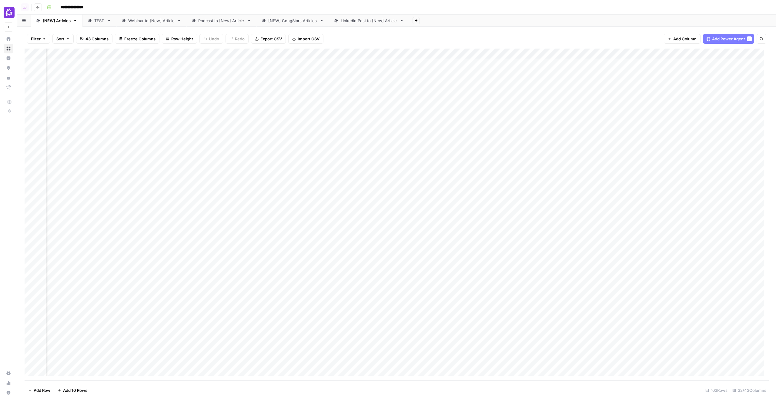
scroll to position [0, 1342]
click at [520, 381] on footer "Add Row Add 10 Rows 103 Rows 32/43 Columns" at bounding box center [397, 390] width 744 height 20
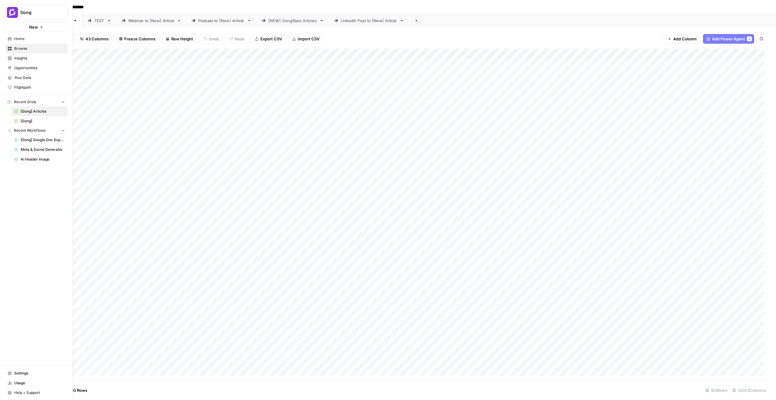
click at [47, 45] on link "Browse" at bounding box center [36, 49] width 63 height 10
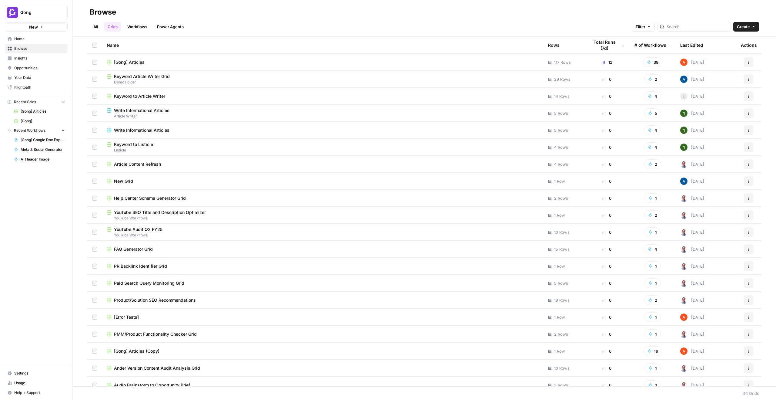
click at [119, 64] on span "[Gong] Articles" at bounding box center [129, 62] width 31 height 6
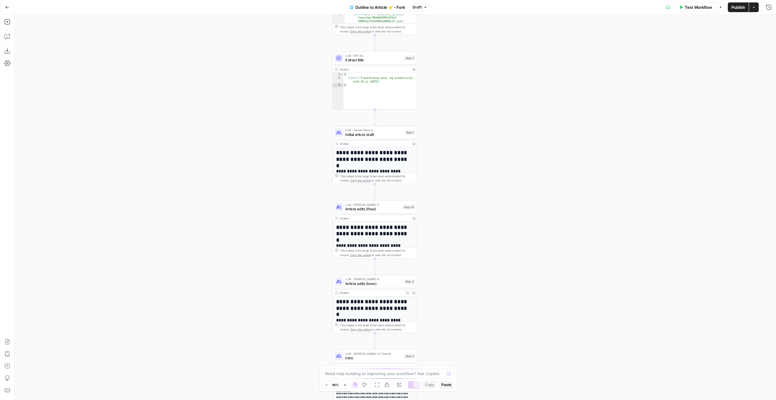
drag, startPoint x: 470, startPoint y: 144, endPoint x: 454, endPoint y: 180, distance: 40.2
click at [477, 194] on div "**********" at bounding box center [396, 207] width 762 height 385
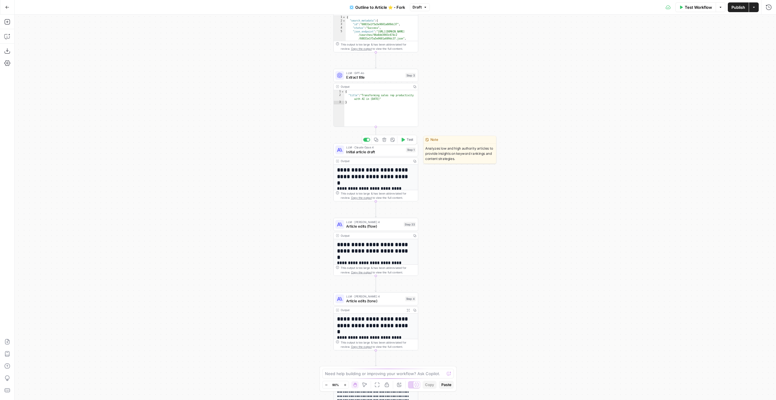
click at [398, 147] on span "LLM · Claude Opus 4" at bounding box center [375, 147] width 58 height 4
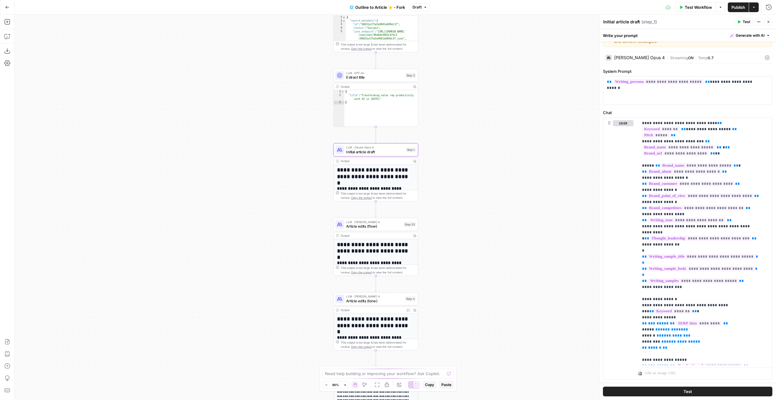
scroll to position [26, 0]
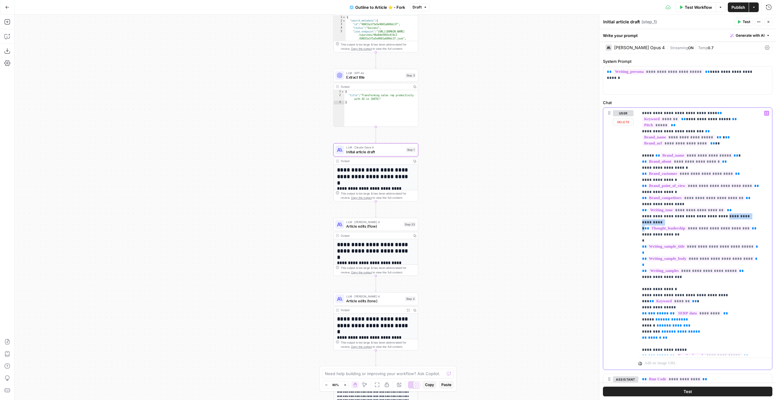
drag, startPoint x: 727, startPoint y: 210, endPoint x: 696, endPoint y: 218, distance: 32.4
drag, startPoint x: 703, startPoint y: 216, endPoint x: 642, endPoint y: 215, distance: 61.3
click at [642, 215] on div "**********" at bounding box center [706, 231] width 134 height 247
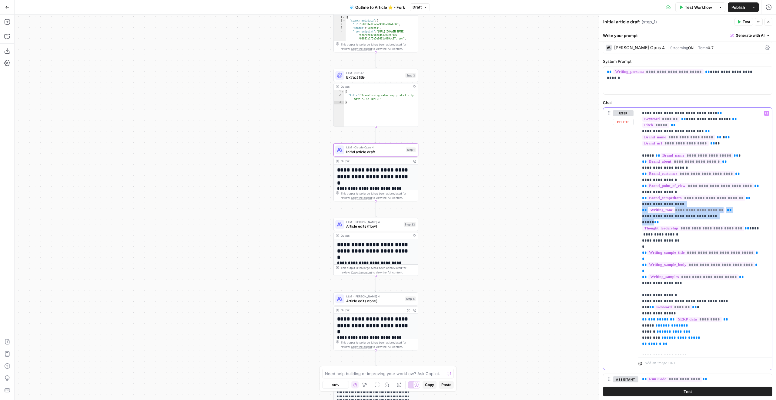
drag, startPoint x: 731, startPoint y: 208, endPoint x: 692, endPoint y: 197, distance: 40.9
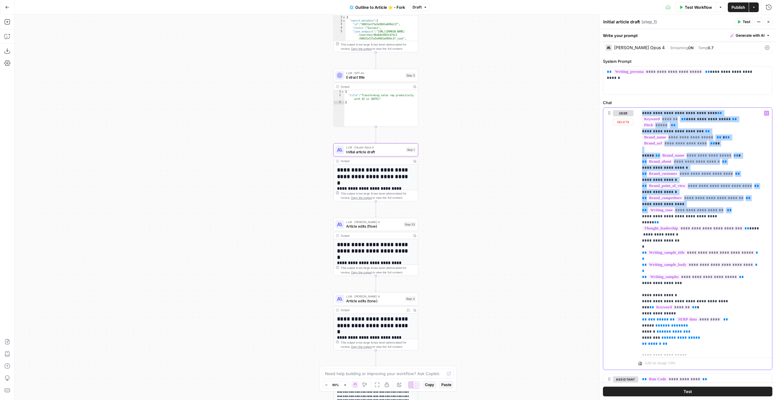
drag, startPoint x: 736, startPoint y: 207, endPoint x: 625, endPoint y: 110, distance: 146.8
click at [625, 110] on div "**********" at bounding box center [687, 238] width 169 height 261
copy p "**********"
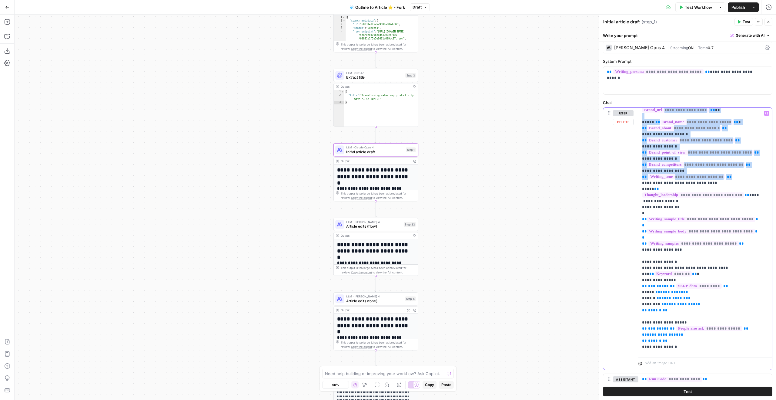
scroll to position [0, 0]
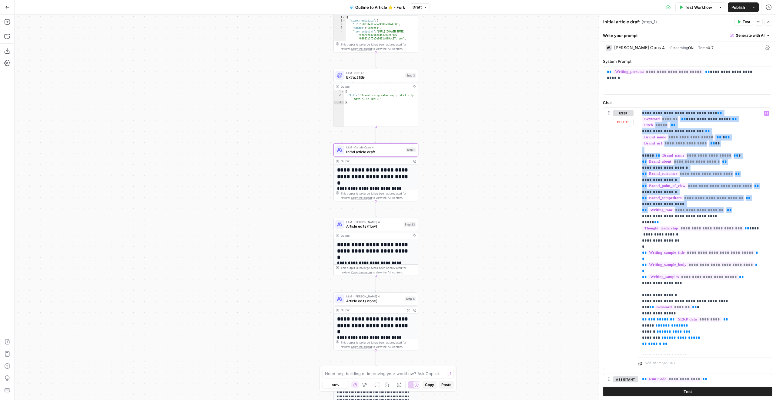
click at [547, 143] on div "**********" at bounding box center [396, 207] width 762 height 385
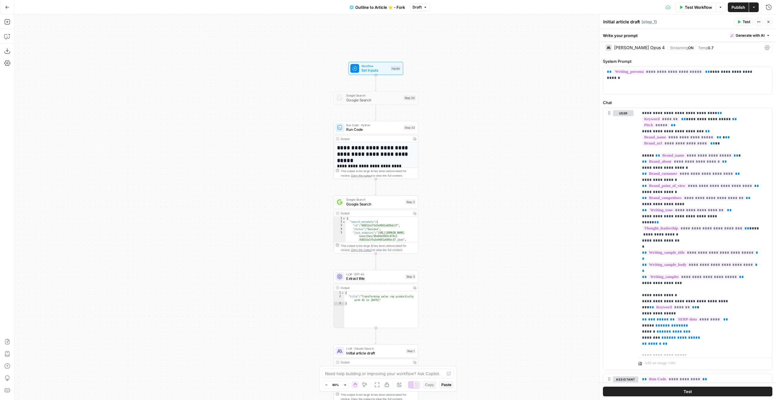
click at [1, 4] on div "Go Back" at bounding box center [7, 7] width 15 height 14
click at [3, 4] on button "Go Back" at bounding box center [7, 7] width 11 height 11
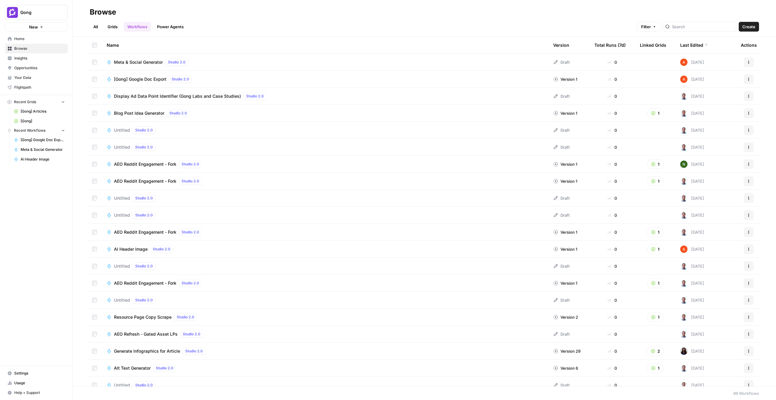
click at [119, 27] on link "Grids" at bounding box center [112, 27] width 17 height 10
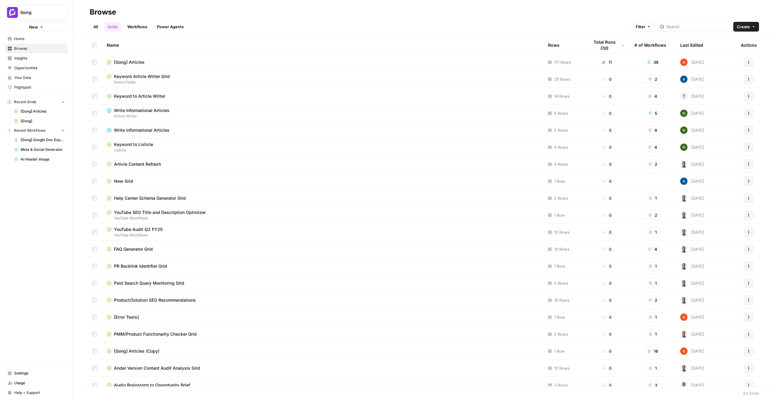
click at [132, 62] on span "[Gong] Articles" at bounding box center [129, 62] width 31 height 6
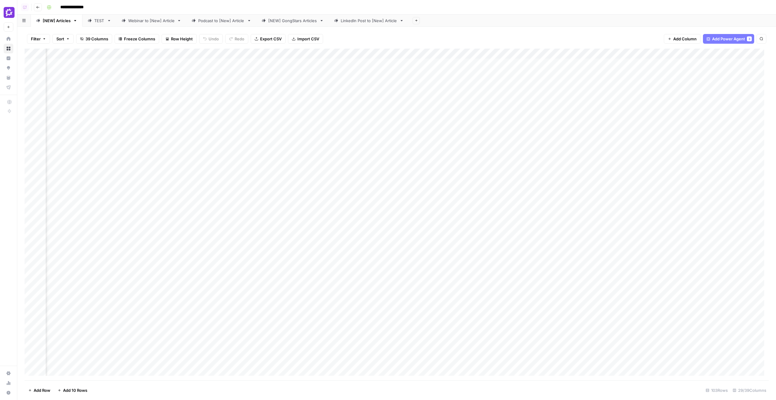
scroll to position [0, 647]
click at [288, 54] on div "Add Column" at bounding box center [397, 214] width 744 height 331
click at [290, 115] on span "Edit Workflow" at bounding box center [297, 113] width 53 height 6
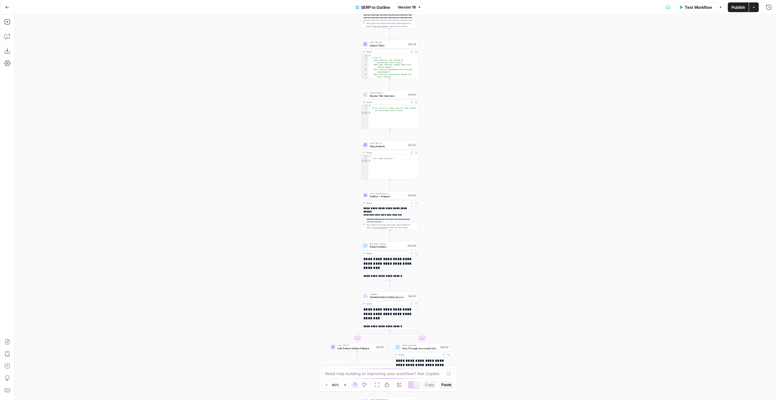
drag, startPoint x: 436, startPoint y: 91, endPoint x: 443, endPoint y: 212, distance: 121.5
click at [443, 212] on div "true false true false Workflow Set Inputs Inputs Run Code · JavaScript Structur…" at bounding box center [396, 207] width 762 height 385
click at [409, 194] on div "Step 240" at bounding box center [412, 194] width 9 height 3
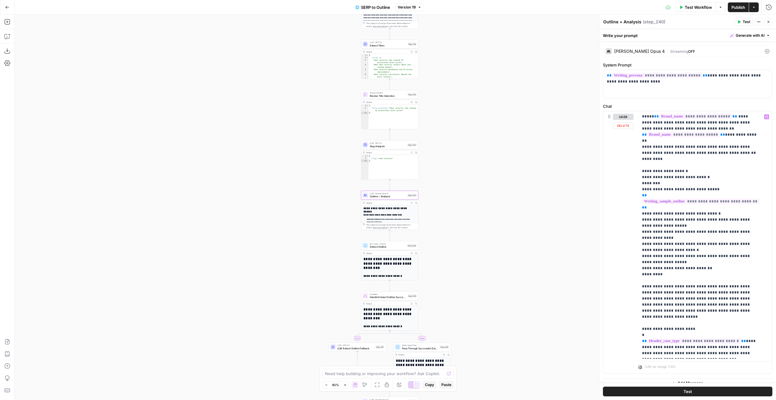
scroll to position [8, 0]
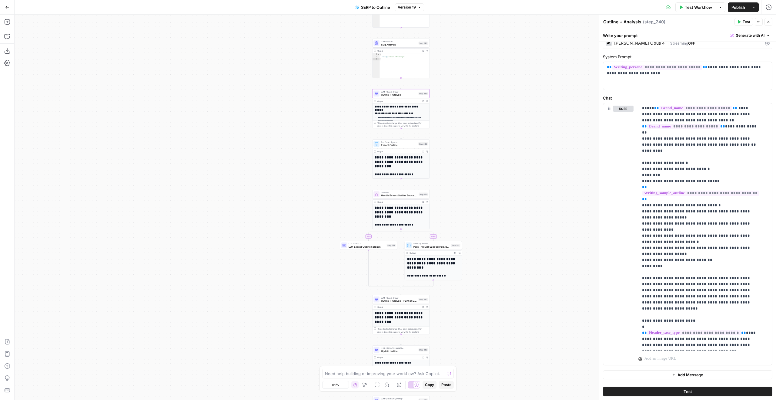
drag, startPoint x: 472, startPoint y: 220, endPoint x: 485, endPoint y: 116, distance: 105.7
click at [484, 117] on div "true false true false Workflow Set Inputs Inputs Run Code · JavaScript Structur…" at bounding box center [396, 207] width 762 height 385
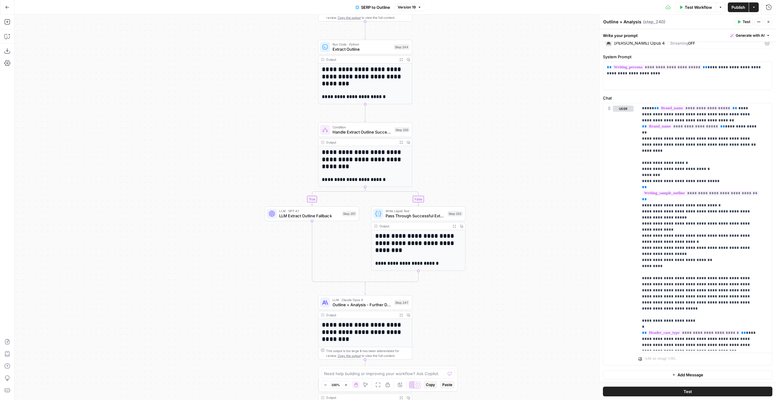
drag, startPoint x: 450, startPoint y: 173, endPoint x: 460, endPoint y: 83, distance: 91.2
click at [453, 71] on div "true false true false Workflow Set Inputs Inputs Run Code · JavaScript Structur…" at bounding box center [396, 207] width 762 height 385
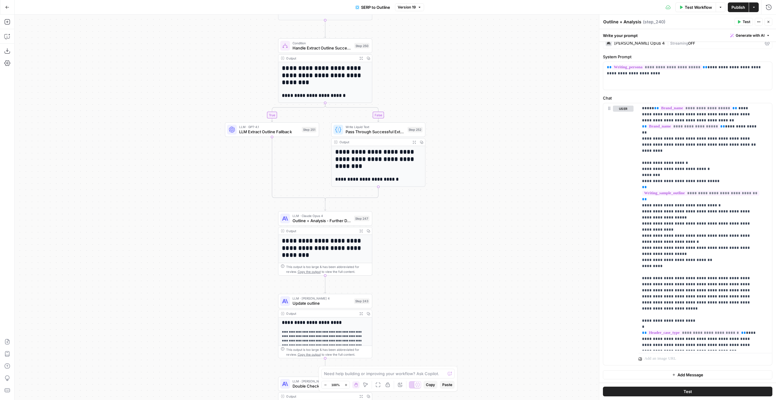
drag, startPoint x: 465, startPoint y: 110, endPoint x: 457, endPoint y: 92, distance: 19.6
click at [457, 92] on div "true false true false Workflow Set Inputs Inputs Run Code · JavaScript Structur…" at bounding box center [396, 207] width 762 height 385
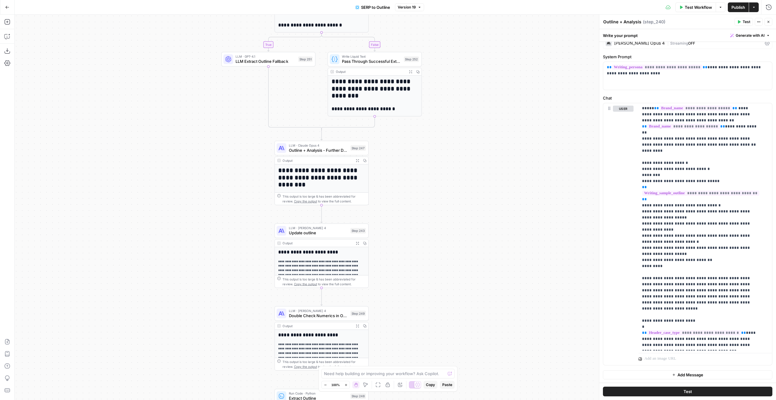
drag, startPoint x: 482, startPoint y: 196, endPoint x: 409, endPoint y: 168, distance: 78.8
click at [478, 113] on div "true false true false Workflow Set Inputs Inputs Run Code · JavaScript Structur…" at bounding box center [396, 207] width 762 height 385
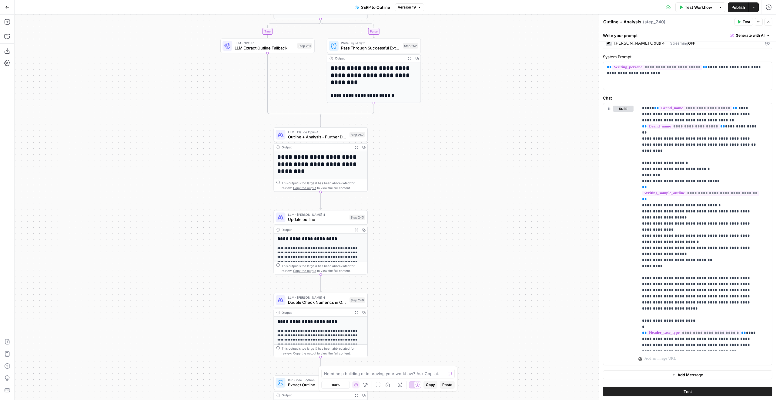
click at [307, 140] on div "LLM · [PERSON_NAME] Opus 4 Outline + Analysis - Further Develop Step 247 Copy s…" at bounding box center [321, 134] width 94 height 15
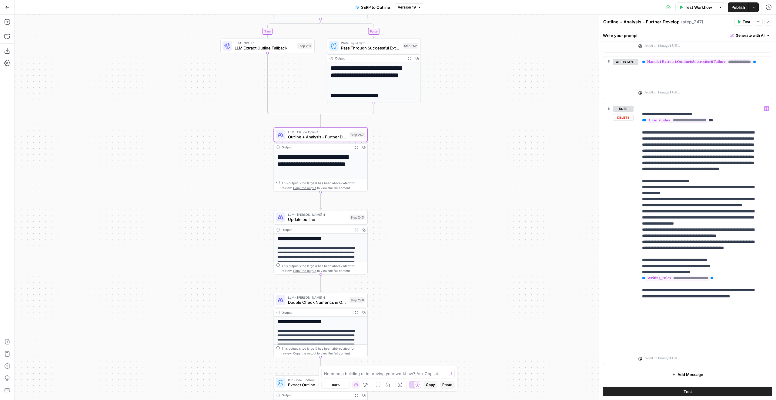
scroll to position [114, 0]
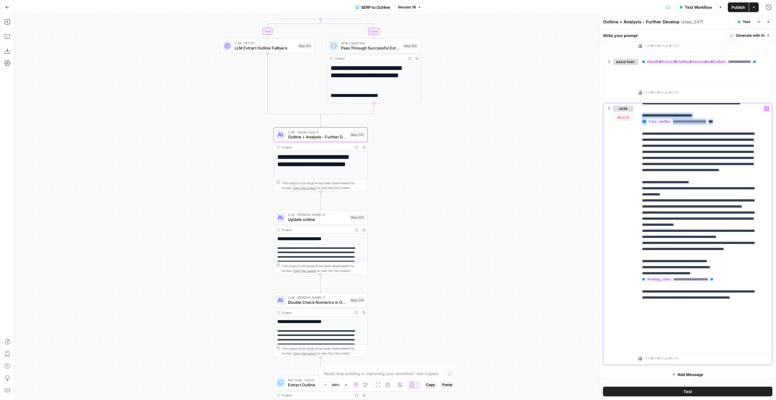
drag, startPoint x: 733, startPoint y: 138, endPoint x: 638, endPoint y: 131, distance: 94.9
click at [638, 131] on div "**********" at bounding box center [687, 233] width 169 height 261
copy p "**********"
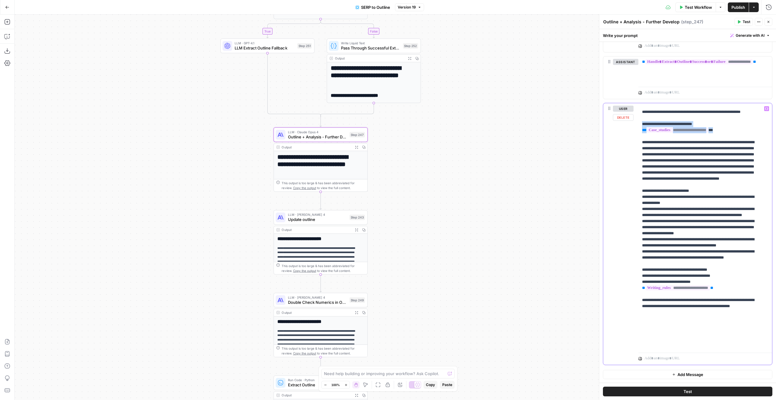
scroll to position [116, 0]
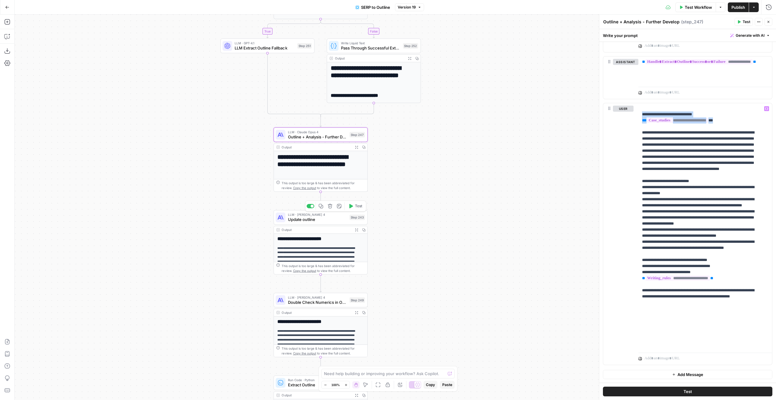
click at [297, 222] on span "Update outline" at bounding box center [317, 219] width 59 height 6
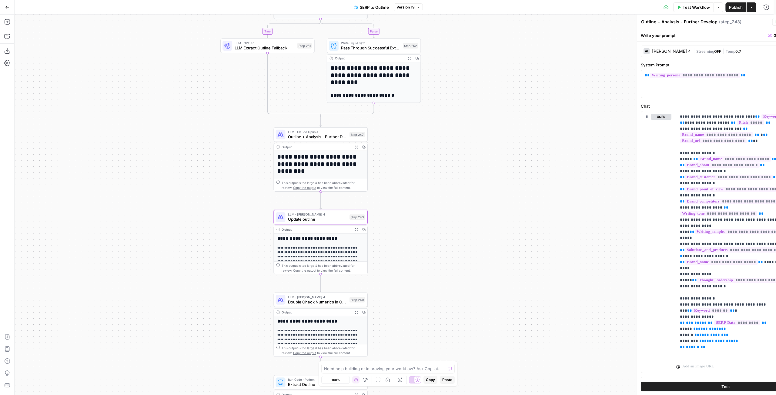
type textarea "Update outline"
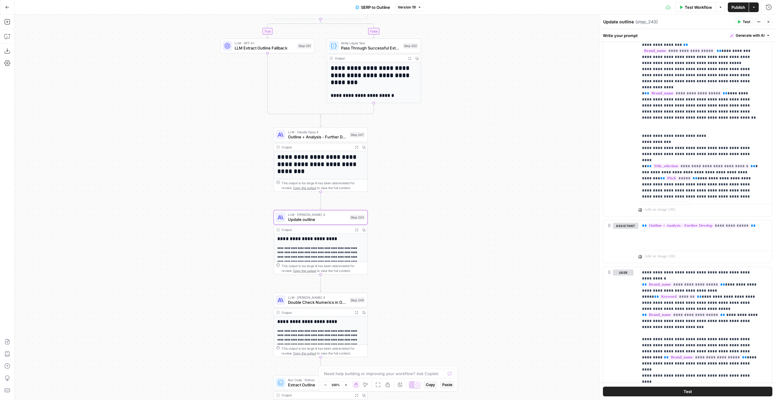
scroll to position [304, 0]
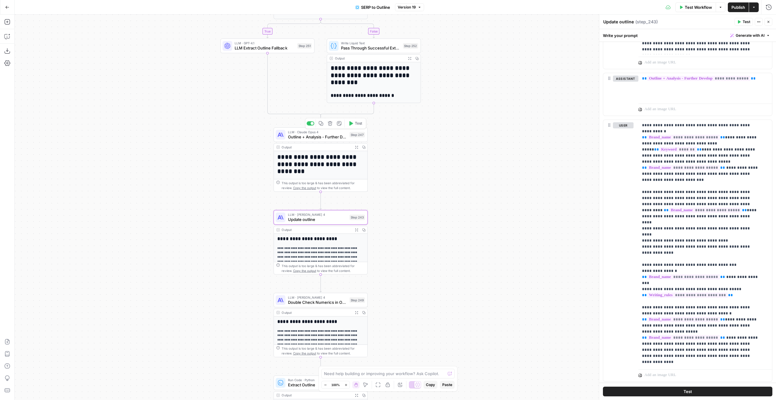
click at [329, 139] on span "Outline + Analysis - Further Develop" at bounding box center [317, 137] width 59 height 6
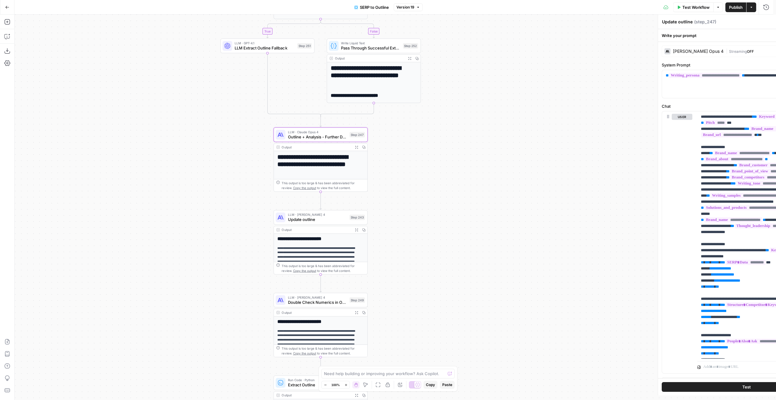
type textarea "Outline + Analysis - Further Develop"
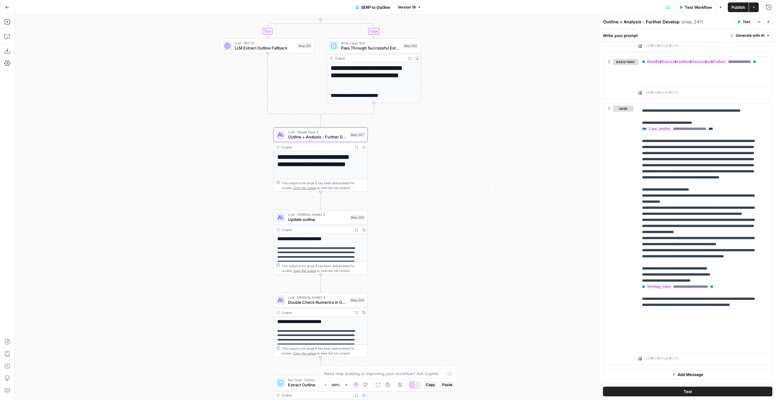
scroll to position [116, 0]
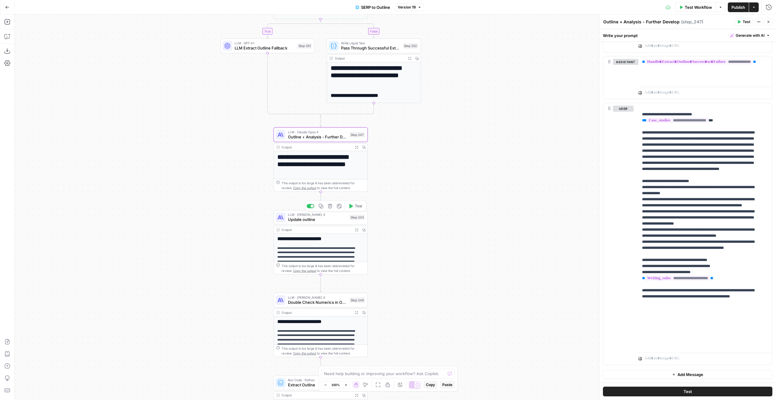
click at [307, 221] on span "Update outline" at bounding box center [317, 219] width 59 height 6
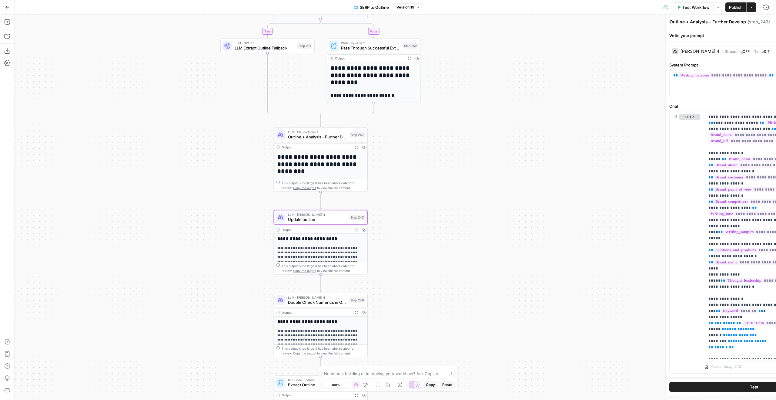
type textarea "Update outline"
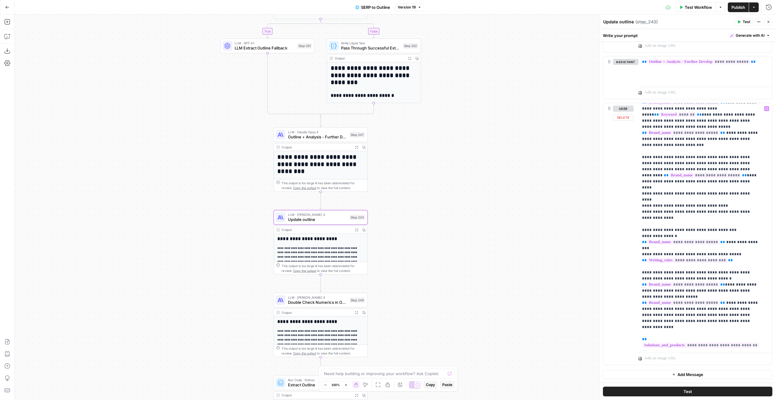
scroll to position [18, 0]
drag, startPoint x: 685, startPoint y: 309, endPoint x: 639, endPoint y: 297, distance: 47.1
click at [639, 297] on div "**********" at bounding box center [703, 226] width 129 height 247
copy p "**********"
click at [354, 304] on div "LLM · [PERSON_NAME] 4 Double Check Numerics in Outline Step 249 Copy step Delet…" at bounding box center [320, 300] width 89 height 10
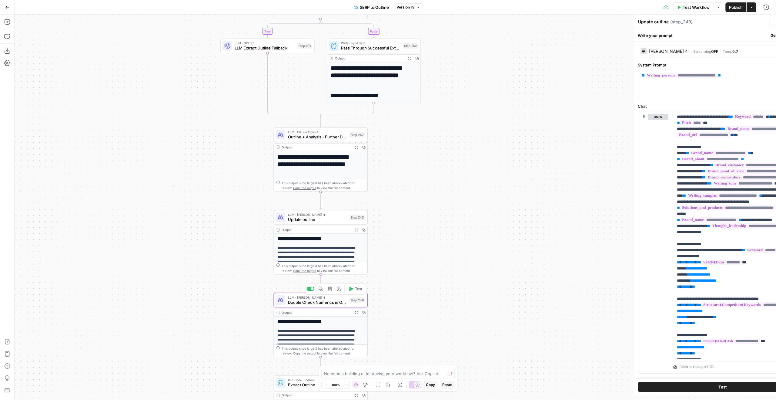
type textarea "Double Check Numerics in Outline"
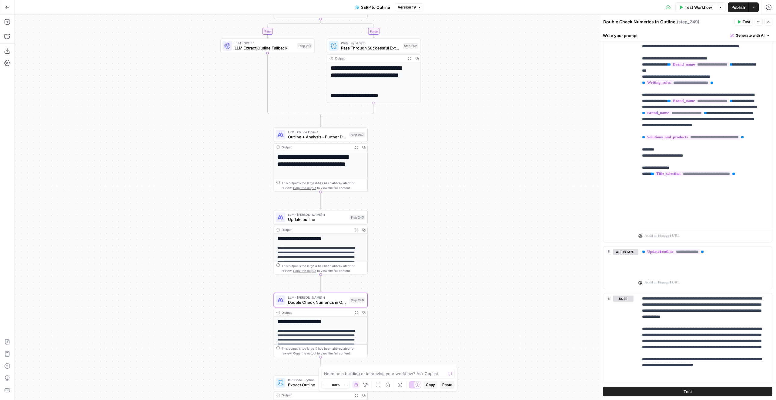
scroll to position [476, 0]
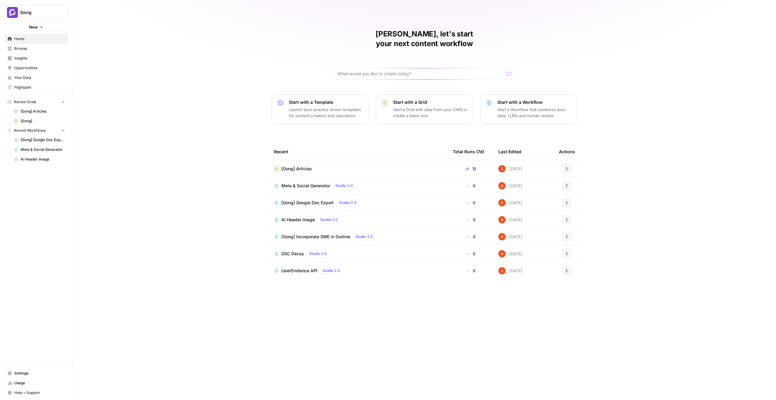
click at [34, 8] on button "Gong" at bounding box center [36, 12] width 63 height 15
type input "mage"
click at [50, 43] on span "Magellan Jets" at bounding box center [58, 45] width 80 height 6
click at [317, 183] on span "pSEO Route Pages" at bounding box center [300, 186] width 38 height 6
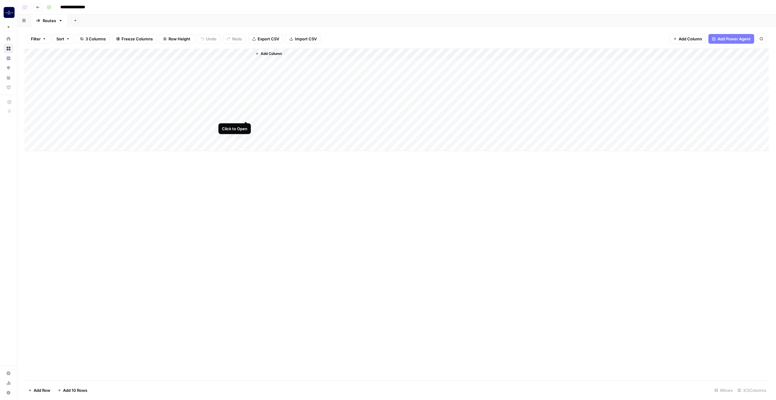
click at [245, 113] on div "Add Column" at bounding box center [397, 100] width 744 height 102
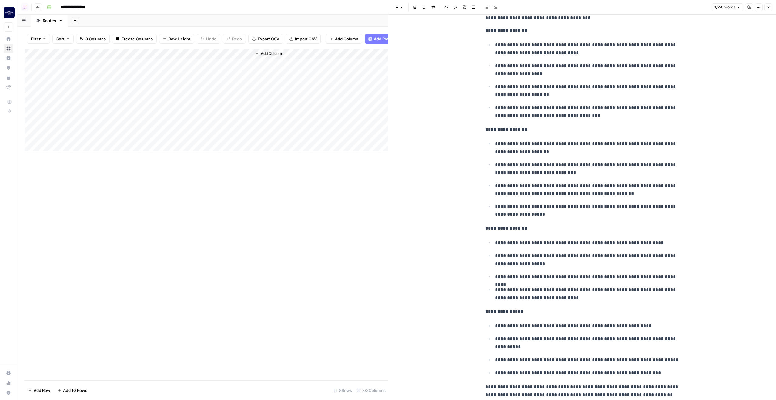
scroll to position [746, 0]
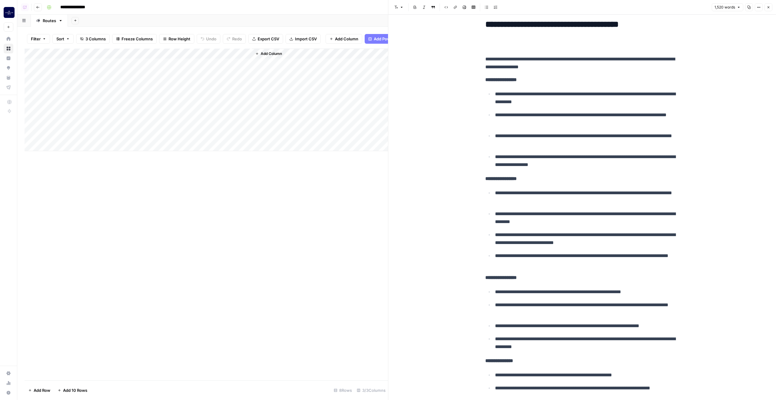
click at [190, 118] on div "Add Column" at bounding box center [207, 100] width 364 height 102
click at [192, 127] on div "Add Column" at bounding box center [207, 100] width 364 height 102
click at [193, 140] on div "Add Column" at bounding box center [207, 100] width 364 height 102
click at [176, 57] on div "Add Column" at bounding box center [207, 100] width 364 height 102
click at [174, 113] on link "Edit Workflow" at bounding box center [169, 117] width 67 height 8
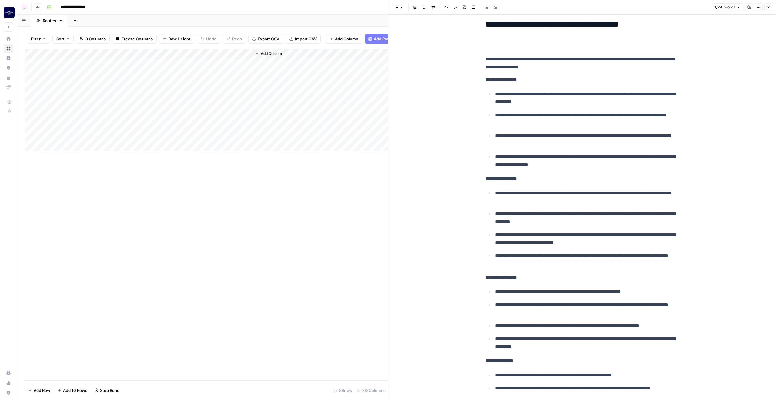
click at [160, 60] on div "Add Column" at bounding box center [207, 100] width 364 height 102
click at [310, 280] on div "Add Column" at bounding box center [207, 214] width 364 height 331
click at [768, 10] on button "Close" at bounding box center [769, 7] width 8 height 8
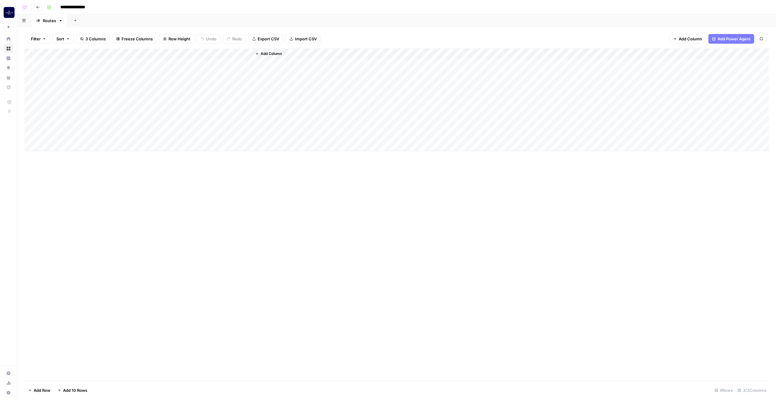
click at [249, 112] on div "Add Column" at bounding box center [397, 100] width 744 height 102
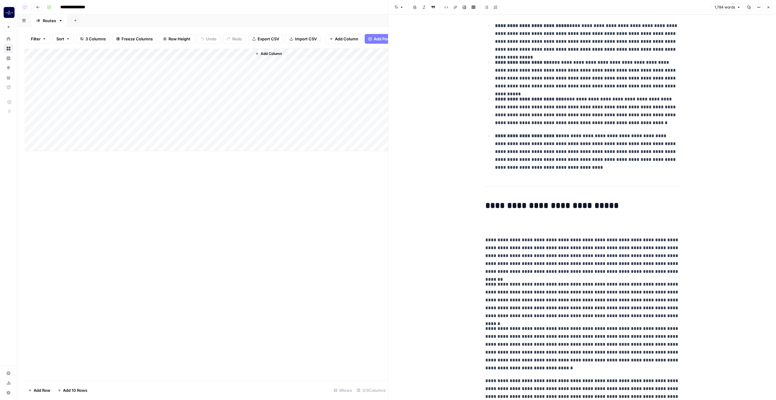
scroll to position [1776, 0]
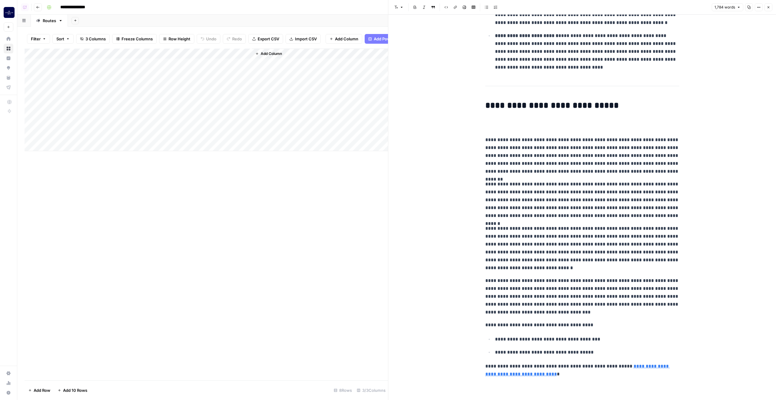
click at [768, 7] on icon "button" at bounding box center [769, 7] width 4 height 4
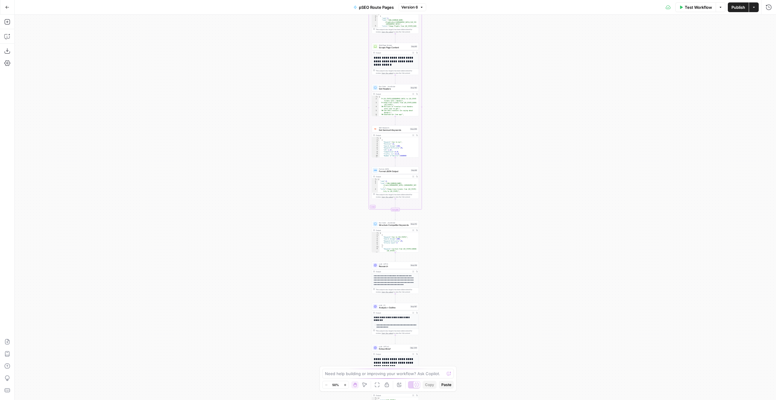
click at [409, 6] on span "Version 6" at bounding box center [409, 7] width 17 height 5
click at [516, 143] on div "Workflow Set Inputs Inputs Google Search Perform Google Search Step 51 Output E…" at bounding box center [396, 207] width 762 height 385
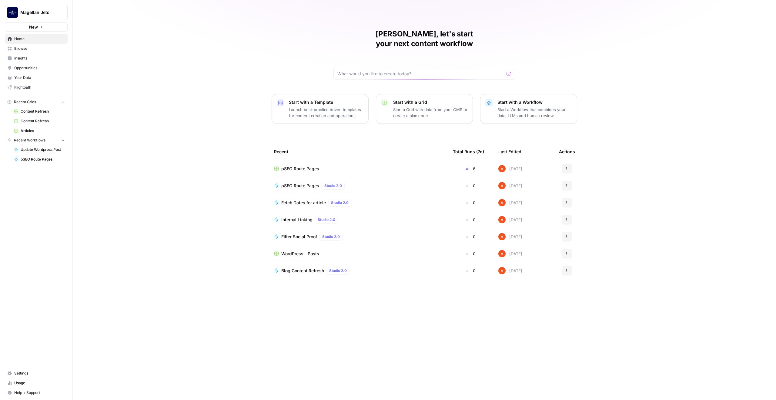
click at [29, 10] on span "Magellan Jets" at bounding box center [38, 12] width 37 height 6
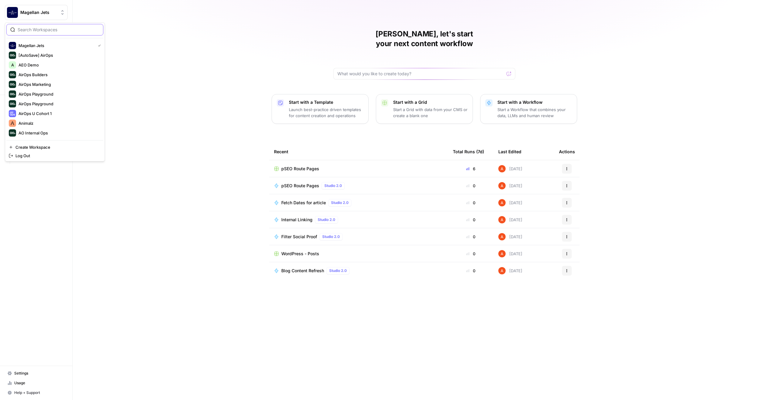
click at [59, 31] on input "search" at bounding box center [59, 30] width 82 height 6
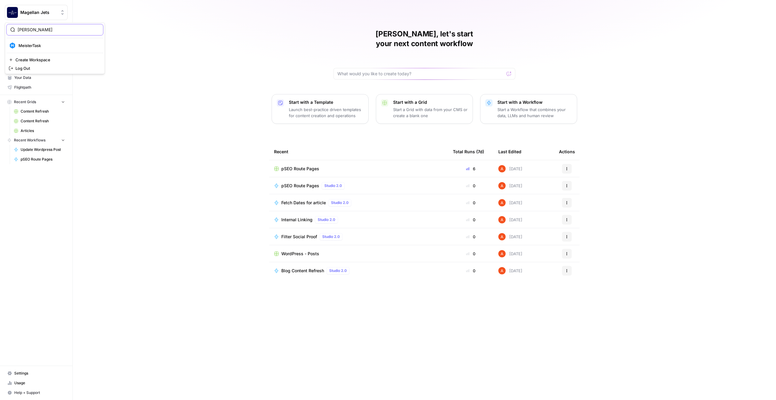
type input "[PERSON_NAME]"
click at [85, 50] on button "MeisterTask" at bounding box center [54, 46] width 97 height 10
click at [284, 183] on span "StoryBlok" at bounding box center [290, 186] width 19 height 6
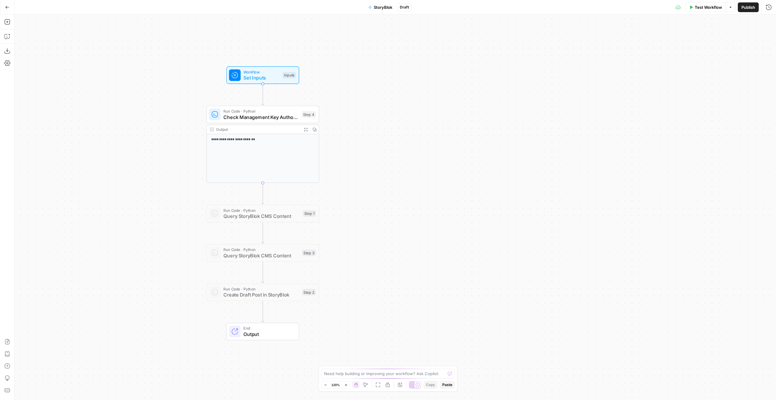
drag, startPoint x: 486, startPoint y: 218, endPoint x: 354, endPoint y: 215, distance: 131.9
click at [354, 215] on div "**********" at bounding box center [396, 207] width 762 height 385
click at [250, 198] on div at bounding box center [250, 199] width 9 height 5
click at [248, 213] on span "Query StoryBlok CMS Content" at bounding box center [261, 215] width 76 height 7
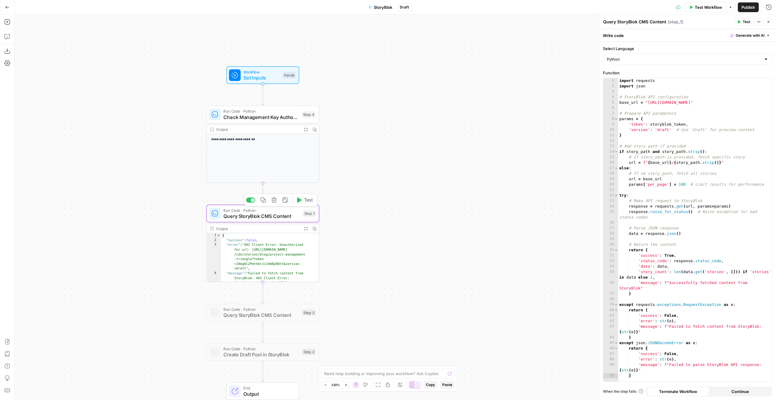
click at [255, 202] on div "Copy step Delete step Add Note Test" at bounding box center [280, 199] width 73 height 13
click at [253, 201] on div at bounding box center [253, 200] width 4 height 4
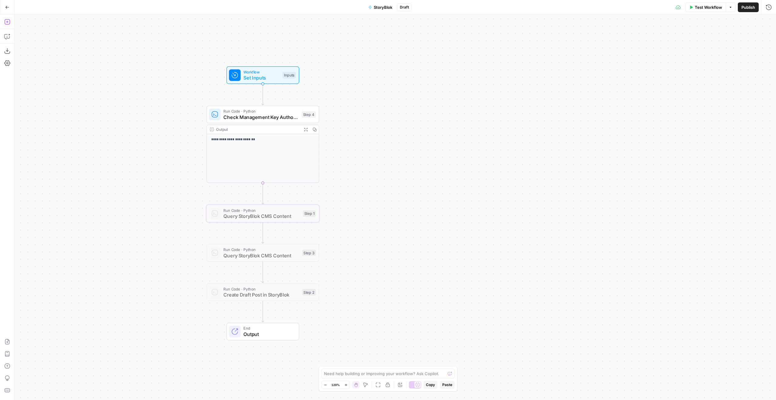
click at [9, 23] on icon "button" at bounding box center [6, 21] width 5 height 5
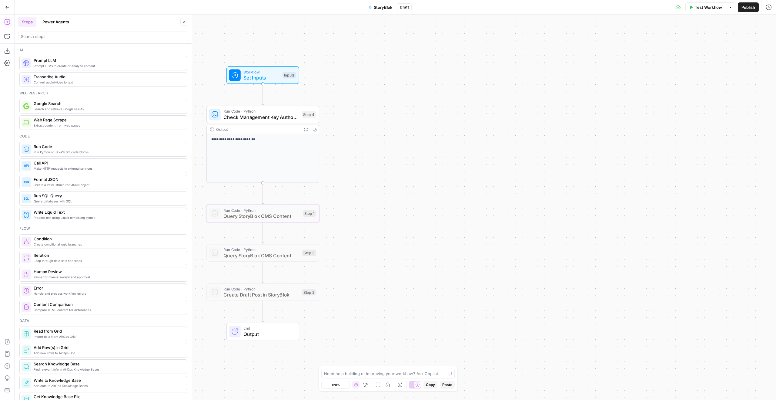
click at [533, 171] on div "**********" at bounding box center [396, 207] width 762 height 385
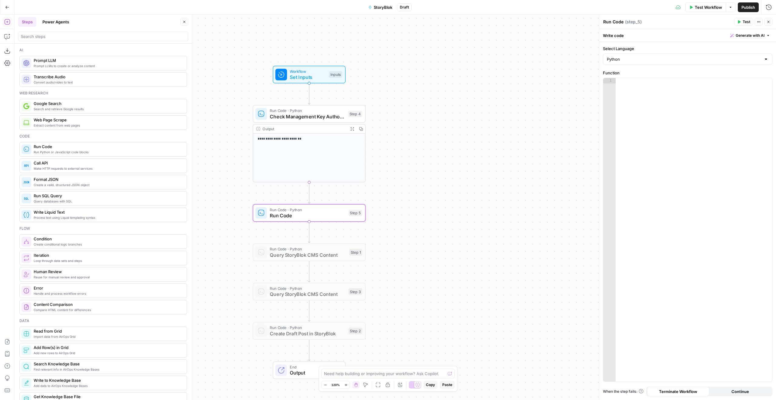
click at [619, 22] on textarea "Run Code" at bounding box center [613, 22] width 20 height 6
type textarea "Management Read Test"
click at [680, 121] on div at bounding box center [694, 235] width 156 height 314
paste textarea "**********"
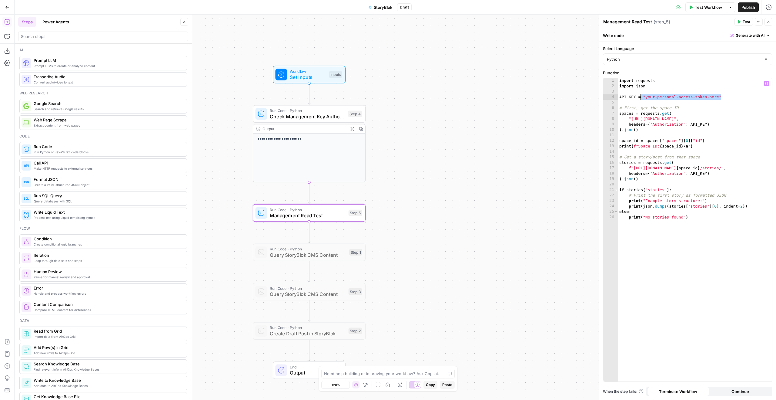
drag, startPoint x: 726, startPoint y: 99, endPoint x: 641, endPoint y: 99, distance: 85.5
click at [641, 99] on div "import requests import json API_KEY = "your-personal-access-token-here" # First…" at bounding box center [695, 235] width 154 height 314
type textarea "**********"
type input "sec"
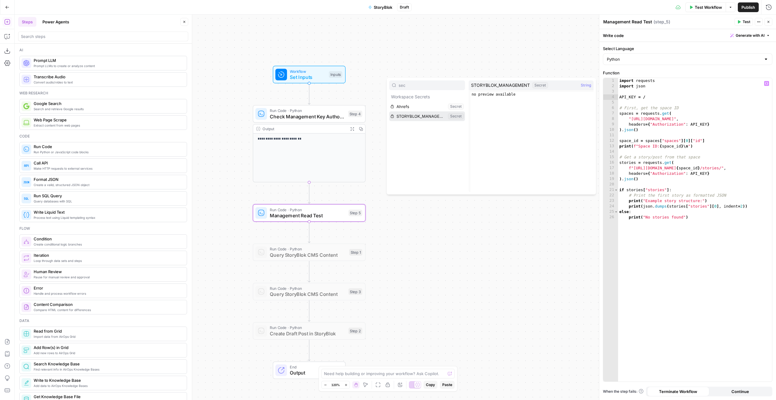
click at [420, 119] on button "Select variable STORYBLOK_MANAGEMENT" at bounding box center [427, 116] width 76 height 10
click at [746, 18] on button "Test" at bounding box center [744, 22] width 18 height 8
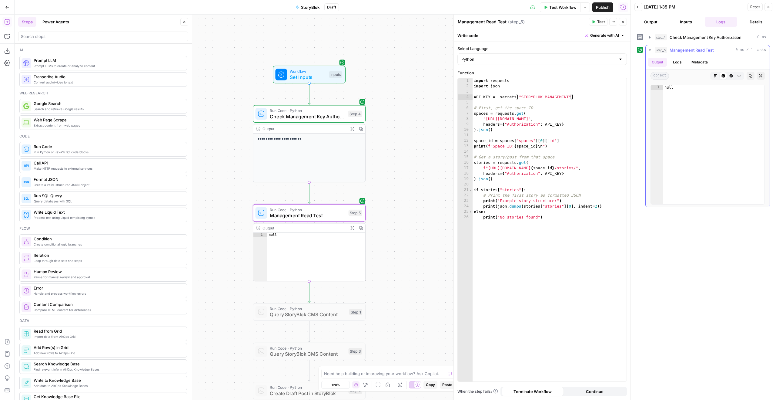
click at [683, 60] on button "Logs" at bounding box center [678, 62] width 16 height 9
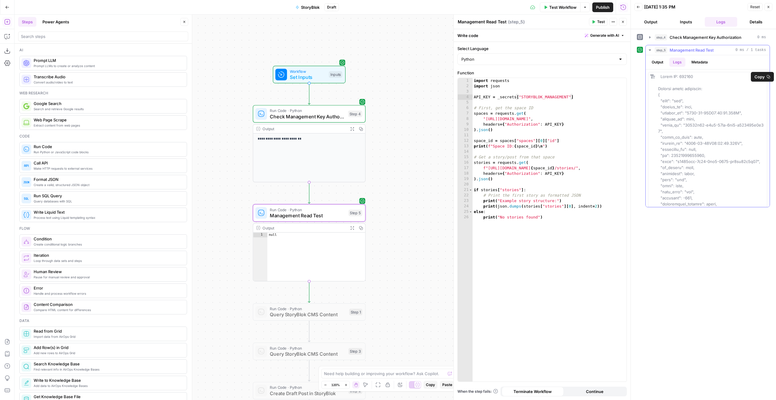
click at [690, 78] on span at bounding box center [711, 216] width 106 height 284
copy span "340293"
click at [554, 124] on div "import requests import json API_KEY = _secrets [ "STORYBLOK_MANAGEMENT" ] # Fir…" at bounding box center [550, 235] width 154 height 314
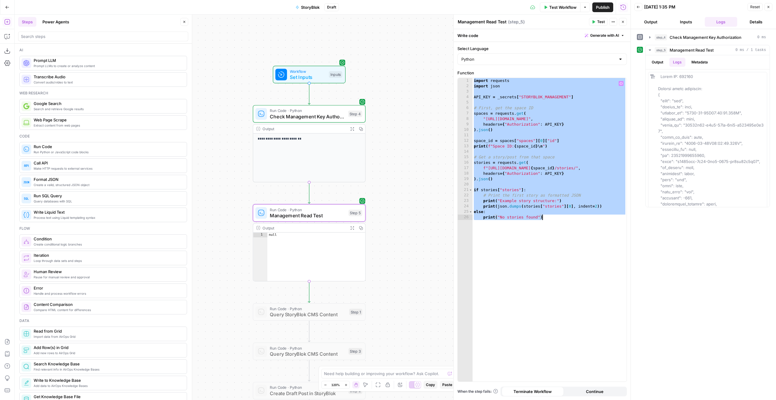
paste textarea
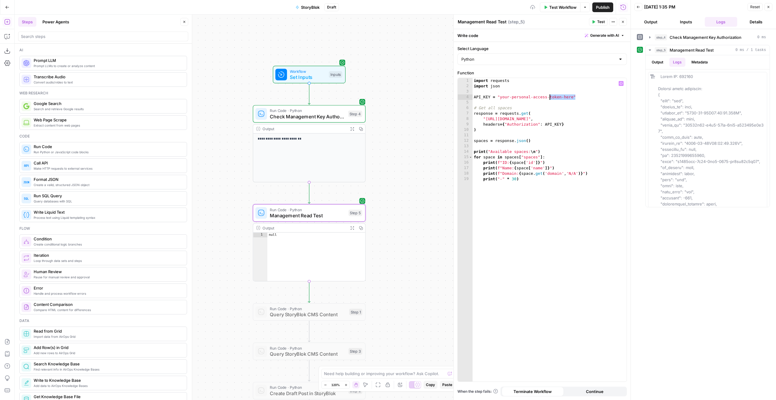
drag, startPoint x: 587, startPoint y: 97, endPoint x: 549, endPoint y: 98, distance: 38.5
click at [549, 98] on div "import requests import json API_KEY = "your-personal-access-token-here" # Get a…" at bounding box center [550, 235] width 154 height 314
type textarea "**********"
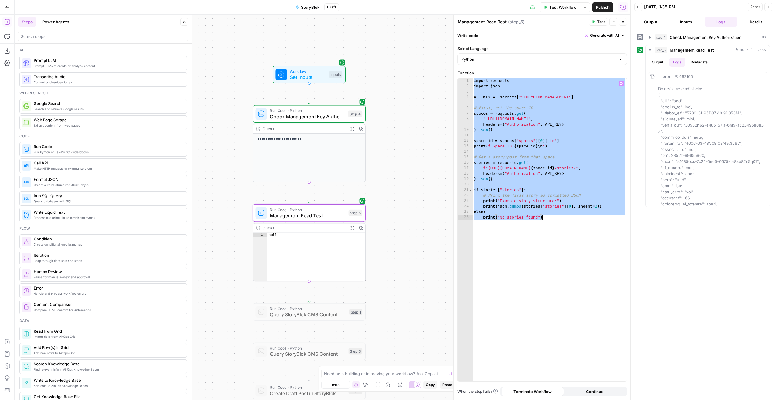
click at [561, 100] on div "import requests import json API_KEY = _secrets [ "STORYBLOK_MANAGEMENT" ] # Fir…" at bounding box center [550, 235] width 154 height 314
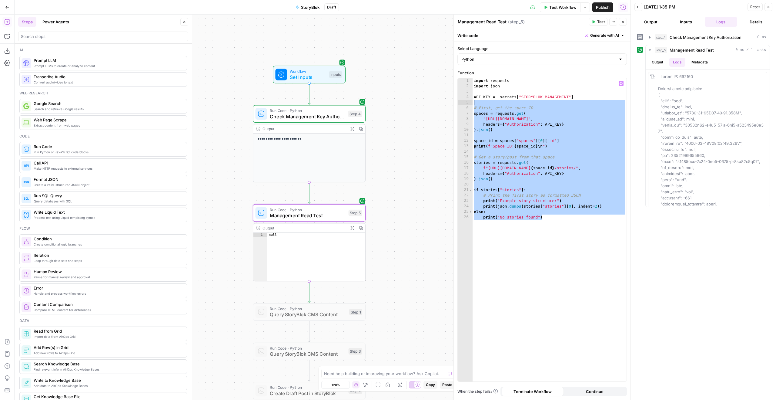
drag, startPoint x: 563, startPoint y: 216, endPoint x: 472, endPoint y: 102, distance: 145.5
click at [472, 102] on div "1 2 3 4 5 6 7 8 9 10 11 12 13 14 15 16 17 18 19 20 21 22 23 24 25 26 import req…" at bounding box center [542, 229] width 169 height 303
paste textarea
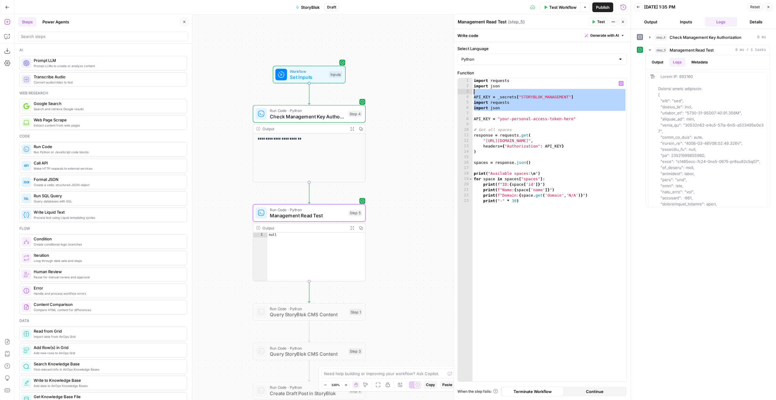
drag, startPoint x: 590, startPoint y: 116, endPoint x: 596, endPoint y: 93, distance: 23.2
click at [596, 93] on div "import requests import json API_KEY = _secrets [ "STORYBLOK_MANAGEMENT" ] impor…" at bounding box center [550, 235] width 154 height 314
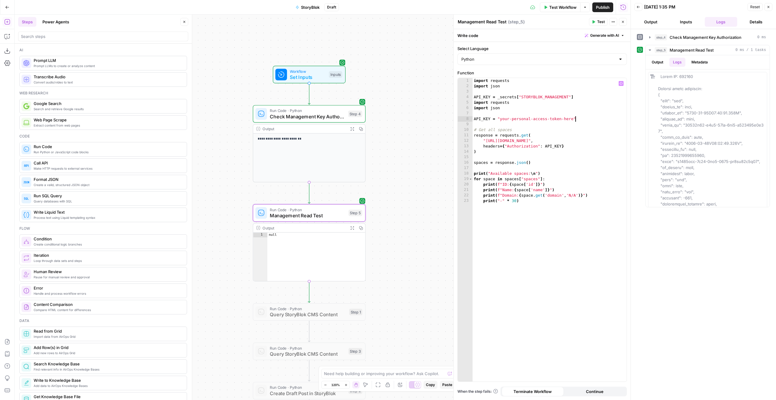
click at [592, 121] on div "import requests import json API_KEY = _secrets [ "STORYBLOK_MANAGEMENT" ] impor…" at bounding box center [550, 235] width 154 height 314
drag, startPoint x: 592, startPoint y: 121, endPoint x: 592, endPoint y: 99, distance: 21.8
click at [592, 99] on div "import requests import json API_KEY = _secrets [ "STORYBLOK_MANAGEMENT" ] impor…" at bounding box center [550, 235] width 154 height 314
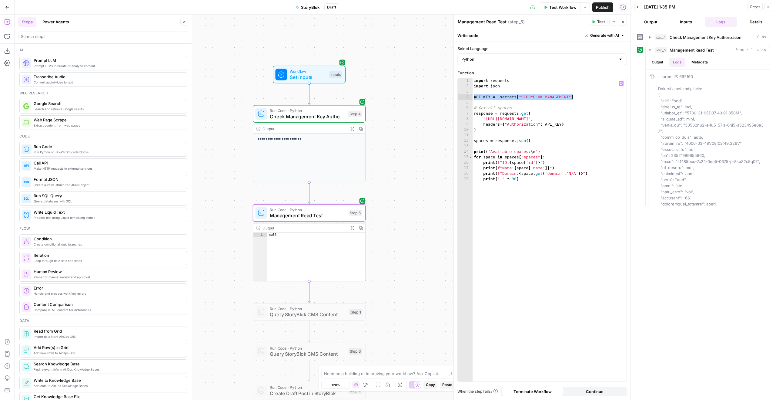
drag, startPoint x: 555, startPoint y: 94, endPoint x: 447, endPoint y: 95, distance: 108.0
click at [447, 95] on body "**********" at bounding box center [388, 200] width 776 height 400
click at [600, 24] on span "Test" at bounding box center [601, 21] width 8 height 5
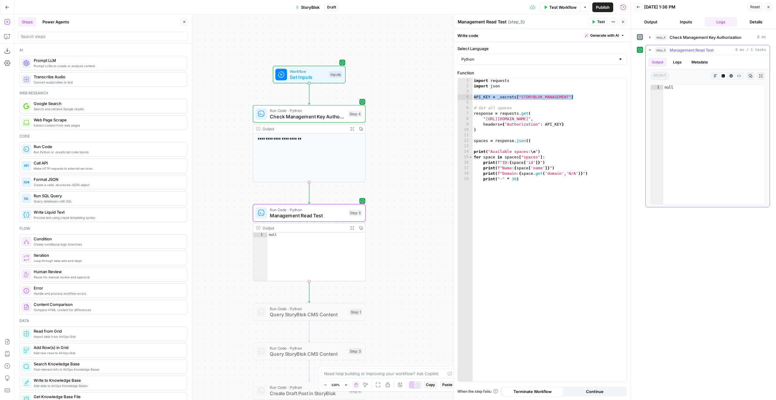
click at [676, 65] on button "Logs" at bounding box center [678, 62] width 16 height 9
click at [673, 113] on span "Available spaces: ID: 340293 Name: MindMeister Website Domain: N/A ------------…" at bounding box center [685, 103] width 55 height 59
click at [673, 112] on span "Available spaces: ID: 340293 Name: MindMeister Website Domain: N/A ------------…" at bounding box center [685, 103] width 55 height 59
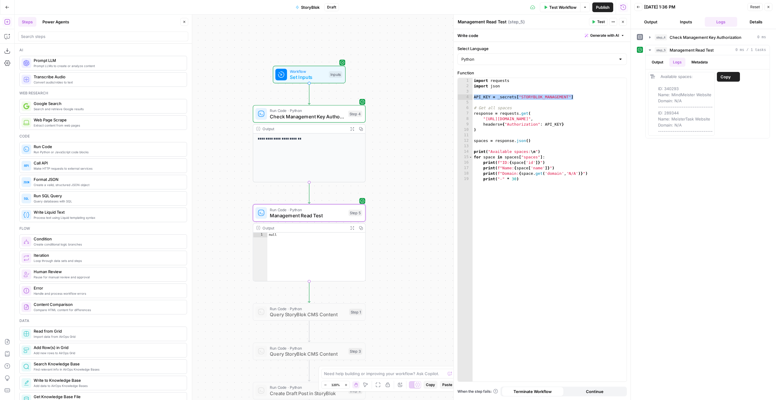
copy span "289344"
type textarea "**********"
click at [576, 175] on div "import requests import json API_KEY = _secrets [ "STORYBLOK_MANAGEMENT" ] # Get…" at bounding box center [550, 235] width 154 height 314
click at [314, 77] on span "Set Inputs" at bounding box center [308, 76] width 36 height 7
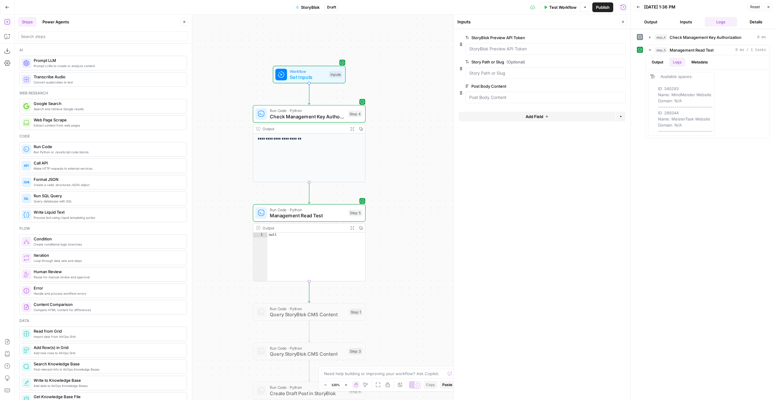
click at [589, 117] on button "Add Field" at bounding box center [537, 117] width 157 height 10
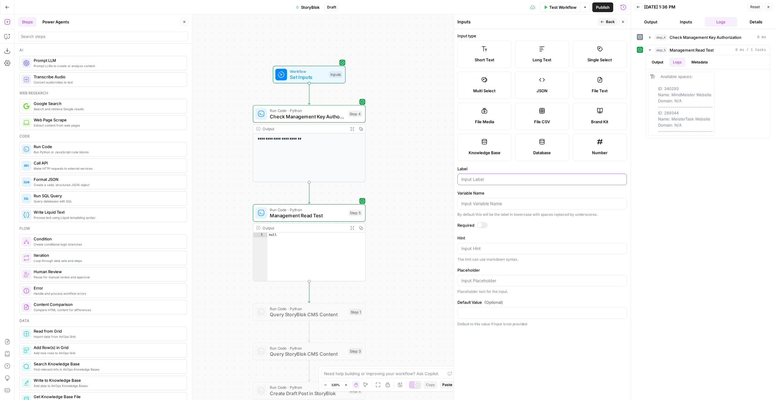
click at [506, 176] on div at bounding box center [543, 179] width 170 height 12
type input "Space ID"
drag, startPoint x: 690, startPoint y: 126, endPoint x: 651, endPoint y: 88, distance: 53.8
click at [651, 88] on div "Available spaces: ID: 340293 Name: MindMeister Website Domain: N/A ------------…" at bounding box center [681, 104] width 67 height 64
copy span "ID: 340293 Name: MindMeister Website Domain: N/A ------------------------------…"
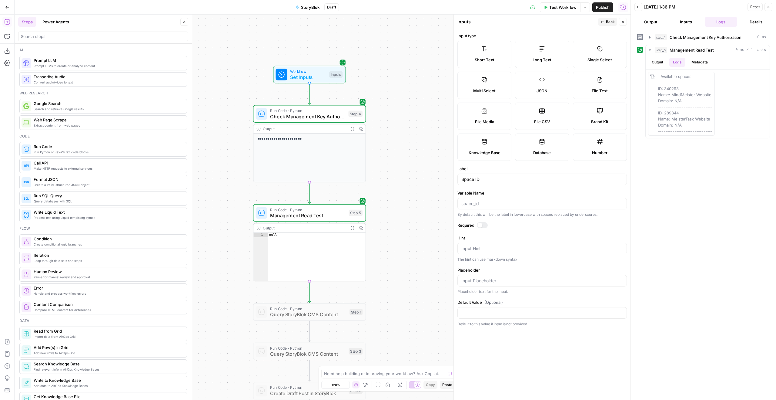
drag, startPoint x: 232, startPoint y: 24, endPoint x: 274, endPoint y: 23, distance: 42.5
click at [274, 23] on div "**********" at bounding box center [323, 207] width 616 height 385
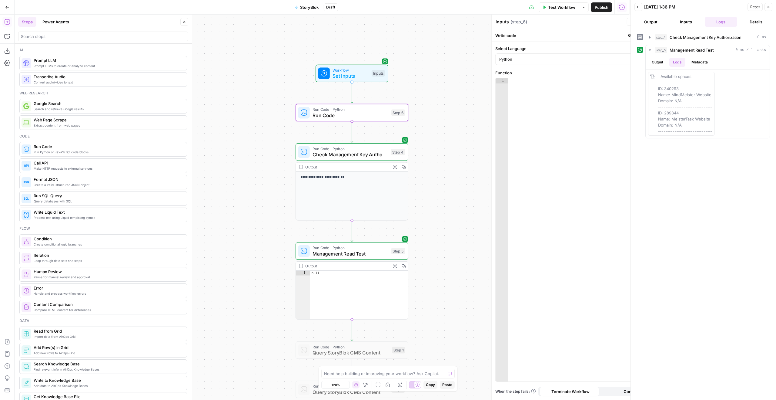
type textarea "Run Code"
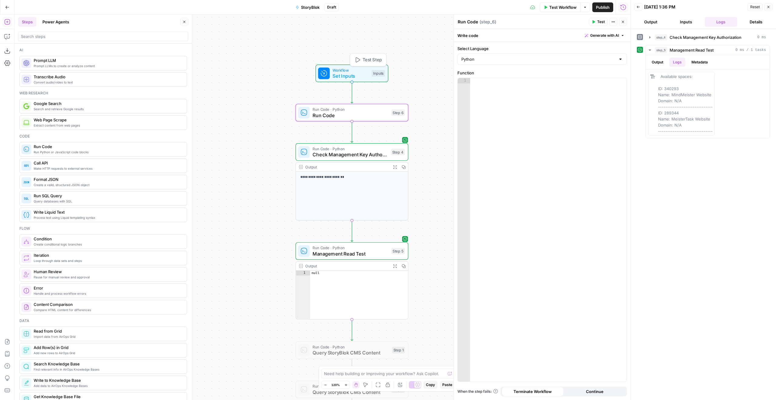
click at [503, 101] on div at bounding box center [548, 235] width 156 height 314
paste textarea "**********"
type textarea "**********"
click at [323, 73] on icon at bounding box center [324, 73] width 6 height 6
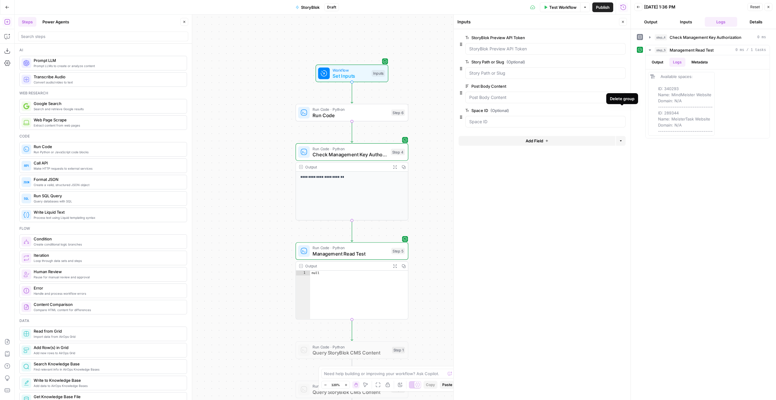
click at [623, 111] on icon "button" at bounding box center [622, 110] width 3 height 3
click at [620, 36] on button "Delete group" at bounding box center [622, 37] width 7 height 7
click at [538, 92] on span "Add Field" at bounding box center [535, 92] width 18 height 6
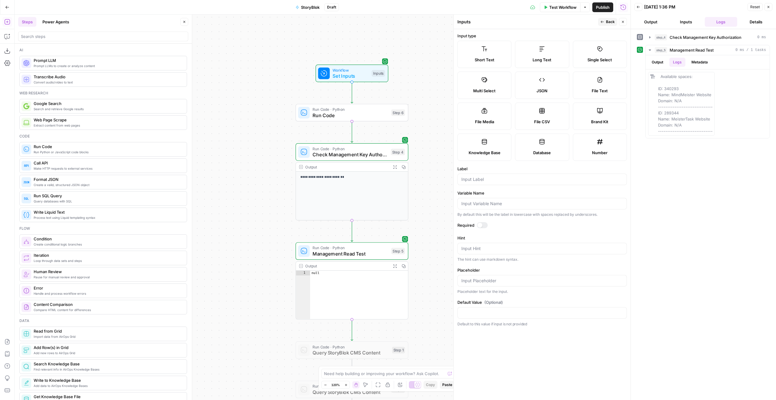
click at [592, 112] on label "Brand Kit" at bounding box center [600, 115] width 54 height 27
click at [559, 180] on input "Label" at bounding box center [543, 179] width 162 height 6
type input "Brand Kit"
click at [484, 221] on form "Input type Short Text Long Text Single Select Multi Select JSON File Text File …" at bounding box center [542, 214] width 177 height 371
click at [484, 222] on form "Input type Short Text Long Text Single Select Multi Select JSON File Text File …" at bounding box center [542, 214] width 177 height 371
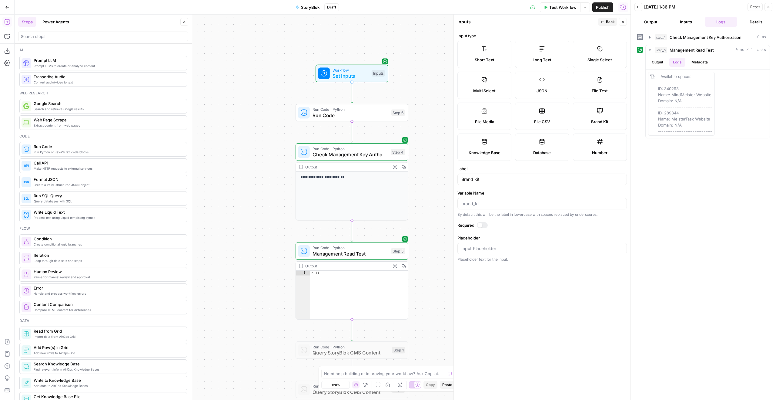
click at [482, 223] on div at bounding box center [482, 225] width 11 height 6
click at [612, 16] on header "Inputs Back Close" at bounding box center [542, 22] width 177 height 15
click at [609, 22] on span "Back" at bounding box center [610, 21] width 9 height 5
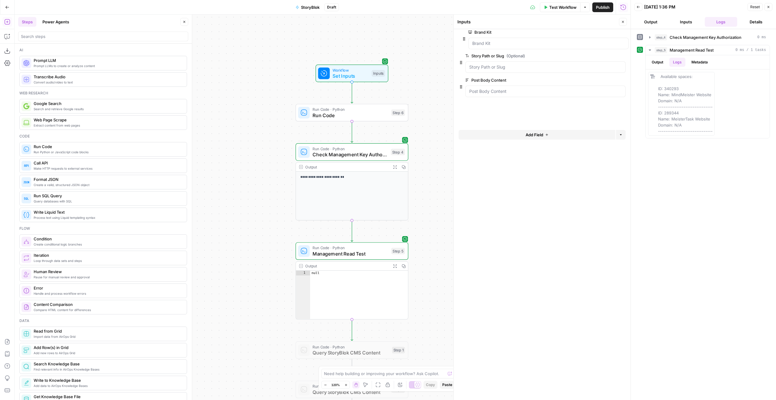
drag, startPoint x: 461, startPoint y: 92, endPoint x: 464, endPoint y: 32, distance: 61.0
drag, startPoint x: 461, startPoint y: 70, endPoint x: 458, endPoint y: 96, distance: 26.5
drag, startPoint x: 460, startPoint y: 70, endPoint x: 461, endPoint y: 105, distance: 34.9
click at [381, 61] on span "Test Step" at bounding box center [372, 59] width 19 height 7
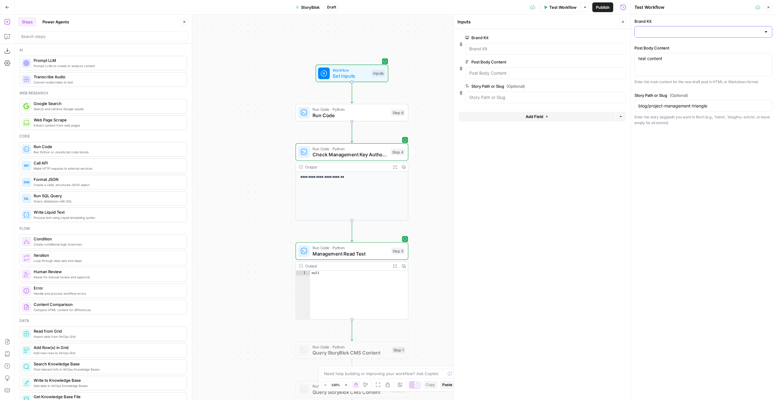
click at [667, 29] on input "Brand Kit" at bounding box center [700, 32] width 123 height 6
click at [670, 44] on span "MeisterTask" at bounding box center [702, 47] width 125 height 6
type input "MeisterTask"
click at [324, 116] on span "Run Code" at bounding box center [351, 115] width 76 height 7
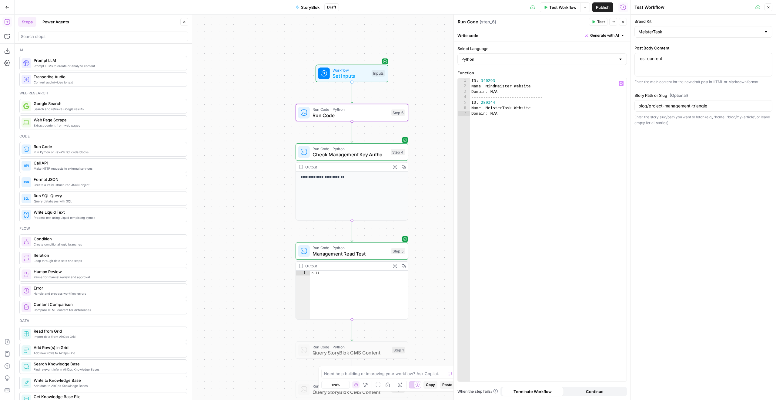
type textarea "**********"
click at [553, 118] on div "ID : 340293 Name : MindMeister Website Domain : N / A -------------------------…" at bounding box center [548, 235] width 156 height 314
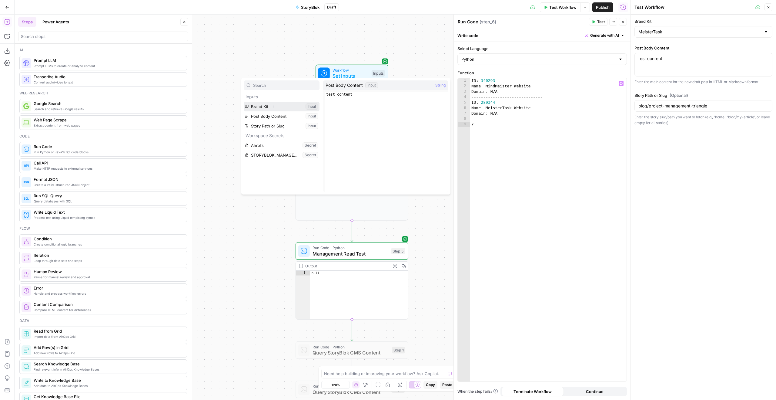
click at [271, 104] on button "Expand" at bounding box center [274, 106] width 8 height 8
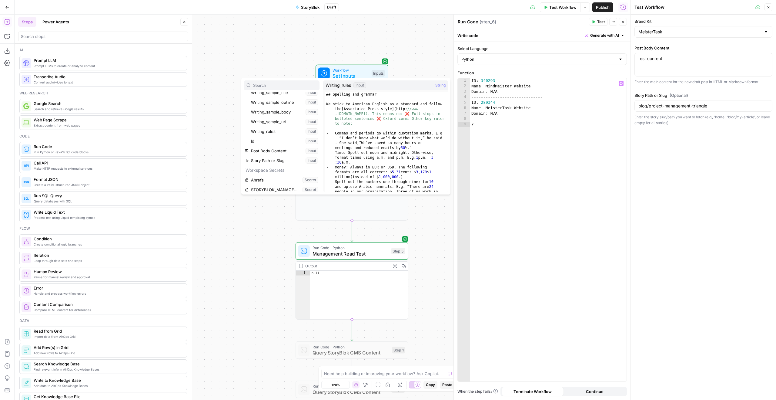
scroll to position [150, 0]
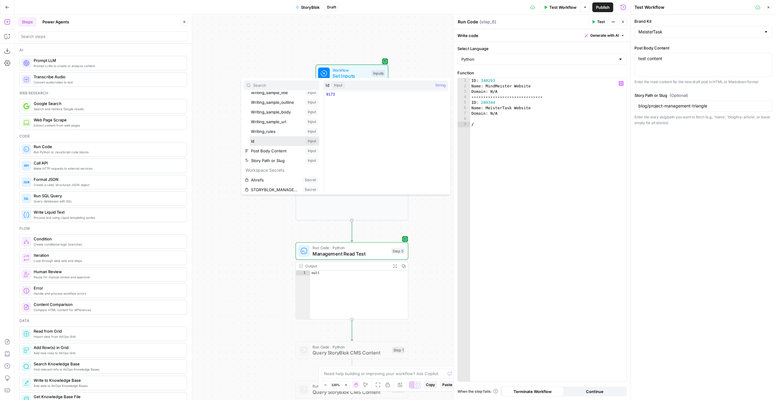
click at [277, 137] on button "Select variable Id" at bounding box center [285, 141] width 70 height 10
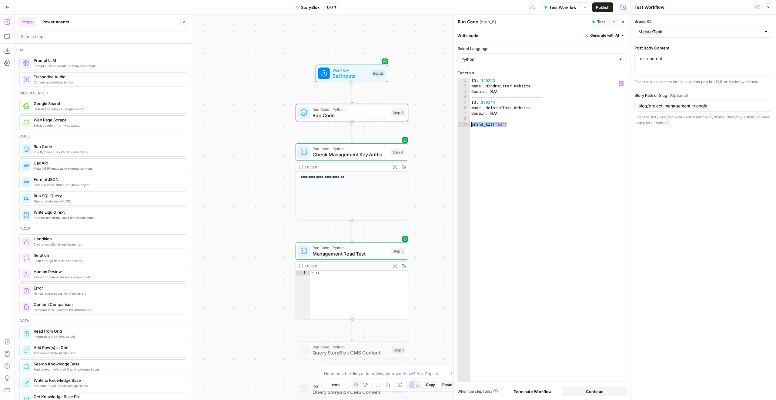
drag, startPoint x: 516, startPoint y: 126, endPoint x: 471, endPoint y: 124, distance: 44.6
click at [471, 124] on div "ID : 340293 Name : MindMeister Website Domain : N / A -------------------------…" at bounding box center [548, 235] width 156 height 314
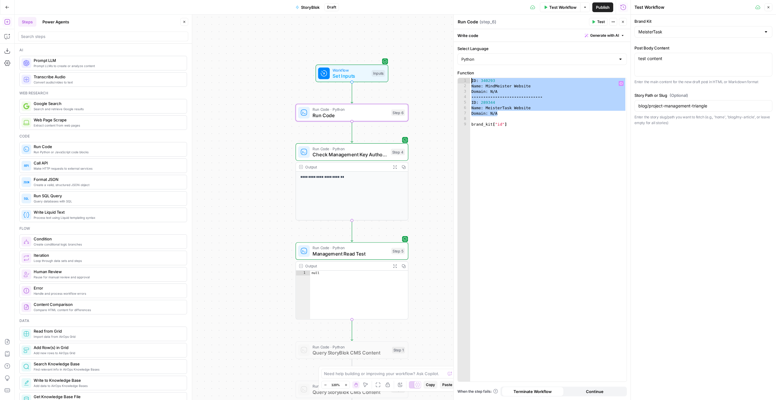
drag, startPoint x: 516, startPoint y: 114, endPoint x: 437, endPoint y: 65, distance: 92.7
click at [437, 65] on body "**********" at bounding box center [388, 200] width 776 height 400
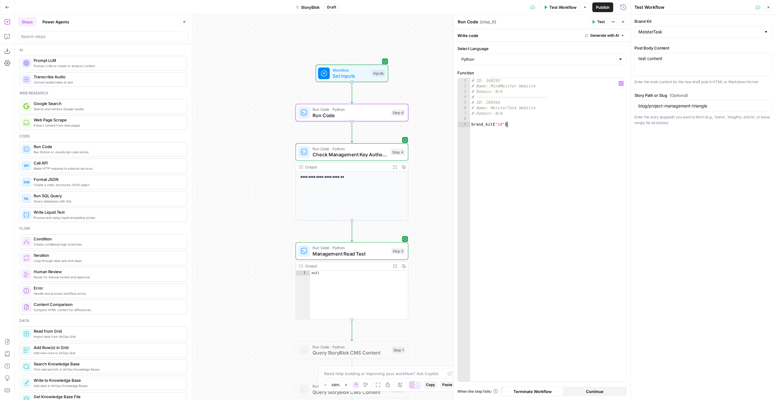
click at [529, 129] on div "# ID: 340293 # Name: MindMeister Website # Domain: N/A # ----------------------…" at bounding box center [548, 235] width 156 height 314
type textarea "**********"
drag, startPoint x: 529, startPoint y: 127, endPoint x: 466, endPoint y: 123, distance: 63.2
click at [466, 123] on div "**********" at bounding box center [542, 229] width 169 height 303
drag, startPoint x: 516, startPoint y: 136, endPoint x: 559, endPoint y: 109, distance: 50.3
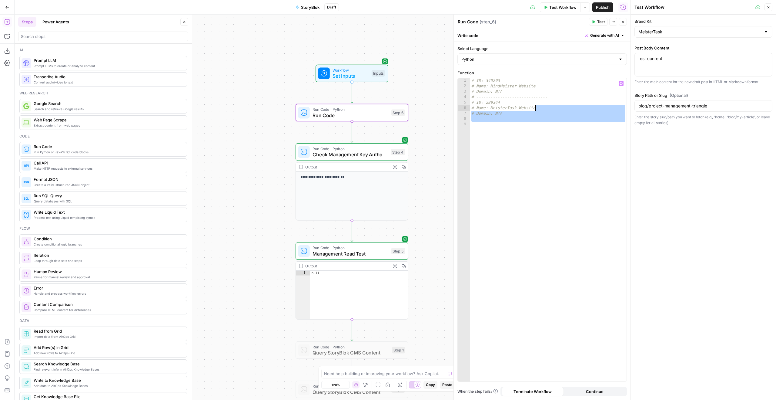
click at [559, 109] on div "# ID: 340293 # Name: MindMeister Website # Domain: N/A # ----------------------…" at bounding box center [548, 235] width 156 height 314
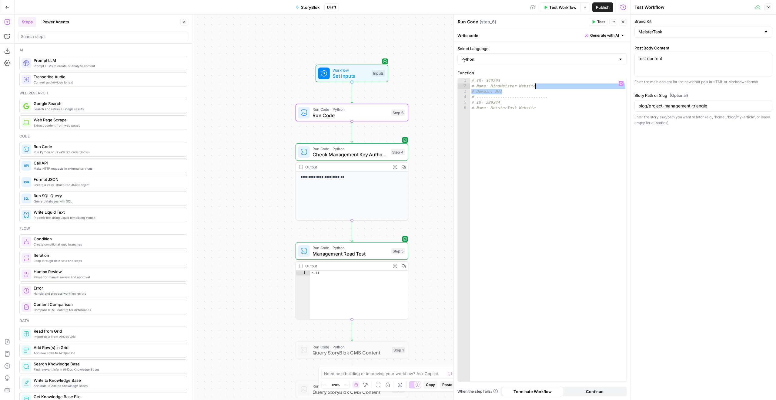
drag, startPoint x: 555, startPoint y: 93, endPoint x: 559, endPoint y: 87, distance: 6.8
click at [559, 87] on div "# ID: 340293 # Name: MindMeister Website # Domain: N/A # ----------------------…" at bounding box center [548, 235] width 156 height 314
type textarea "**********"
paste textarea "**********"
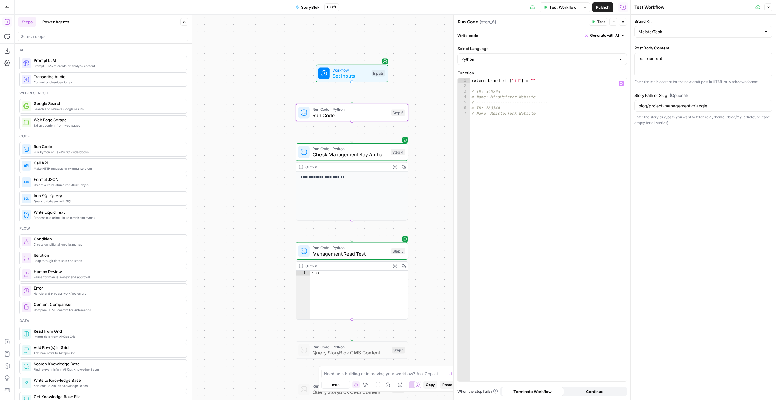
scroll to position [0, 5]
click at [524, 82] on div "return brand_kit [ "id" ] = "" # ID: 340293 # Name: MindMeister Website # -----…" at bounding box center [548, 235] width 156 height 314
click at [594, 19] on button "Test" at bounding box center [598, 22] width 18 height 8
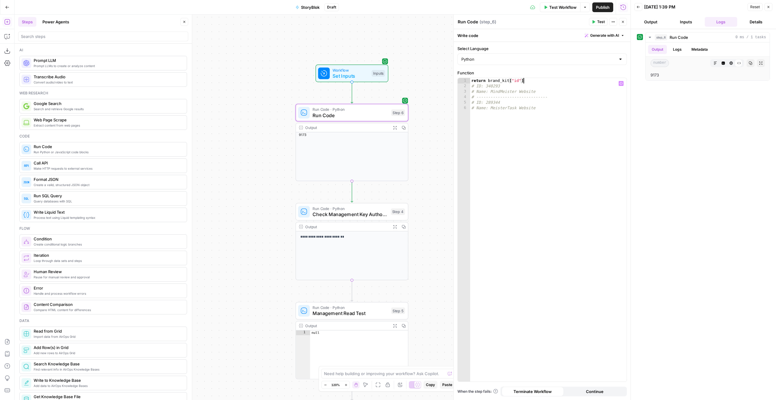
click at [545, 80] on div "return brand_kit [ "id" ] # ID: 340293 # Name: MindMeister Website # ----------…" at bounding box center [548, 235] width 156 height 314
type textarea "**********"
paste textarea
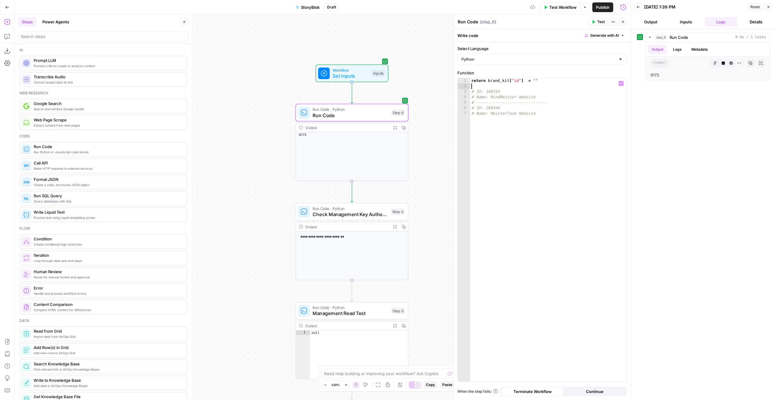
click at [531, 80] on div "return brand_kit [ "id" ] = "" # ID: 340293 # Name: MindMeister Website # -----…" at bounding box center [548, 235] width 156 height 314
click at [654, 76] on div "9173" at bounding box center [708, 75] width 114 height 6
copy div "9173"
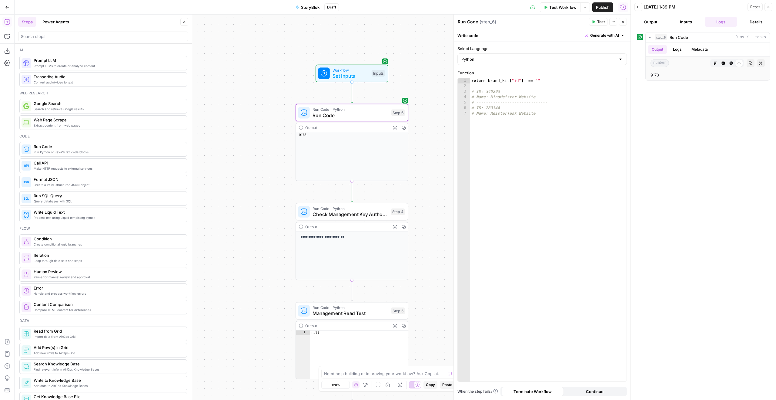
click at [559, 83] on div "return brand_kit [ "id" ] == "" # ID: 340293 # Name: MindMeister Website # ----…" at bounding box center [548, 235] width 156 height 314
paste textarea "****"
click at [597, 25] on button "Test" at bounding box center [598, 22] width 18 height 8
click at [541, 79] on div "return brand_kit [ "id" ] == "9173" # ID: 340293 # Name: MindMeister Website # …" at bounding box center [548, 235] width 156 height 314
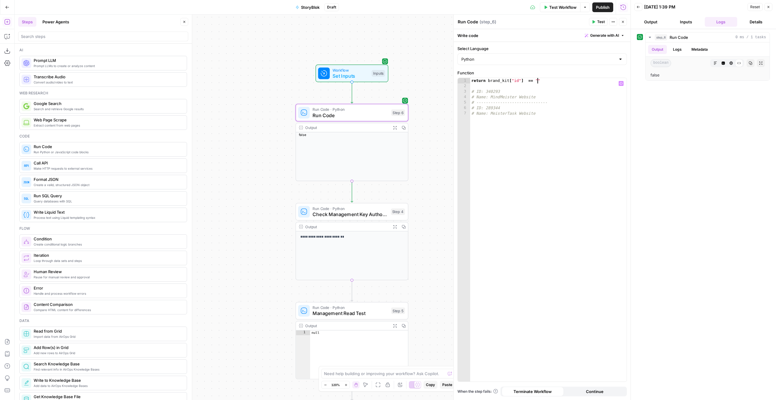
click at [548, 82] on div "return brand_kit [ "id" ] == "" # ID: 340293 # Name: MindMeister Website # ----…" at bounding box center [548, 235] width 156 height 314
paste textarea "*****"
type textarea "**********"
click at [603, 21] on span "Test" at bounding box center [601, 21] width 8 height 5
click at [365, 72] on span "Set Inputs" at bounding box center [351, 75] width 36 height 7
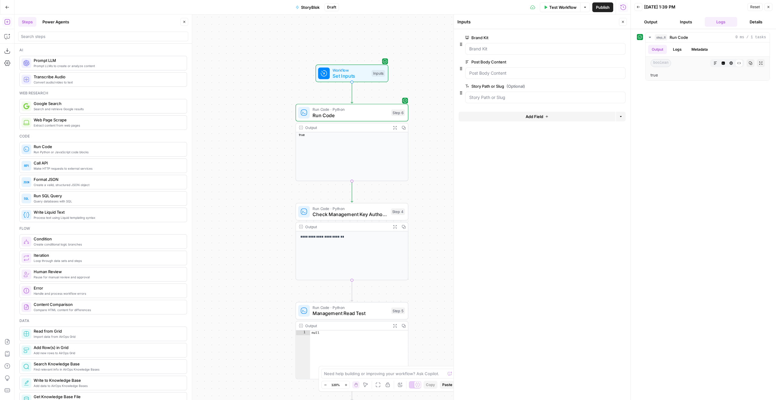
click at [370, 62] on span "Test Step" at bounding box center [372, 59] width 19 height 7
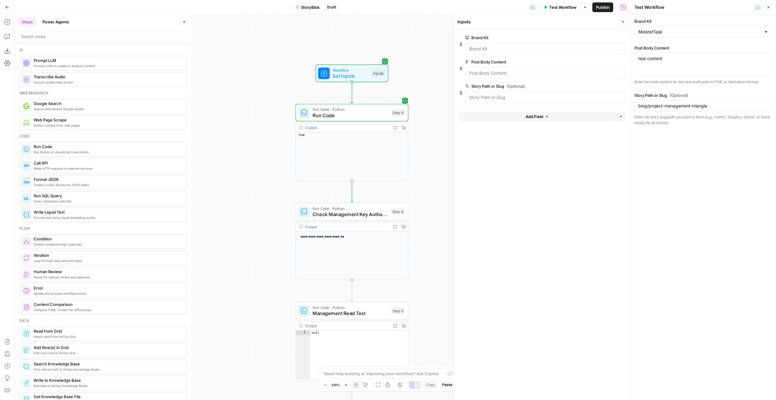
click at [658, 35] on div "MeisterTask" at bounding box center [704, 32] width 138 height 12
type input "MeisterTask"
click at [430, 179] on div "**********" at bounding box center [323, 207] width 616 height 385
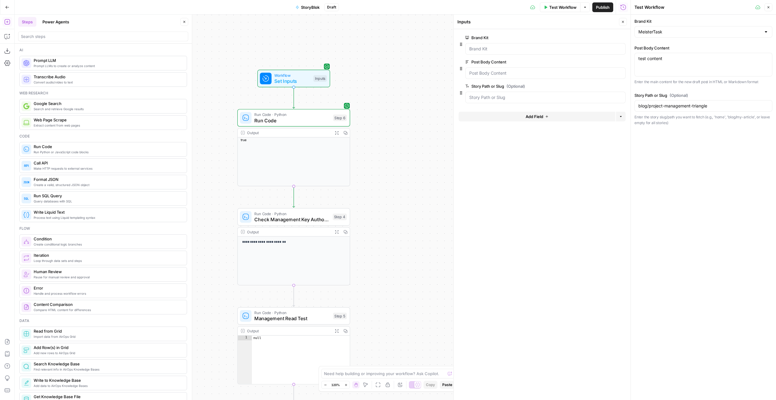
drag, startPoint x: 418, startPoint y: 168, endPoint x: 366, endPoint y: 174, distance: 52.2
click at [366, 174] on div "**********" at bounding box center [323, 207] width 616 height 385
click at [297, 112] on span "Run Code · Python" at bounding box center [292, 115] width 76 height 6
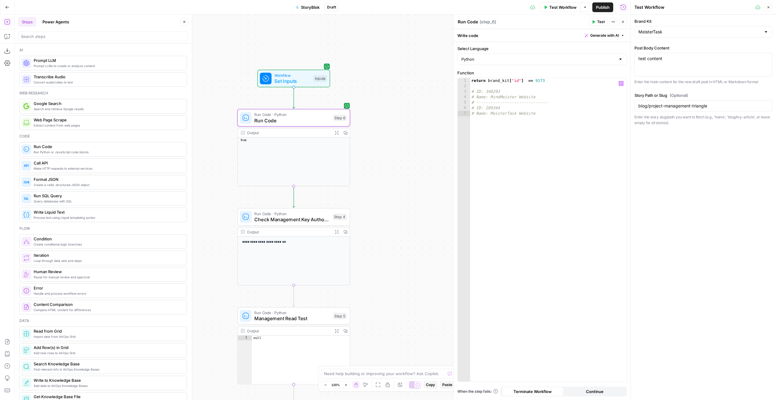
click at [566, 87] on div "return brand_kit [ "id" ] == 9173 # ID: 340293 # Name: MindMeister Website # --…" at bounding box center [548, 235] width 156 height 314
click at [562, 82] on div "return brand_kit [ "id" ] == 9173 # ID: 340293 # Name: MindMeister Website # --…" at bounding box center [548, 235] width 156 height 314
drag, startPoint x: 487, startPoint y: 83, endPoint x: 449, endPoint y: 77, distance: 38.4
click at [449, 77] on body "**********" at bounding box center [388, 200] width 776 height 400
type textarea "**********"
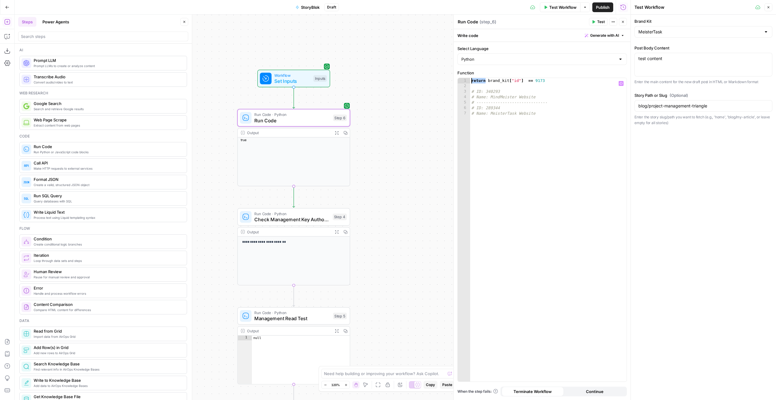
scroll to position [0, 0]
click at [593, 89] on div "if brand_kit [ "id" ] == 9173 # ID: 340293 # Name: MindMeister Website # ------…" at bounding box center [548, 235] width 156 height 314
click at [580, 81] on div "if brand_kit [ "id" ] == 9173 # ID: 340293 # Name: MindMeister Website # ------…" at bounding box center [548, 235] width 156 height 314
type textarea "**********"
type textarea "*"
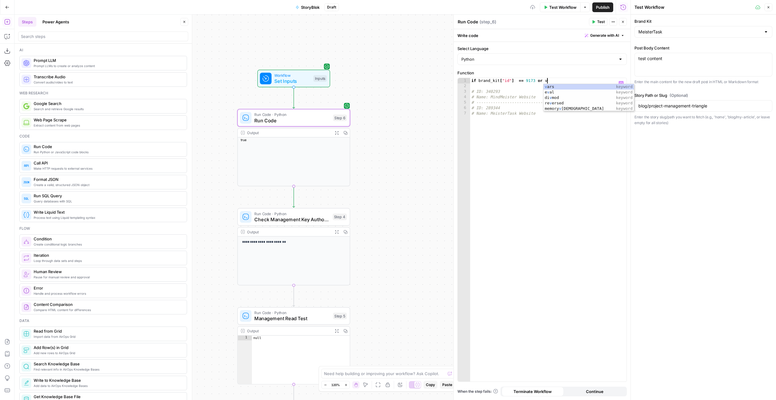
paste textarea "**********"
click at [551, 81] on div "if brand_kit [ "id" ] == 9173 or 9173 , 9176 , # ID: 340293 # Name: MindMeister…" at bounding box center [548, 235] width 156 height 314
type textarea "**********"
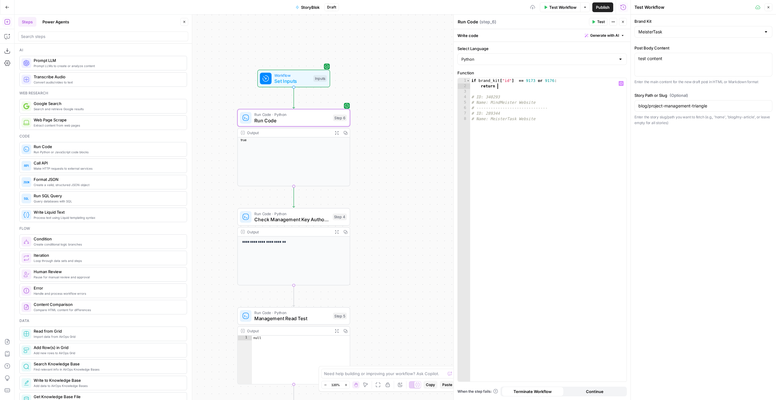
scroll to position [0, 2]
click at [492, 114] on div "if brand_kit [ "id" ] == 9173 or 9176 : return # ID: 340293 # Name: MindMeister…" at bounding box center [548, 235] width 156 height 314
click at [511, 85] on div "if brand_kit [ "id" ] == 9173 or 9176 : return # ID: 340293 # Name: MindMeister…" at bounding box center [548, 235] width 156 height 314
paste textarea "*******"
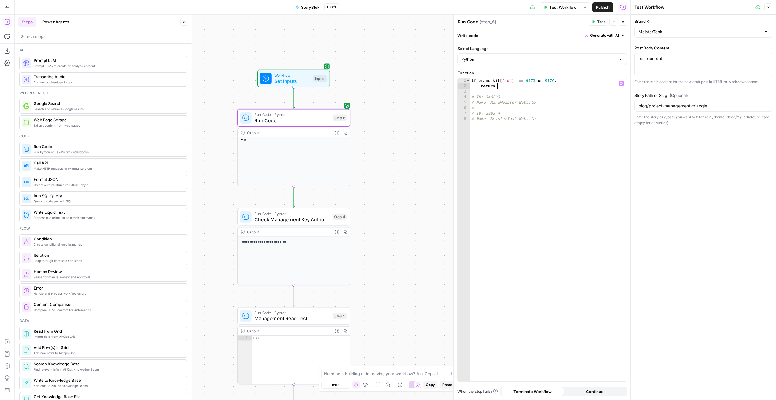
type textarea "**********"
type textarea "*****"
click at [497, 109] on div "if brand_kit [ "id" ] == 9173 or 9176 : return 289344 else : return # ID: 34029…" at bounding box center [550, 235] width 154 height 314
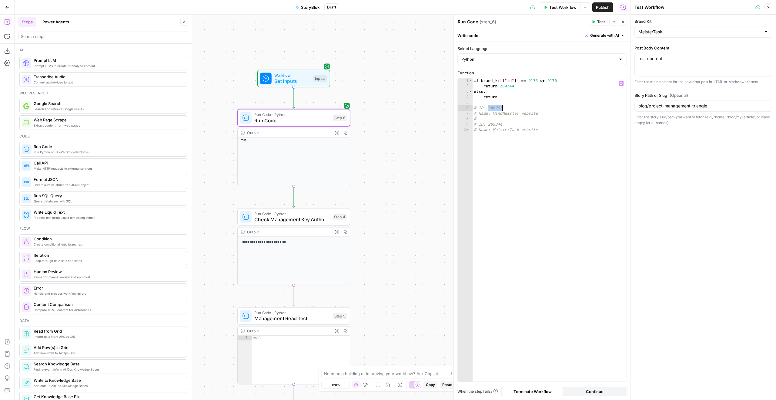
click at [497, 109] on div "if brand_kit [ "id" ] == 9173 or 9176 : return 289344 else : return # ID: 34029…" at bounding box center [550, 235] width 154 height 314
click at [508, 97] on div "if brand_kit [ "id" ] == 9173 or 9176 : return 289344 else : return # ID: 34029…" at bounding box center [550, 235] width 154 height 314
paste textarea "*******"
type textarea "**********"
click at [602, 20] on span "Test" at bounding box center [601, 21] width 8 height 5
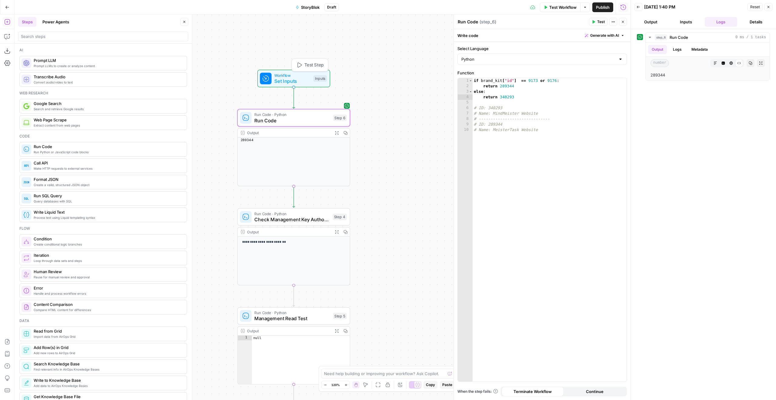
click at [312, 65] on span "Test Step" at bounding box center [313, 65] width 19 height 7
click at [321, 66] on span "Test Step" at bounding box center [314, 65] width 19 height 7
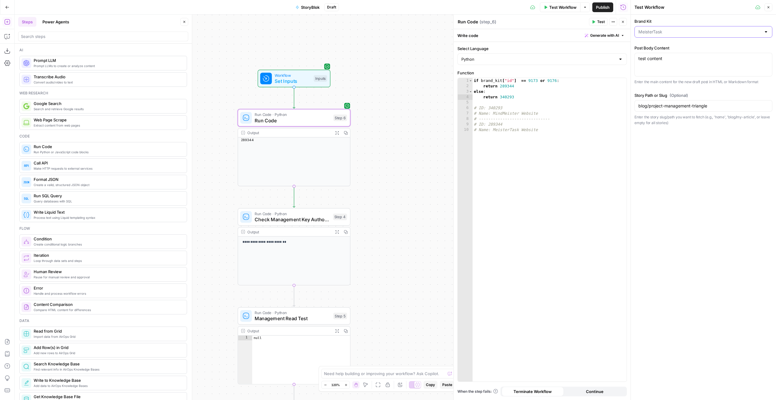
click at [669, 33] on input "Brand Kit" at bounding box center [700, 32] width 123 height 6
click at [670, 59] on span "MeisterTask (DE)" at bounding box center [702, 61] width 125 height 6
type input "MeisterTask (DE)"
click at [339, 107] on span "Test" at bounding box center [339, 104] width 9 height 7
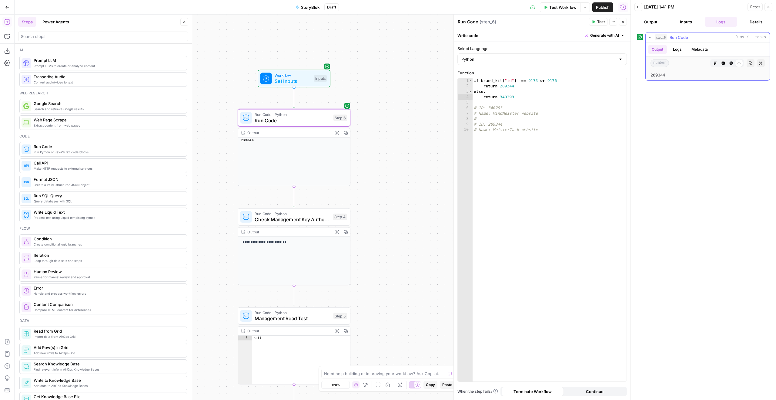
click at [677, 50] on button "Logs" at bounding box center [678, 49] width 16 height 9
click at [656, 52] on button "Output" at bounding box center [657, 49] width 19 height 9
click at [304, 217] on span "Check Management Key Authorization" at bounding box center [292, 219] width 75 height 7
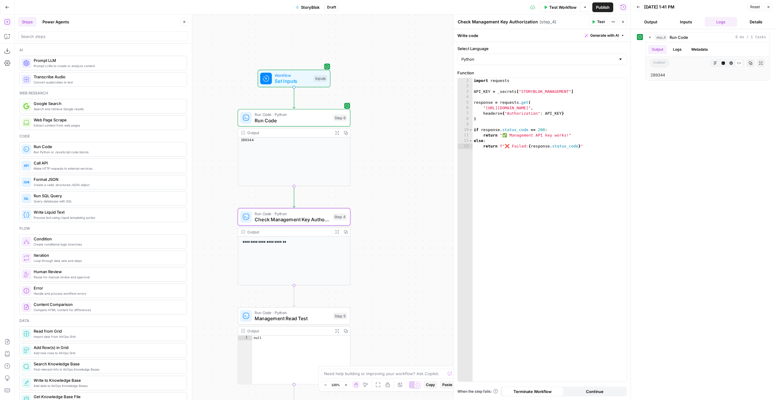
type textarea "**********"
click at [583, 90] on div "import requests API_KEY = _secrets [ "STORYBLOK_MANAGEMENT" ] response = reques…" at bounding box center [550, 235] width 154 height 314
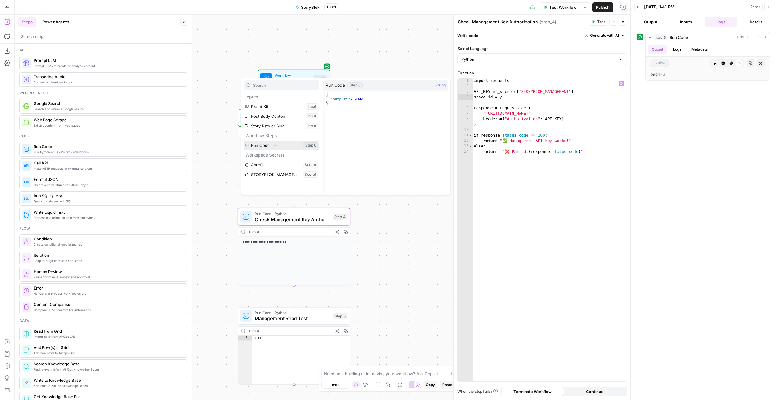
click at [275, 144] on icon "button" at bounding box center [275, 145] width 4 height 4
click at [278, 153] on button "Select variable Output" at bounding box center [285, 155] width 70 height 10
type textarea "**********"
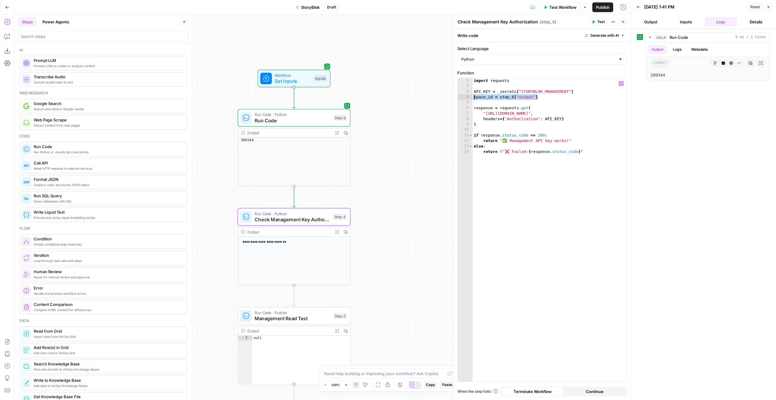
drag, startPoint x: 545, startPoint y: 98, endPoint x: 448, endPoint y: 97, distance: 97.0
click at [448, 97] on body "**********" at bounding box center [388, 200] width 776 height 400
type textarea "**********"
click at [315, 216] on span "Check Management Key Authorization" at bounding box center [292, 219] width 75 height 7
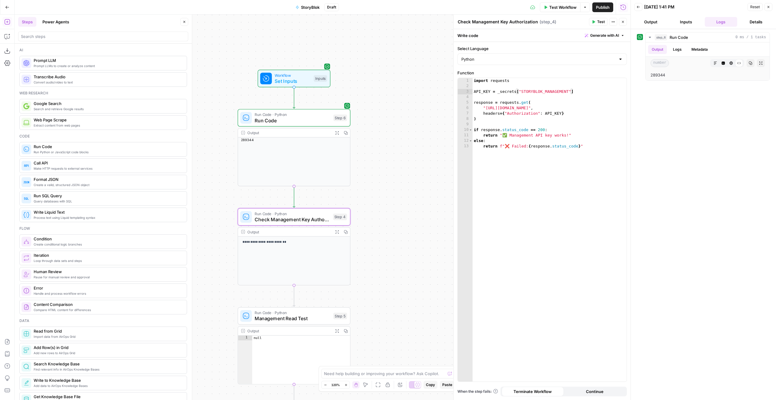
click at [264, 217] on span "Check Management Key Authorization" at bounding box center [292, 219] width 75 height 7
click at [313, 321] on span "Management Read Test" at bounding box center [293, 317] width 76 height 7
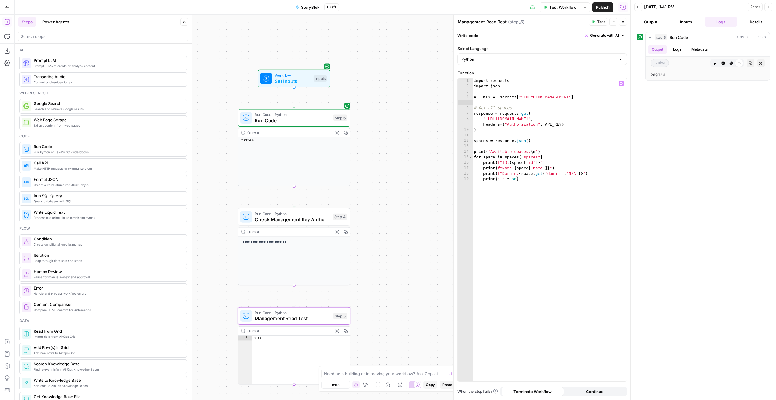
click at [572, 104] on div "import requests import json API_KEY = _secrets [ "STORYBLOK_MANAGEMENT" ] # Get…" at bounding box center [550, 235] width 154 height 314
paste textarea "**********"
type textarea "**********"
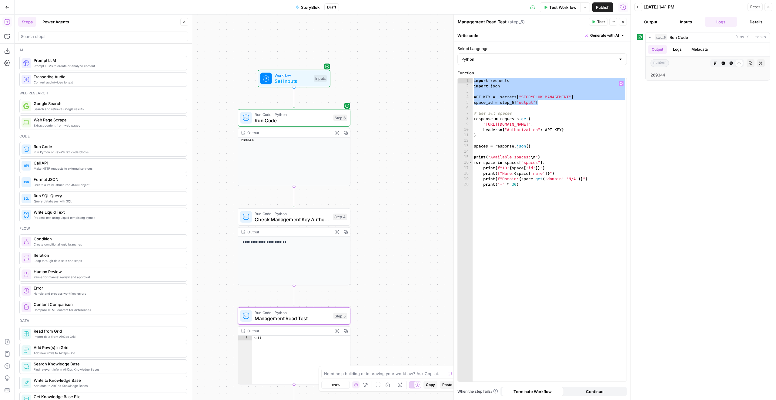
drag, startPoint x: 546, startPoint y: 104, endPoint x: 461, endPoint y: 80, distance: 88.1
click at [461, 80] on div "1 2 3 4 5 6 7 8 9 10 11 12 13 14 15 16 17 18 19 20 import requests import json …" at bounding box center [542, 229] width 169 height 303
click at [653, 187] on div "step_6 Run Code 0 ms / 1 tasks Output Logs Metadata number Markdown Code Editor…" at bounding box center [703, 214] width 133 height 364
click at [574, 158] on div "import requests import json API_KEY = _secrets [ "STORYBLOK_MANAGEMENT" ] space…" at bounding box center [550, 235] width 154 height 314
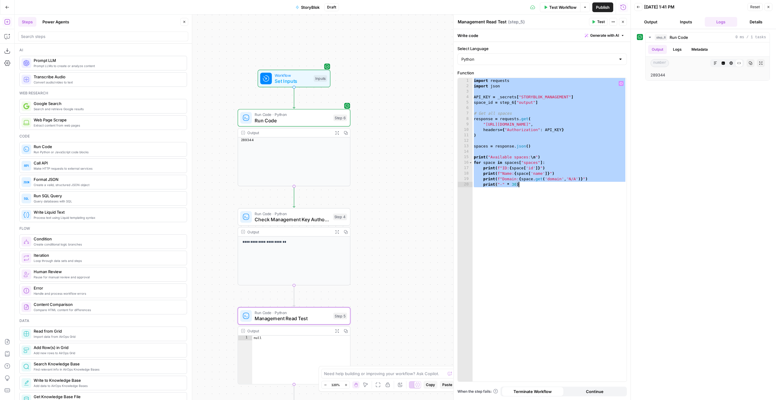
paste textarea
type textarea "**********"
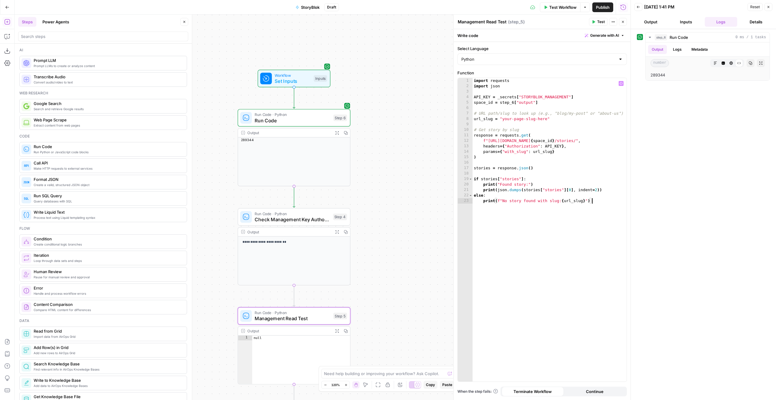
click at [302, 81] on span "Set Inputs" at bounding box center [293, 80] width 36 height 7
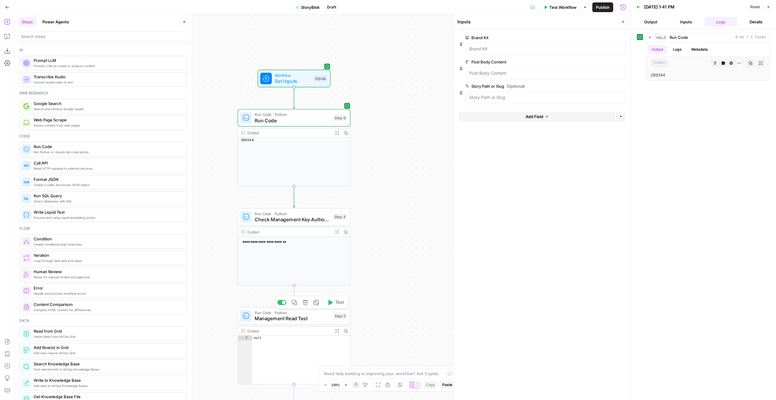
click at [299, 316] on span "Management Read Test" at bounding box center [293, 317] width 76 height 7
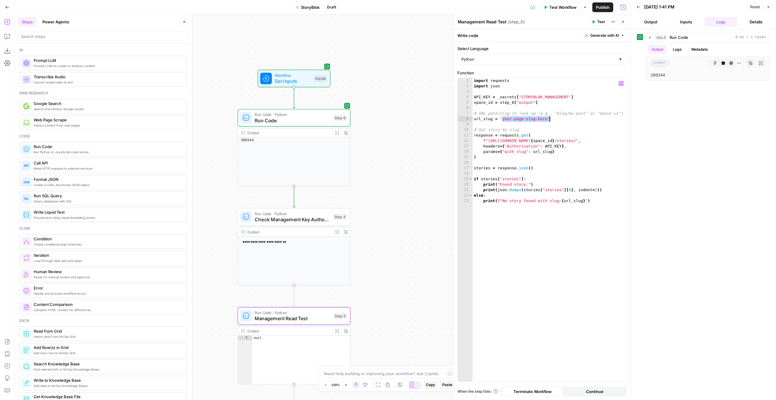
drag, startPoint x: 501, startPoint y: 119, endPoint x: 566, endPoint y: 119, distance: 65.2
click at [566, 119] on div "import requests import json API_KEY = _secrets [ "STORYBLOK_MANAGEMENT" ] space…" at bounding box center [550, 235] width 154 height 314
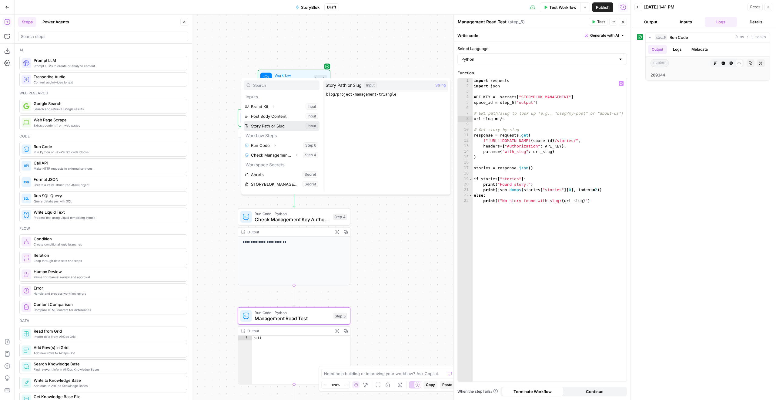
click at [278, 124] on button "Select variable Story Path or Slug" at bounding box center [282, 126] width 76 height 10
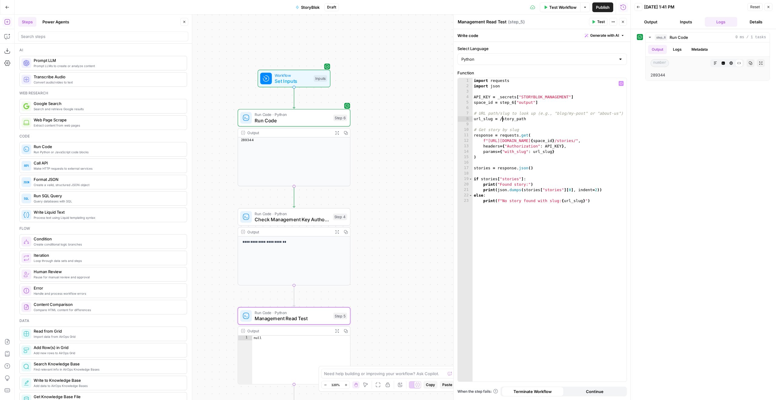
click at [502, 120] on div "import requests import json API_KEY = _secrets [ "STORYBLOK_MANAGEMENT" ] space…" at bounding box center [550, 235] width 154 height 314
type textarea "**********"
click at [604, 21] on span "Test" at bounding box center [601, 21] width 8 height 5
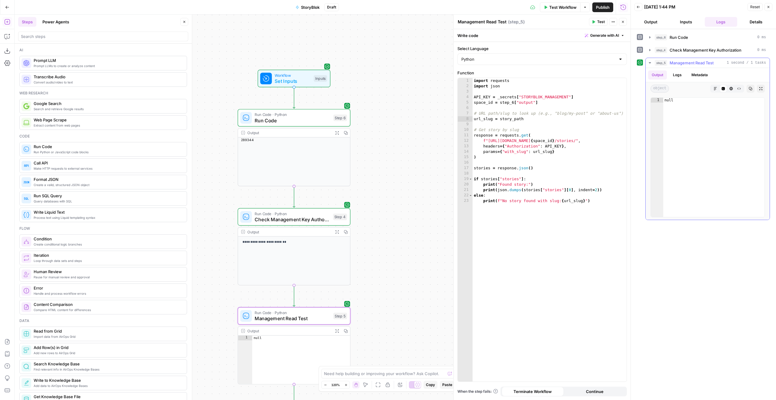
click at [683, 76] on button "Logs" at bounding box center [678, 74] width 16 height 9
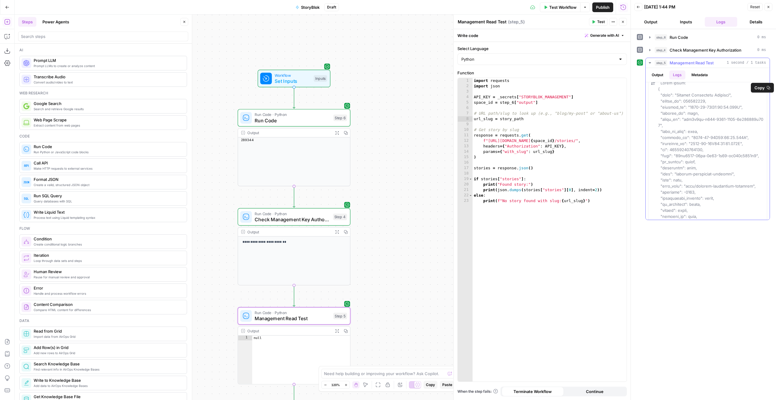
scroll to position [0, 0]
drag, startPoint x: 732, startPoint y: 102, endPoint x: 678, endPoint y: 101, distance: 53.7
click at [678, 101] on span at bounding box center [710, 223] width 105 height 272
copy span "Project Management Triangl"
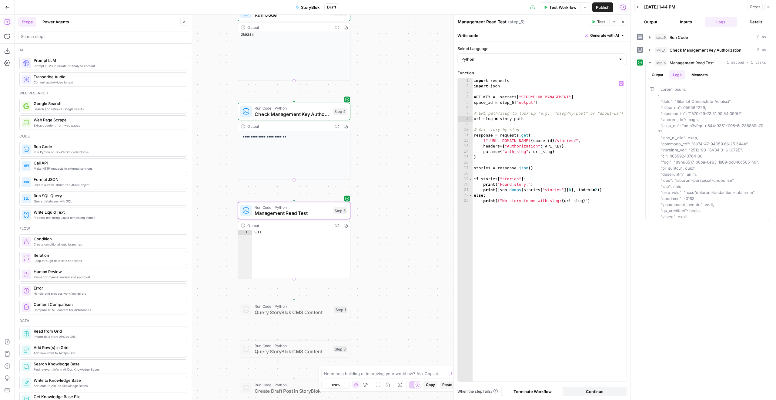
click at [527, 118] on div "import requests import json API_KEY = _secrets [ "STORYBLOK_MANAGEMENT" ] space…" at bounding box center [550, 235] width 154 height 314
paste textarea "**********"
type textarea "**********"
paste textarea "**********"
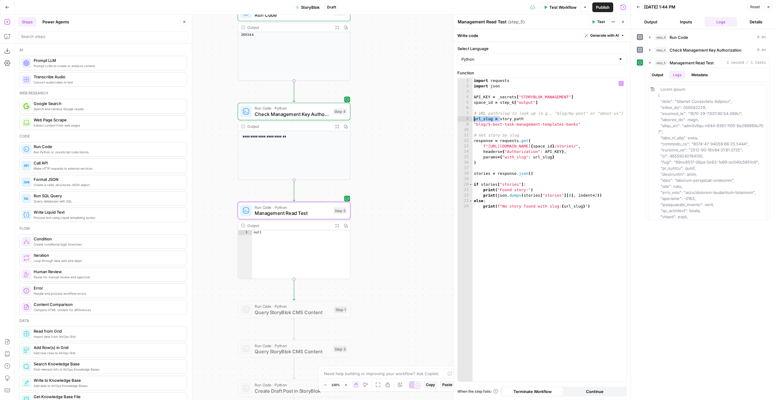
drag, startPoint x: 500, startPoint y: 120, endPoint x: 474, endPoint y: 120, distance: 26.7
click at [474, 120] on div "import requests import json API_KEY = _secrets [ "STORYBLOK_MANAGEMENT" ] space…" at bounding box center [550, 235] width 154 height 314
click at [476, 122] on div "import requests import json API_KEY = _secrets [ "STORYBLOK_MANAGEMENT" ] space…" at bounding box center [550, 235] width 154 height 314
paste textarea "**********"
type textarea "**********"
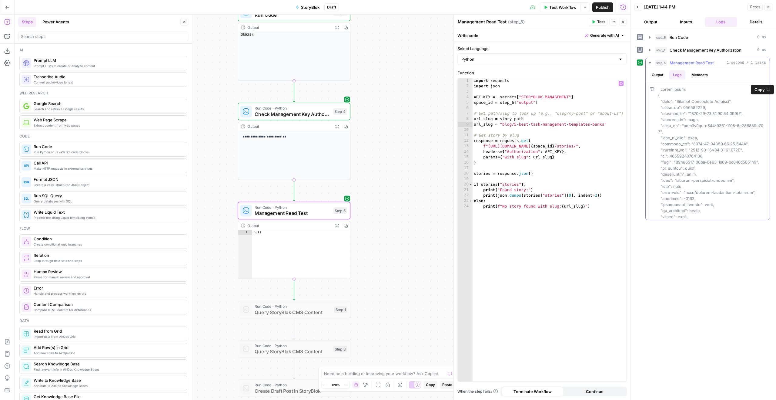
click at [688, 105] on span at bounding box center [710, 223] width 105 height 272
copy span "500764584"
click at [601, 21] on span "Test" at bounding box center [601, 21] width 8 height 5
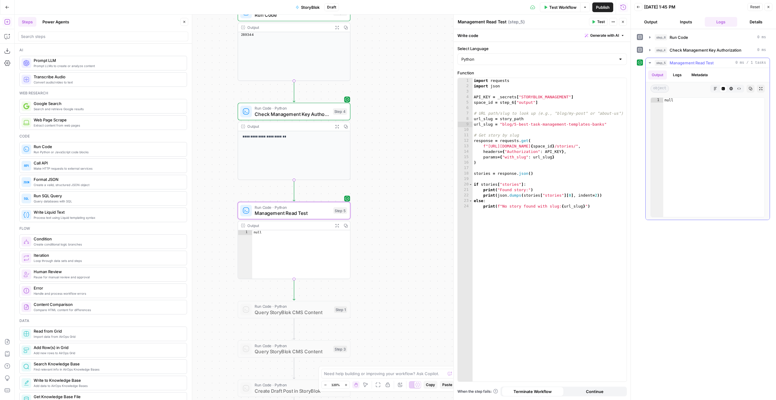
click at [670, 73] on ul "Output Logs Metadata" at bounding box center [679, 74] width 63 height 9
click at [676, 73] on button "Logs" at bounding box center [678, 74] width 16 height 9
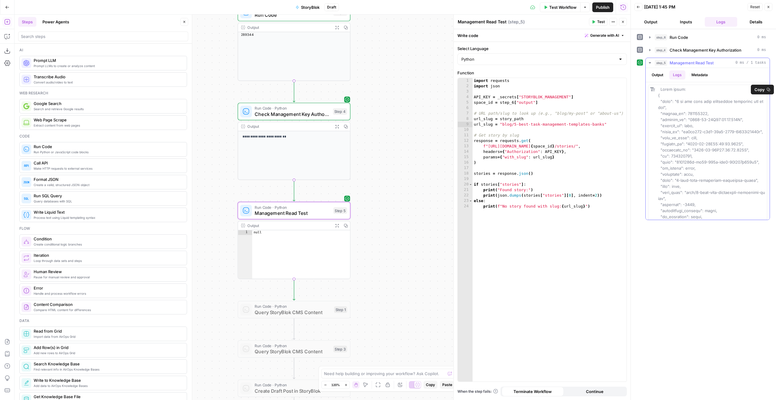
click at [691, 114] on span at bounding box center [711, 226] width 107 height 278
click at [689, 121] on span at bounding box center [711, 226] width 107 height 278
drag, startPoint x: 742, startPoint y: 120, endPoint x: 661, endPoint y: 103, distance: 82.4
click at [661, 103] on div at bounding box center [711, 225] width 107 height 279
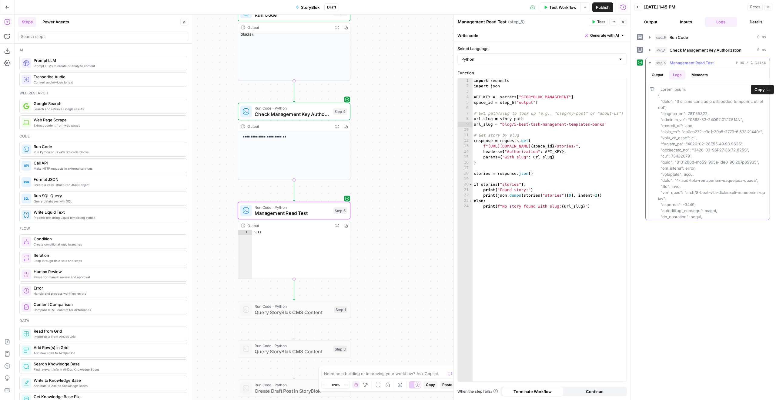
copy span ""name": "5 of the best task management templates for banks", "parent_id": 50076…"
click at [699, 133] on span at bounding box center [711, 226] width 107 height 278
click at [756, 86] on span "Copy" at bounding box center [760, 89] width 10 height 6
click at [500, 24] on textarea "Management Read Test" at bounding box center [482, 22] width 49 height 6
click at [499, 22] on textarea "Management Read Test" at bounding box center [482, 22] width 49 height 6
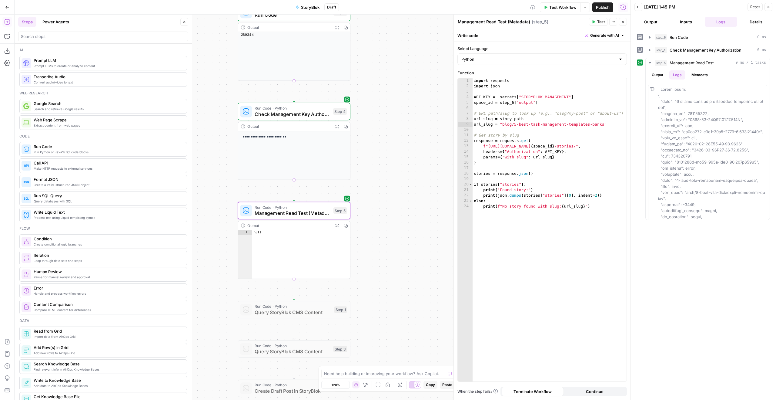
type textarea "Management Read Test (Metadata)"
click at [521, 99] on div "import requests import json API_KEY = _secrets [ "STORYBLOK_MANAGEMENT" ] space…" at bounding box center [550, 235] width 154 height 314
type textarea "**********"
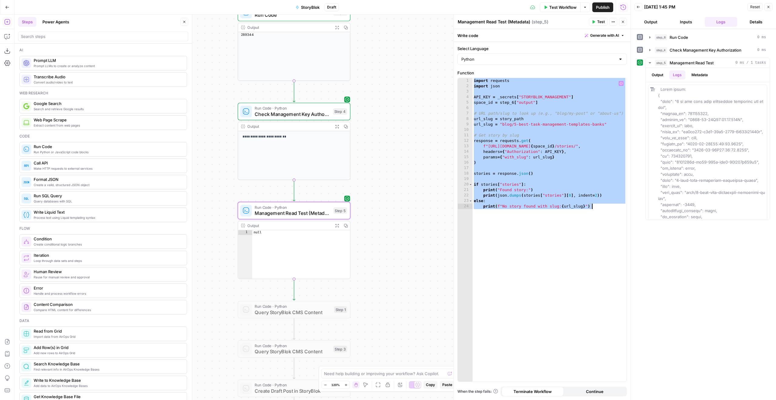
click at [284, 211] on span "Management Read Test (Metadata)" at bounding box center [293, 212] width 76 height 7
click at [293, 293] on icon "Edge from step_5 to step_1" at bounding box center [294, 289] width 2 height 21
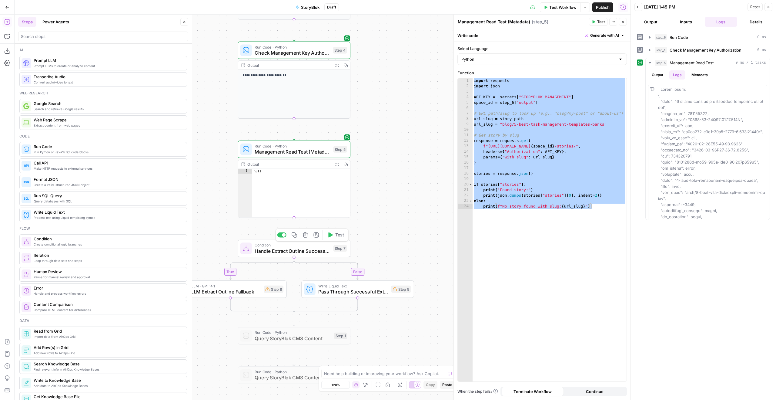
click at [304, 237] on icon "button" at bounding box center [306, 235] width 6 height 6
click at [364, 80] on button "Delete Step" at bounding box center [371, 77] width 31 height 11
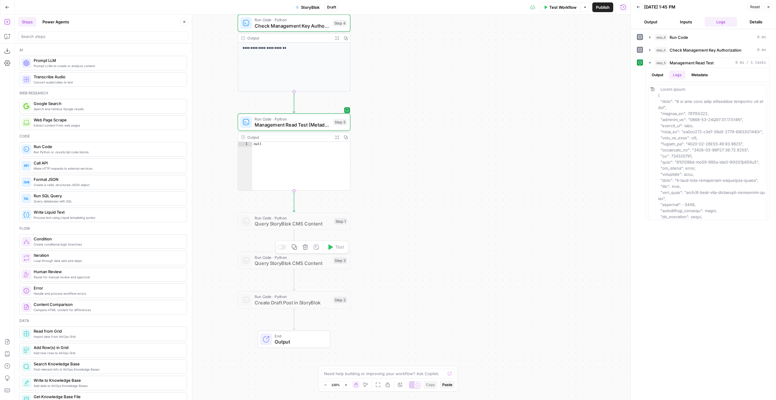
click at [306, 247] on icon "button" at bounding box center [306, 247] width 6 height 6
click at [363, 75] on span "Delete Step" at bounding box center [372, 77] width 24 height 6
click at [304, 246] on icon "button" at bounding box center [306, 247] width 6 height 6
click at [379, 74] on span "Delete Step" at bounding box center [372, 77] width 24 height 6
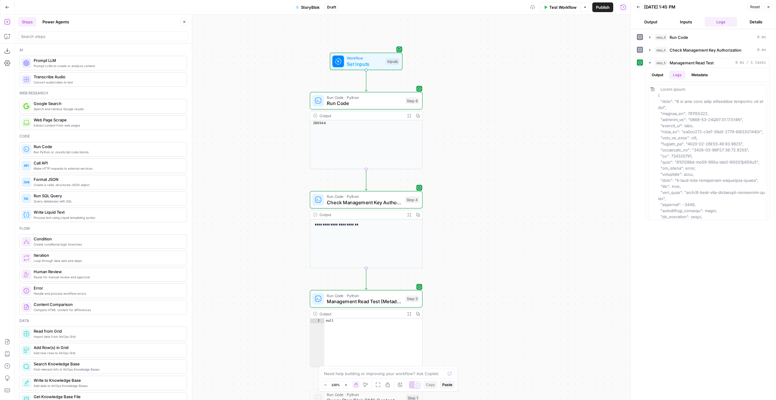
drag, startPoint x: 390, startPoint y: 171, endPoint x: 427, endPoint y: 319, distance: 151.9
click at [432, 330] on div "**********" at bounding box center [323, 207] width 616 height 385
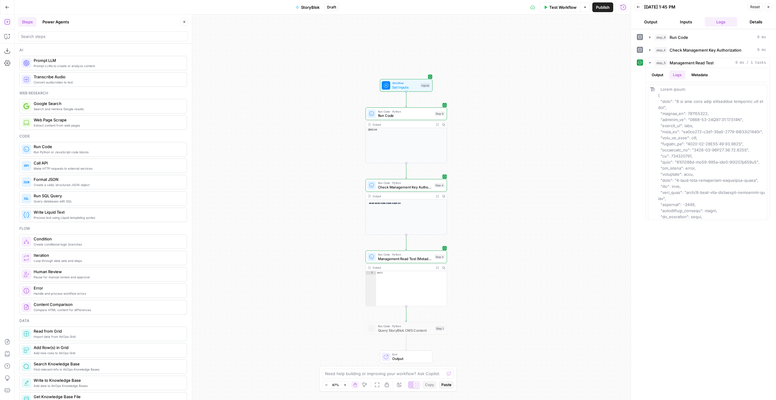
drag, startPoint x: 502, startPoint y: 230, endPoint x: 510, endPoint y: 155, distance: 75.4
click at [511, 156] on div "**********" at bounding box center [323, 207] width 616 height 385
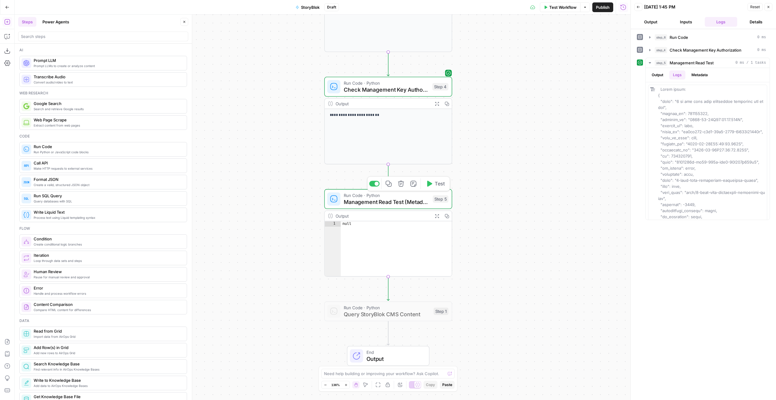
click at [443, 185] on span "Test" at bounding box center [440, 183] width 10 height 7
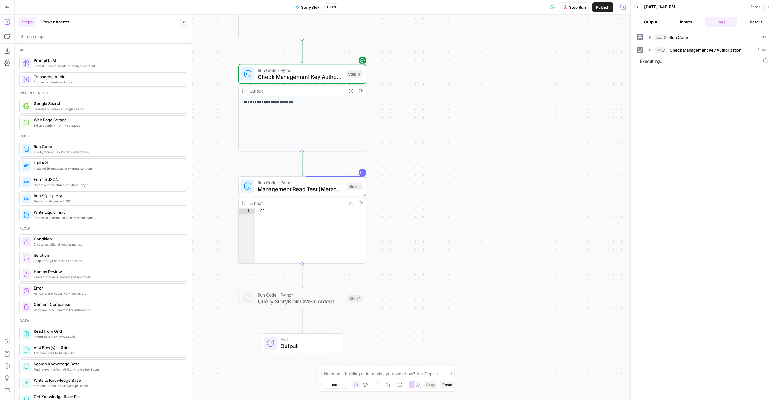
drag, startPoint x: 543, startPoint y: 187, endPoint x: 452, endPoint y: 175, distance: 92.1
click at [452, 175] on div "**********" at bounding box center [323, 207] width 616 height 385
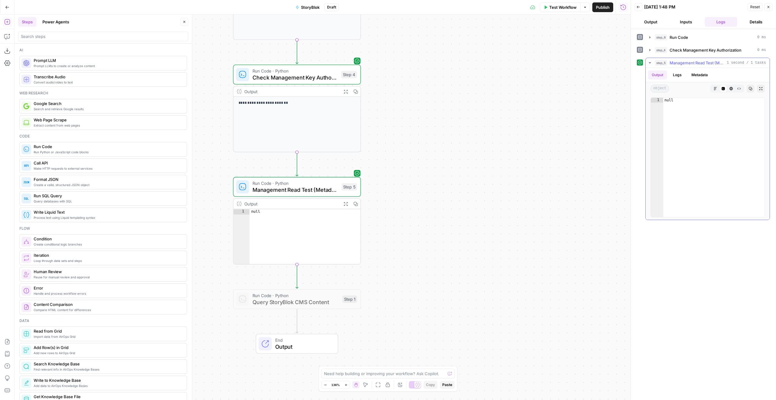
click at [677, 79] on div "Output Logs Metadata" at bounding box center [708, 75] width 124 height 14
click at [677, 78] on button "Logs" at bounding box center [678, 74] width 16 height 9
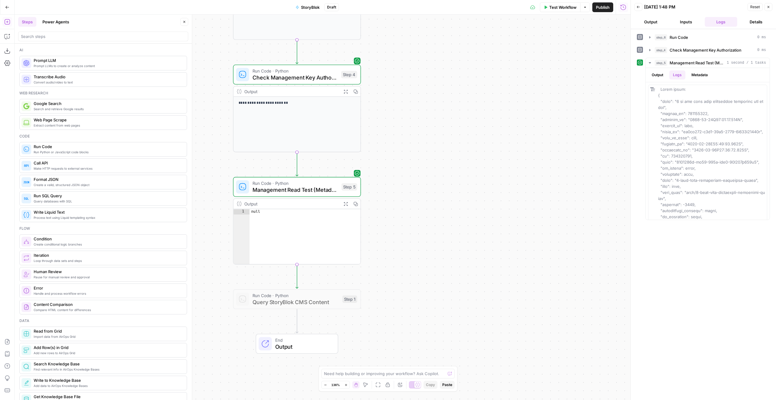
drag, startPoint x: 528, startPoint y: 119, endPoint x: 542, endPoint y: 106, distance: 19.3
click at [533, 113] on div "**********" at bounding box center [323, 207] width 616 height 385
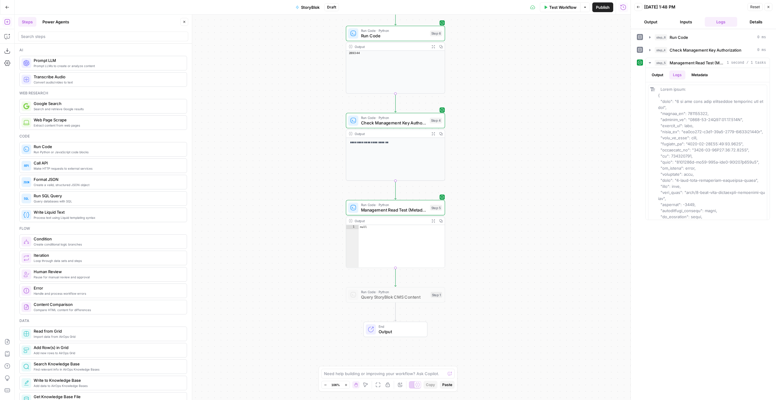
drag, startPoint x: 486, startPoint y: 150, endPoint x: 503, endPoint y: 204, distance: 56.1
click at [507, 209] on div "**********" at bounding box center [323, 207] width 616 height 385
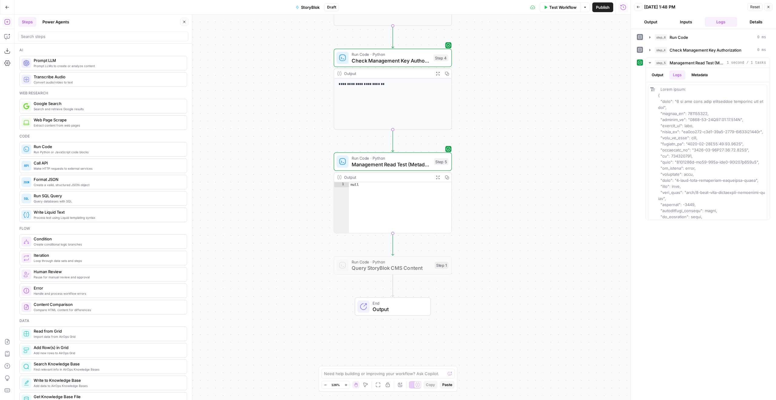
drag, startPoint x: 252, startPoint y: 160, endPoint x: 272, endPoint y: 103, distance: 60.0
click at [268, 106] on div "**********" at bounding box center [323, 207] width 616 height 385
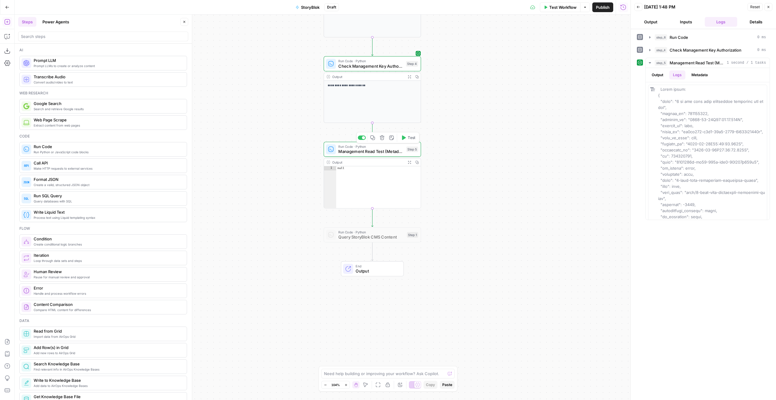
click at [337, 152] on div "Run Code · Python Management Read Test (Metadata) Step 5 Copy step Delete step …" at bounding box center [372, 149] width 92 height 11
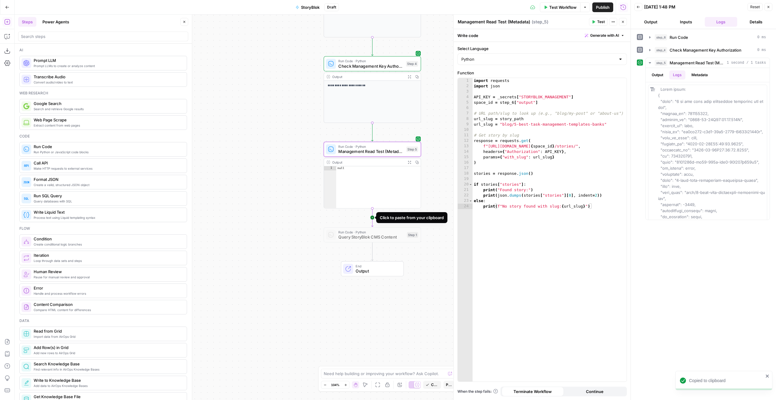
click at [373, 217] on icon "Edge from step_5 to step_1" at bounding box center [372, 217] width 2 height 18
drag, startPoint x: 347, startPoint y: 243, endPoint x: 350, endPoint y: 239, distance: 5.1
click at [347, 243] on div "**********" at bounding box center [323, 207] width 616 height 385
click at [353, 243] on div "**********" at bounding box center [323, 207] width 616 height 385
click at [351, 238] on span "Management Read Test (Metadata)" at bounding box center [370, 237] width 64 height 6
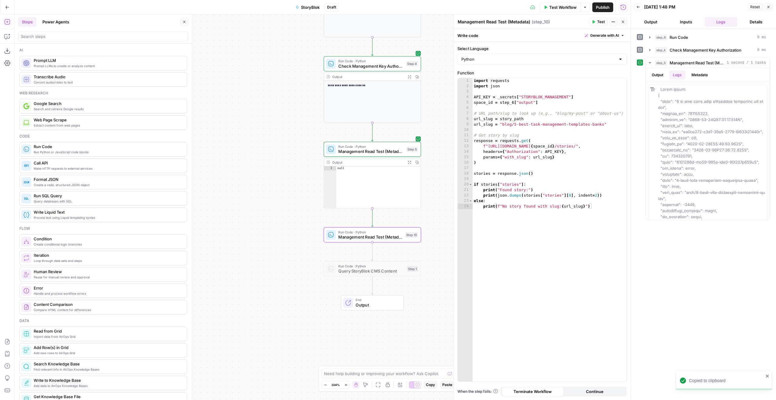
click at [517, 20] on textarea "Management Read Test (Metadata)" at bounding box center [494, 22] width 72 height 6
type textarea "Management Read Test (All)"
click at [556, 168] on div "import requests import json API_KEY = _secrets [ "STORYBLOK_MANAGEMENT" ] space…" at bounding box center [550, 235] width 154 height 314
click at [767, 5] on button "Close" at bounding box center [769, 7] width 8 height 8
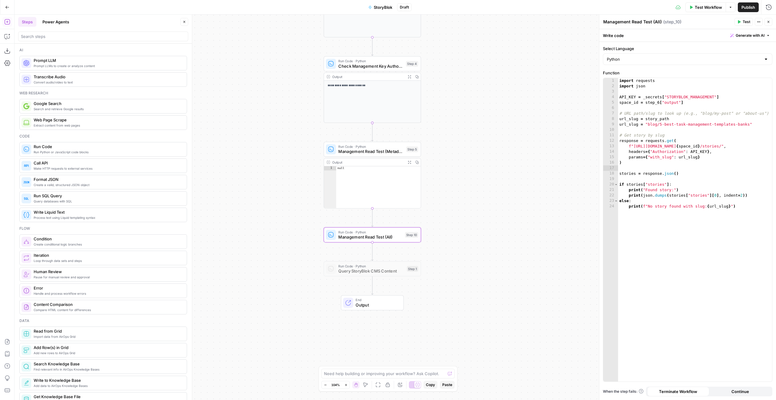
click at [748, 152] on div "import requests import json API_KEY = _secrets [ "STORYBLOK_MANAGEMENT" ] space…" at bounding box center [695, 235] width 154 height 314
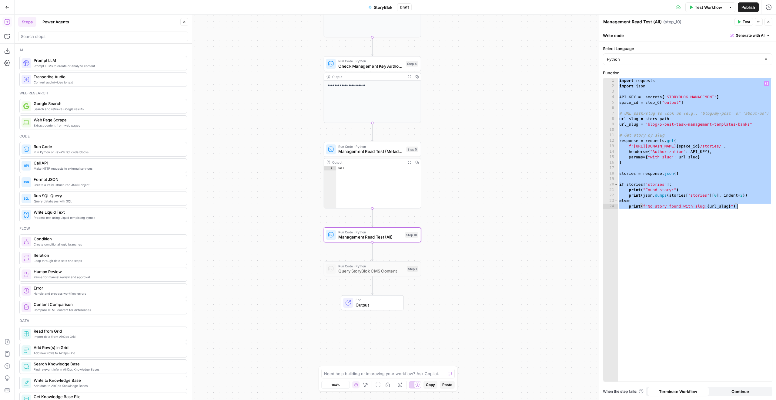
paste textarea
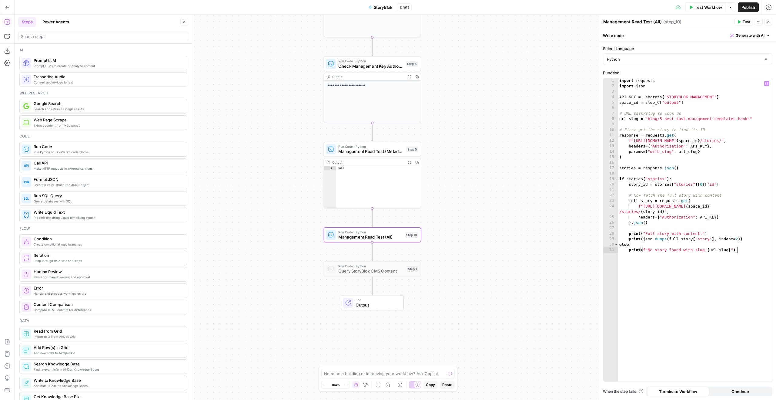
click at [741, 18] on button "Test" at bounding box center [744, 22] width 18 height 8
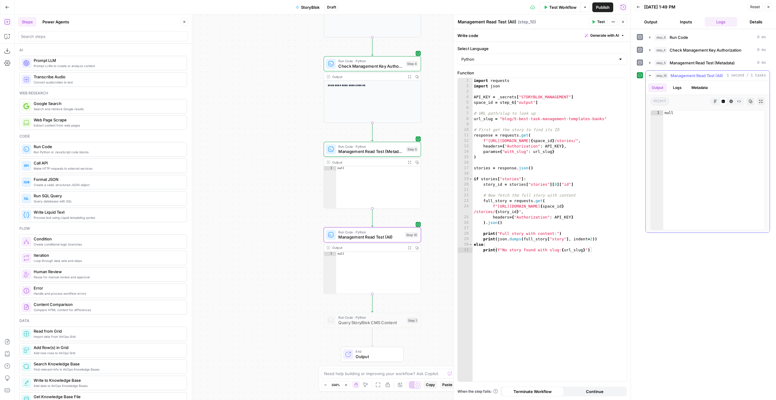
click at [680, 85] on button "Logs" at bounding box center [678, 87] width 16 height 9
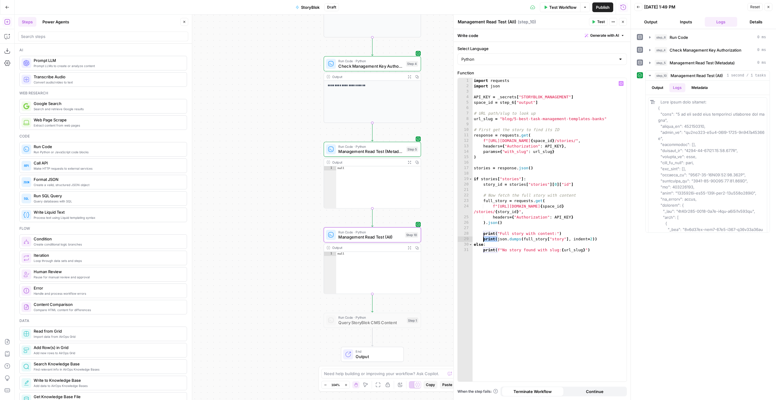
drag, startPoint x: 497, startPoint y: 239, endPoint x: 484, endPoint y: 237, distance: 13.5
click at [484, 237] on div "import requests import json API_KEY = _secrets [ "STORYBLOK_MANAGEMENT" ] space…" at bounding box center [550, 235] width 154 height 314
click at [600, 26] on header "Management Read Test (All) Management Read Test (All) ( step_10 ) Test Actions …" at bounding box center [542, 22] width 177 height 15
click at [599, 25] on button "Test" at bounding box center [598, 22] width 18 height 8
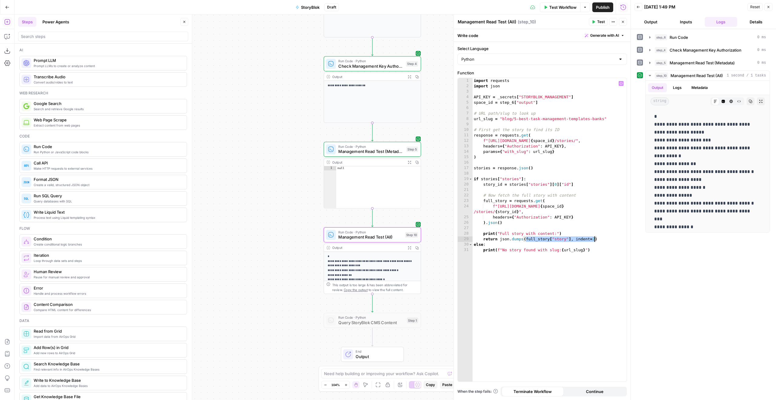
drag, startPoint x: 527, startPoint y: 240, endPoint x: 594, endPoint y: 238, distance: 67.0
click at [594, 238] on div "import requests import json API_KEY = _secrets [ "STORYBLOK_MANAGEMENT" ] space…" at bounding box center [550, 235] width 154 height 314
drag, startPoint x: 571, startPoint y: 239, endPoint x: 499, endPoint y: 240, distance: 72.2
click at [499, 240] on div "import requests import json API_KEY = _secrets [ "STORYBLOK_MANAGEMENT" ] space…" at bounding box center [550, 235] width 154 height 314
paste textarea "**********"
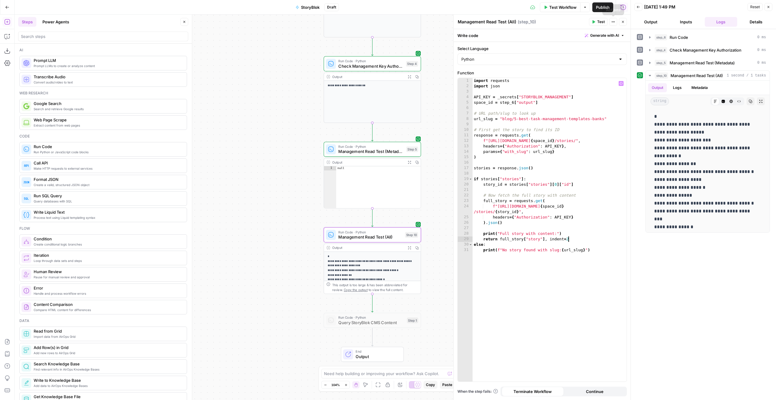
click at [603, 22] on span "Test" at bounding box center [601, 21] width 8 height 5
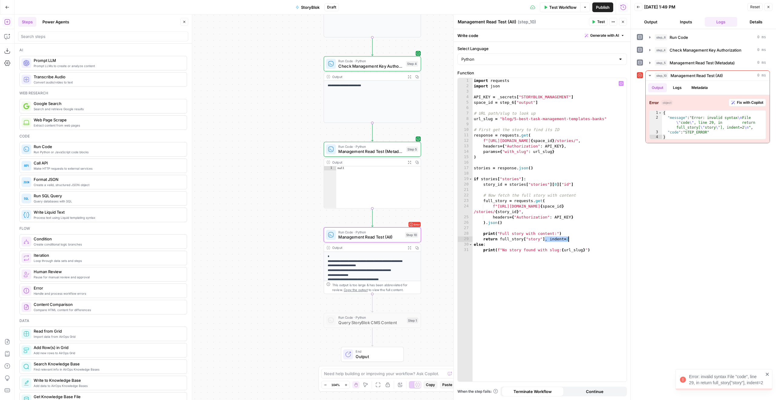
drag, startPoint x: 545, startPoint y: 239, endPoint x: 593, endPoint y: 237, distance: 47.4
click at [593, 237] on div "import requests import json API_KEY = _secrets [ "STORYBLOK_MANAGEMENT" ] space…" at bounding box center [550, 235] width 154 height 314
type textarea "**********"
click at [593, 25] on button "Test" at bounding box center [598, 22] width 18 height 8
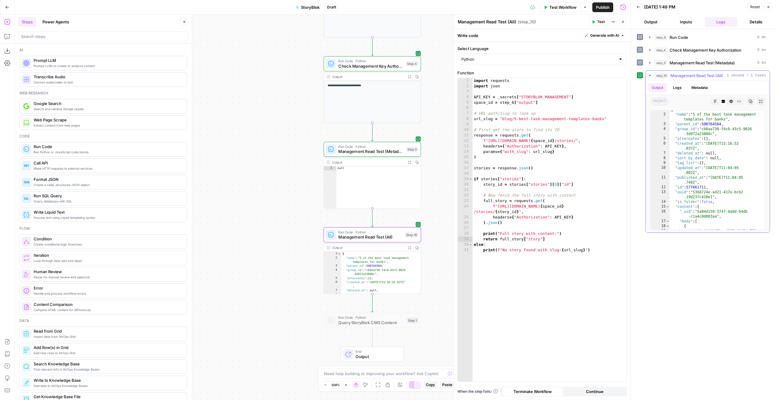
scroll to position [0, 0]
click at [748, 102] on button "Copy" at bounding box center [751, 101] width 8 height 8
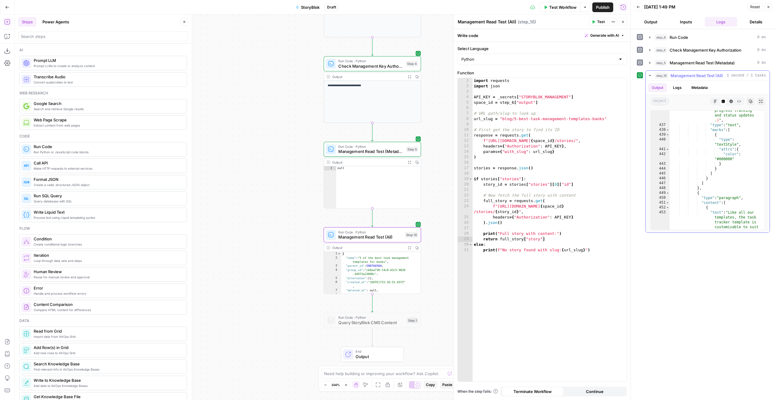
scroll to position [1461, 0]
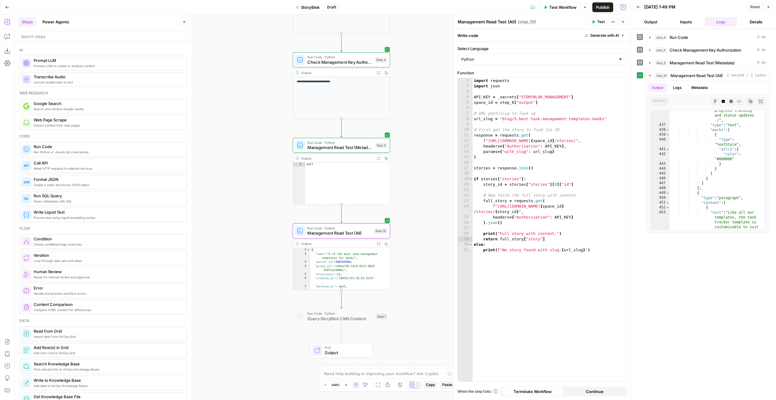
drag, startPoint x: 262, startPoint y: 149, endPoint x: 172, endPoint y: 126, distance: 93.3
click at [173, 130] on body "**********" at bounding box center [388, 200] width 776 height 400
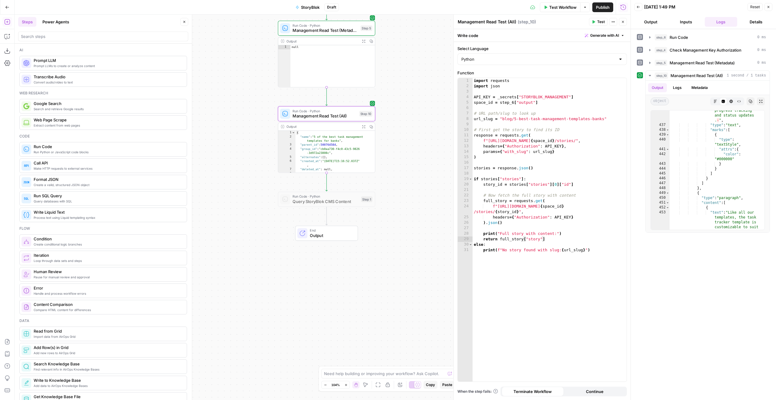
drag, startPoint x: 392, startPoint y: 181, endPoint x: 423, endPoint y: 90, distance: 96.5
click at [423, 90] on div "**********" at bounding box center [323, 207] width 616 height 385
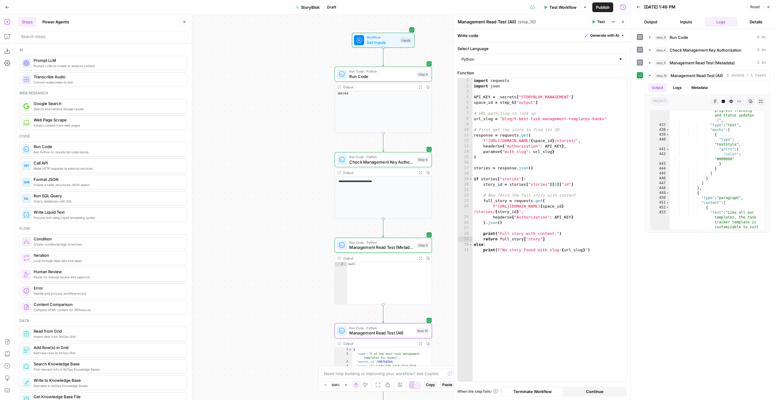
drag, startPoint x: 433, startPoint y: 46, endPoint x: 470, endPoint y: 252, distance: 209.1
click at [472, 253] on body "**********" at bounding box center [388, 200] width 776 height 400
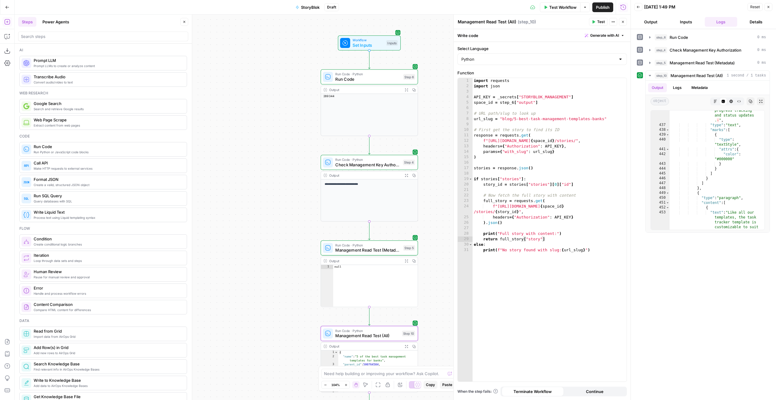
click at [390, 44] on div "Inputs" at bounding box center [392, 43] width 12 height 6
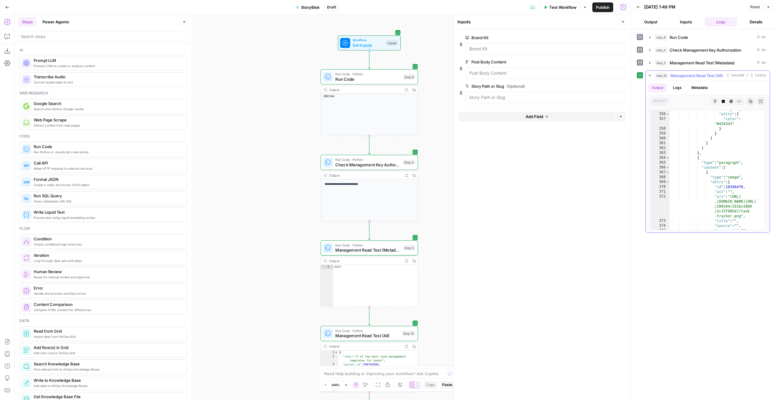
scroll to position [1199, 0]
type textarea "**********"
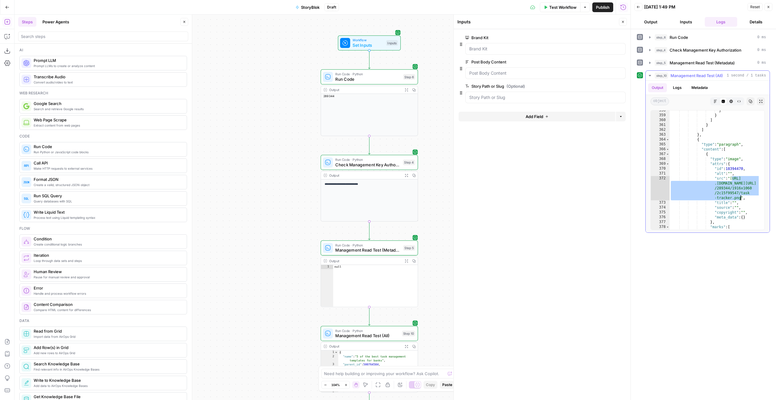
drag, startPoint x: 733, startPoint y: 179, endPoint x: 740, endPoint y: 200, distance: 21.8
click at [740, 200] on div "} } ] } ] } , { "type" : "paragraph" , "content" : [ { "type" : "image" , "attr…" at bounding box center [715, 172] width 90 height 129
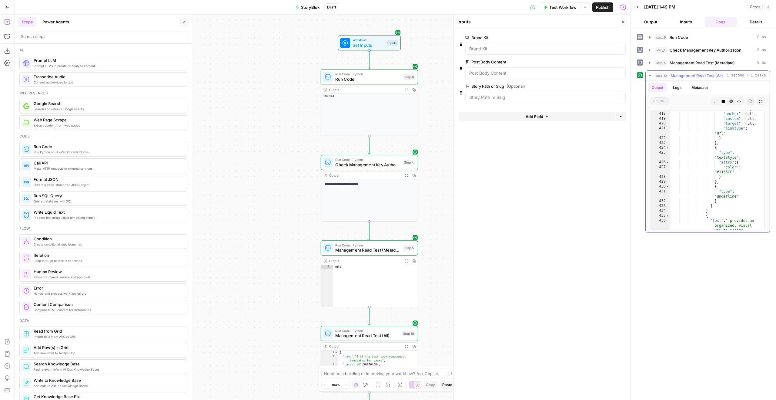
scroll to position [1388, 0]
click at [3, 4] on button "Go Back" at bounding box center [7, 7] width 11 height 11
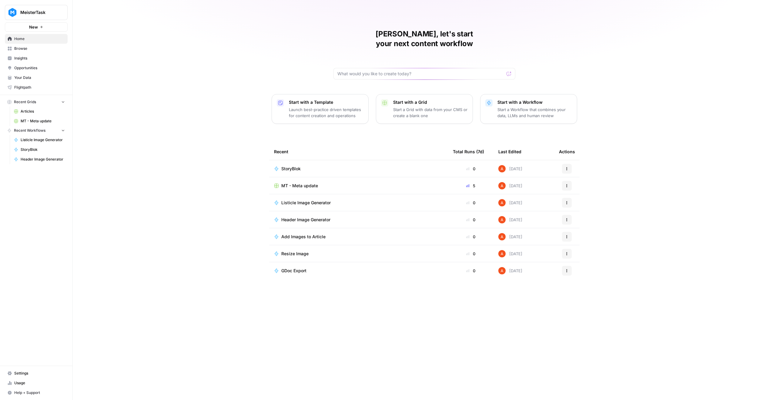
click at [27, 17] on button "MeisterTask" at bounding box center [36, 12] width 63 height 15
click at [57, 17] on button "MeisterTask" at bounding box center [36, 12] width 63 height 15
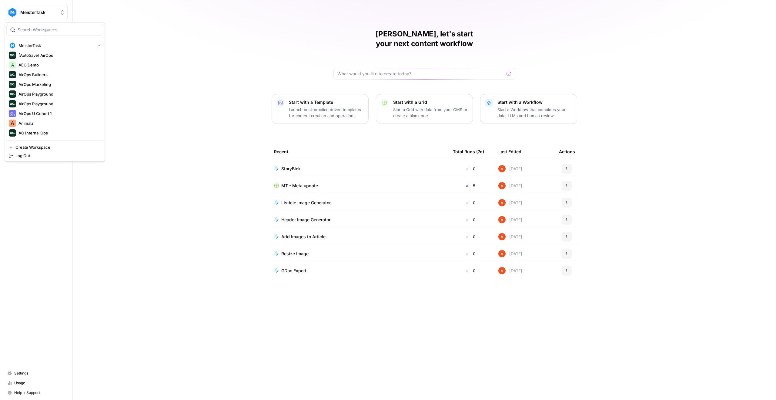
click at [42, 7] on button "MeisterTask" at bounding box center [36, 12] width 63 height 15
type input "kla"
click at [157, 73] on div "[PERSON_NAME], let's start your next content workflow Start with a Template Lau…" at bounding box center [424, 200] width 703 height 400
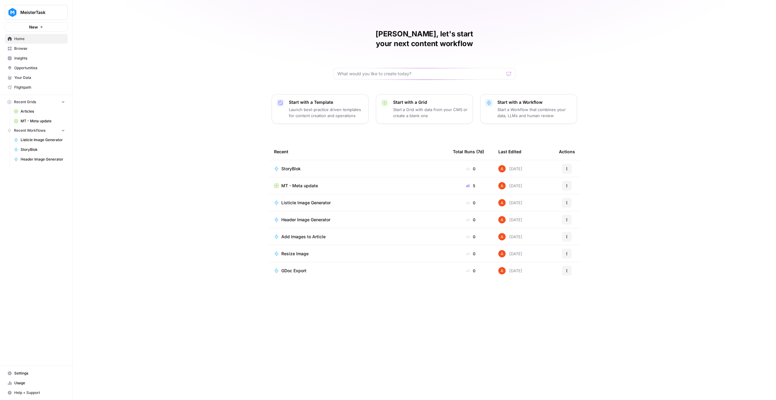
click at [27, 9] on button "MeisterTask" at bounding box center [36, 12] width 63 height 15
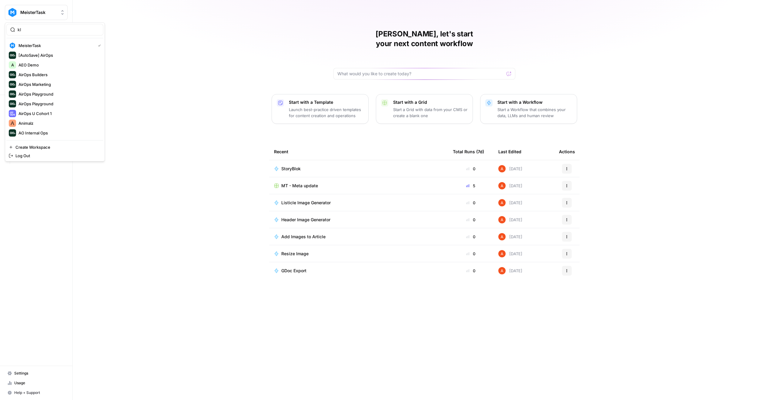
type input "kla"
